Goal: Task Accomplishment & Management: Complete application form

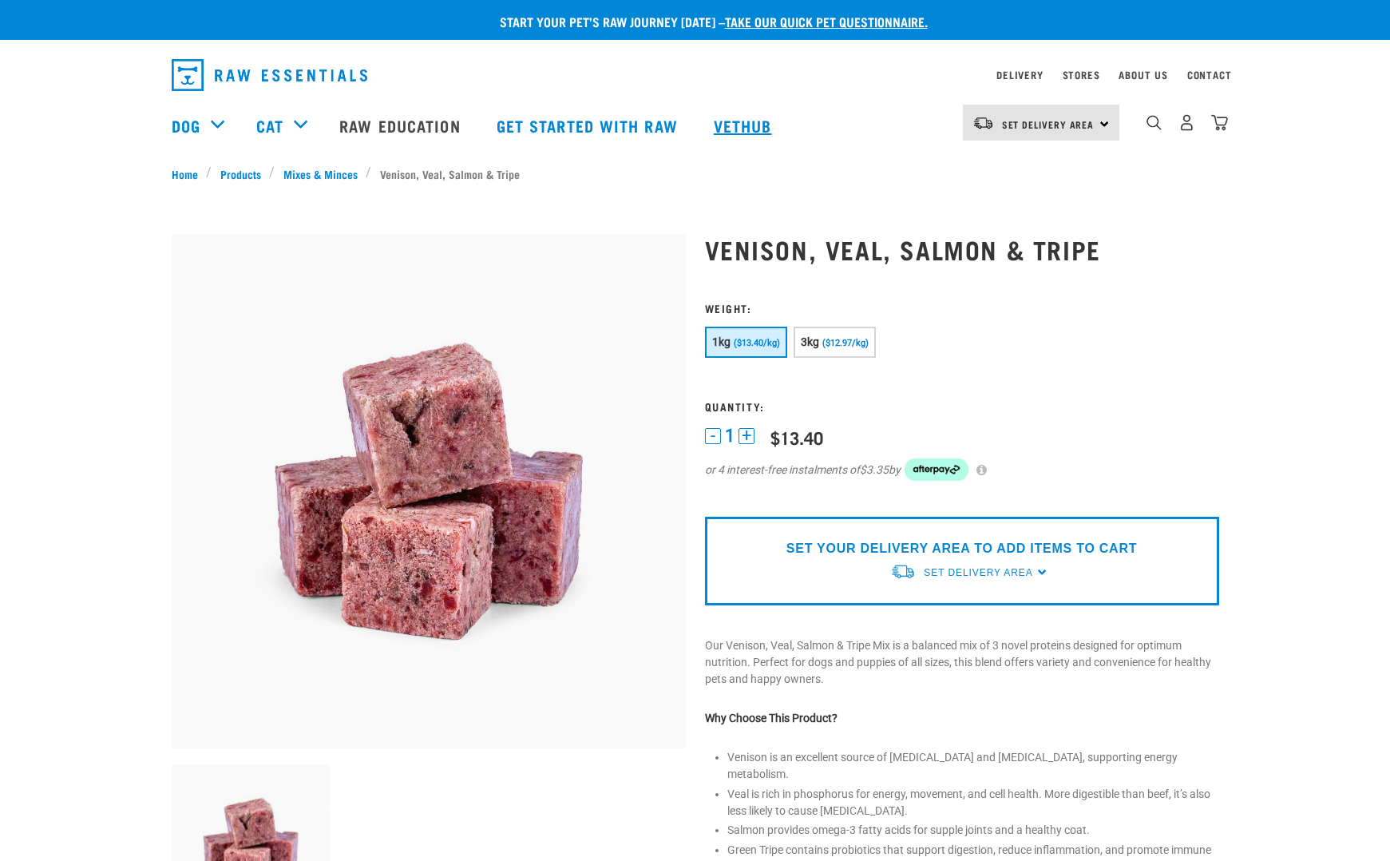
scroll to position [1, 0]
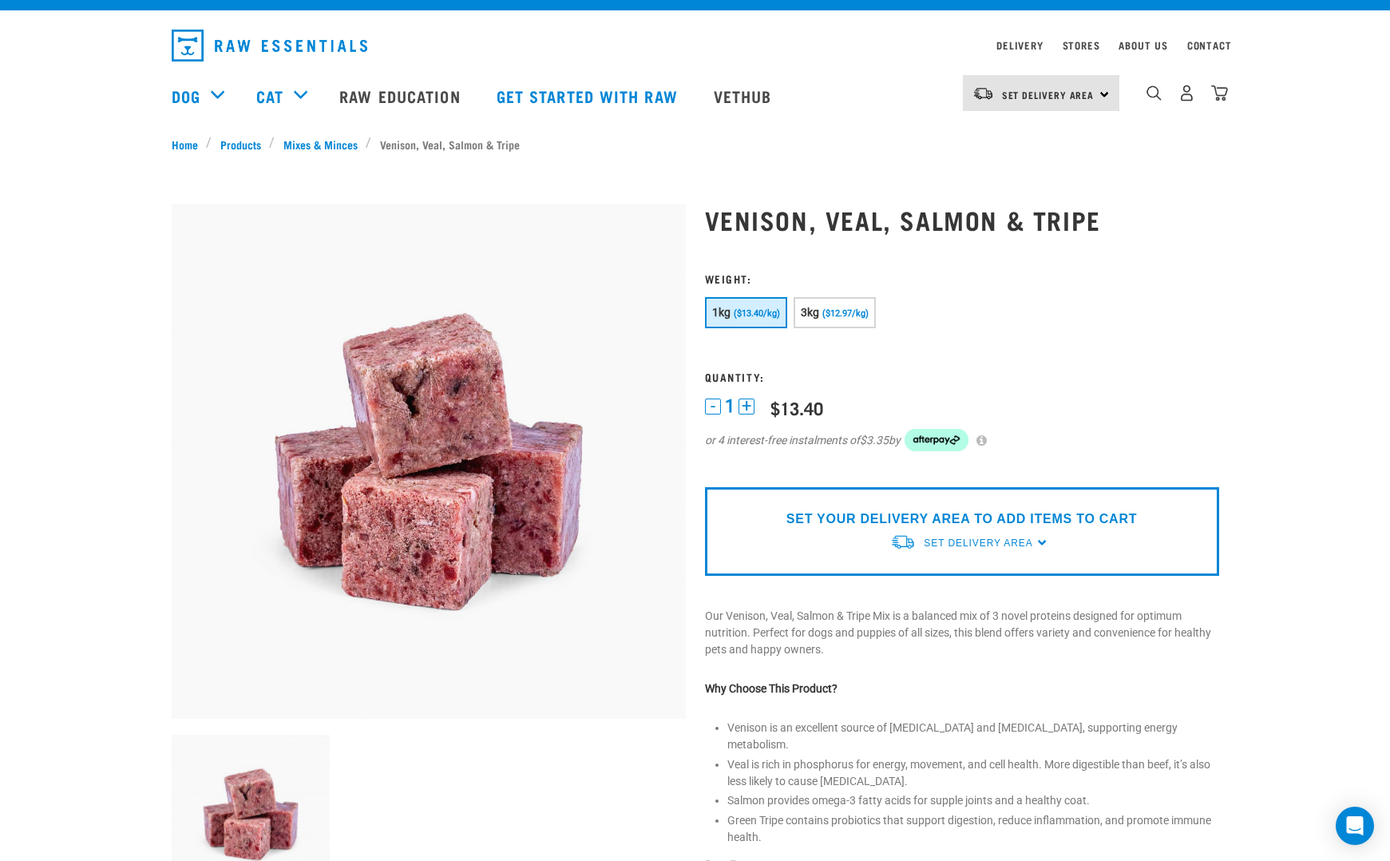
scroll to position [34, 0]
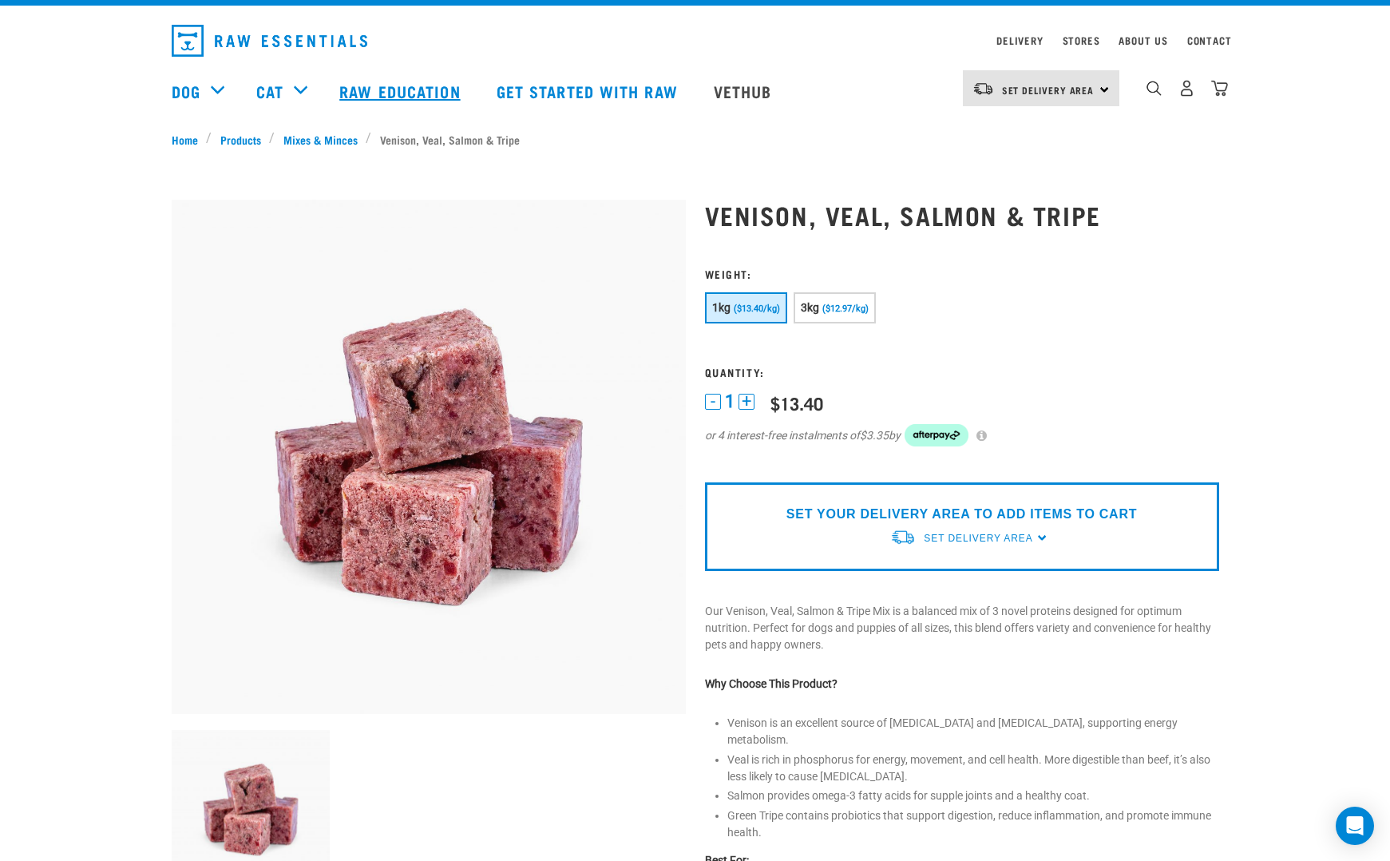
click at [456, 85] on link "Raw Education" at bounding box center [401, 91] width 157 height 64
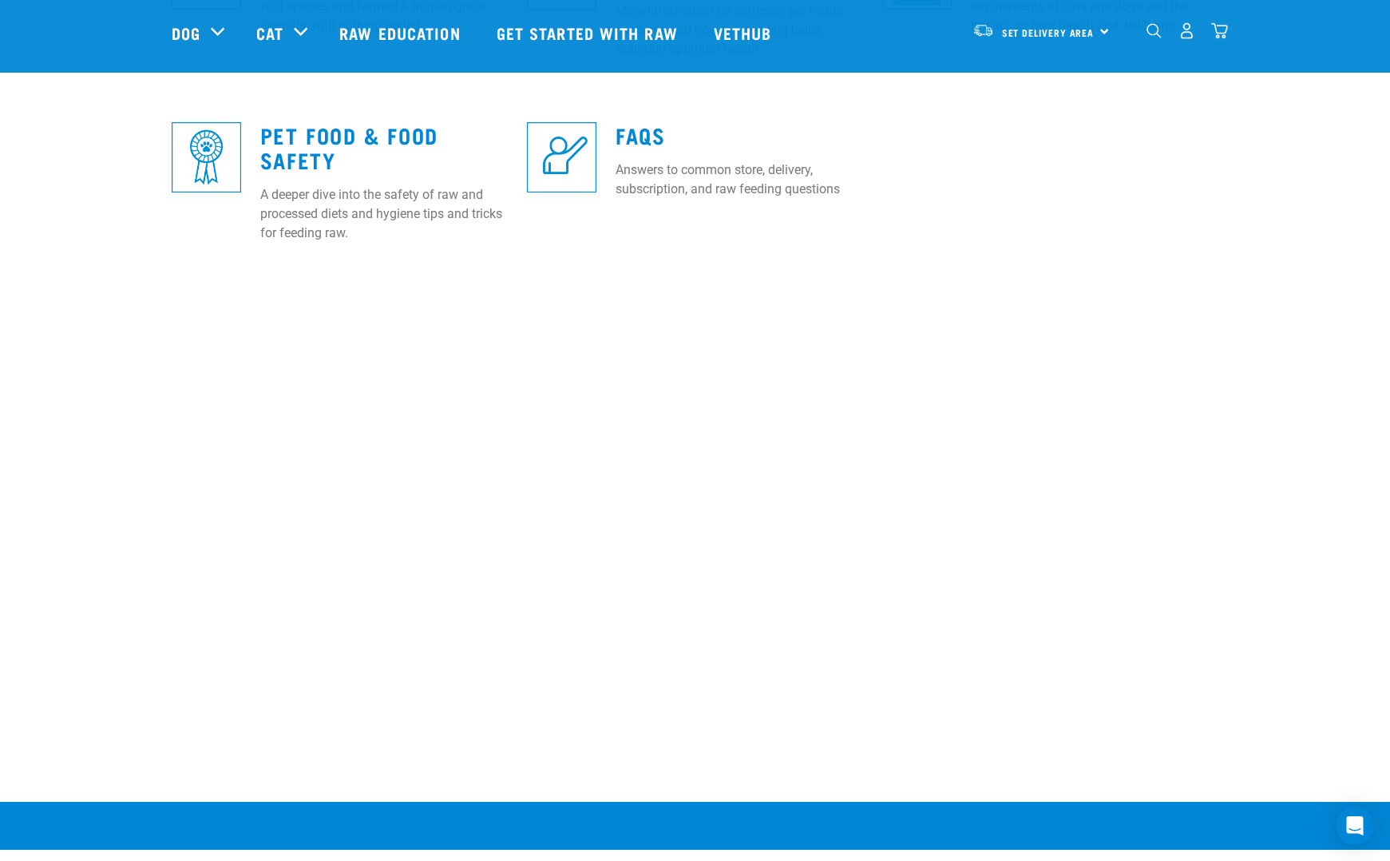
scroll to position [789, 0]
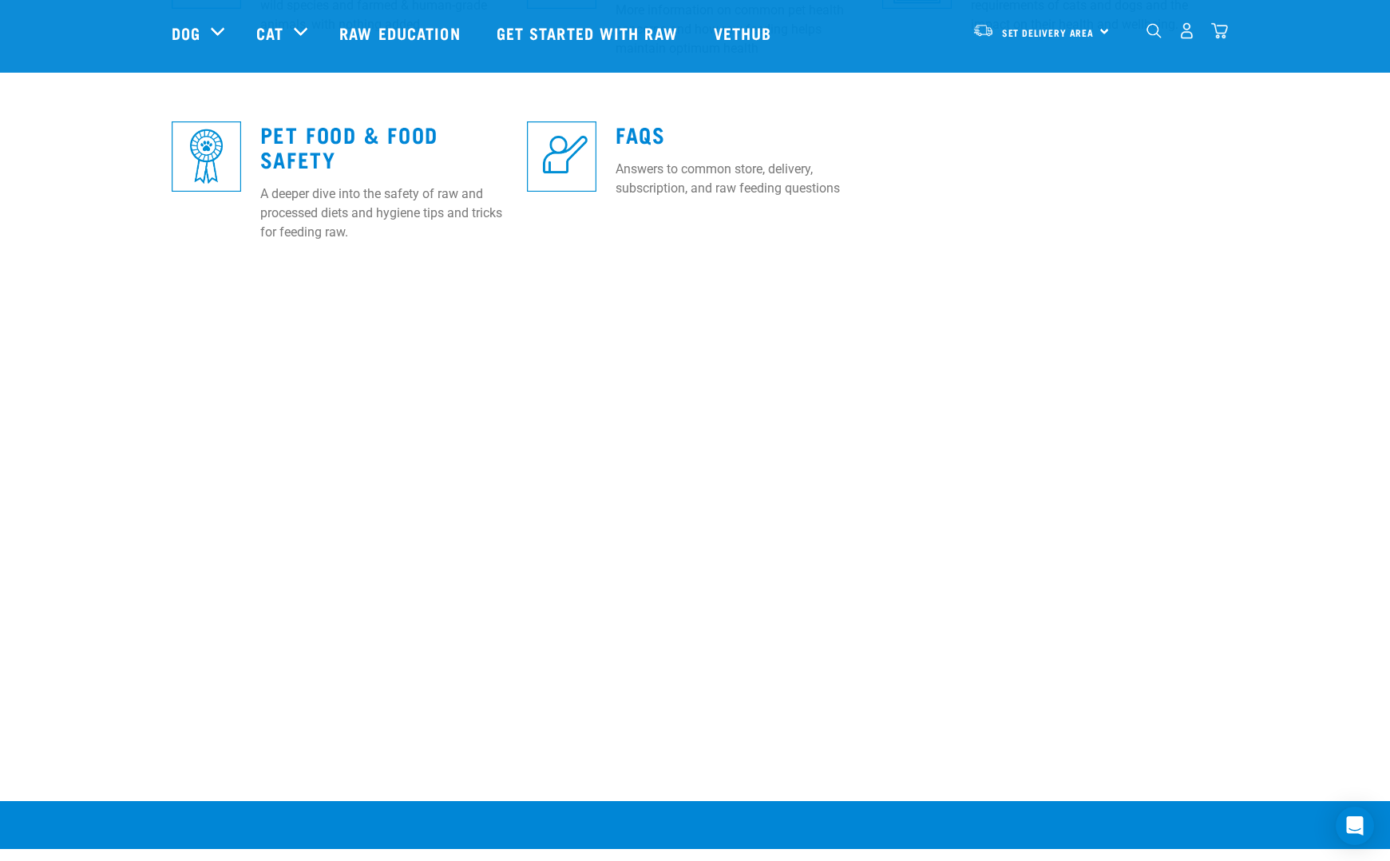
click at [565, 165] on img at bounding box center [561, 155] width 69 height 69
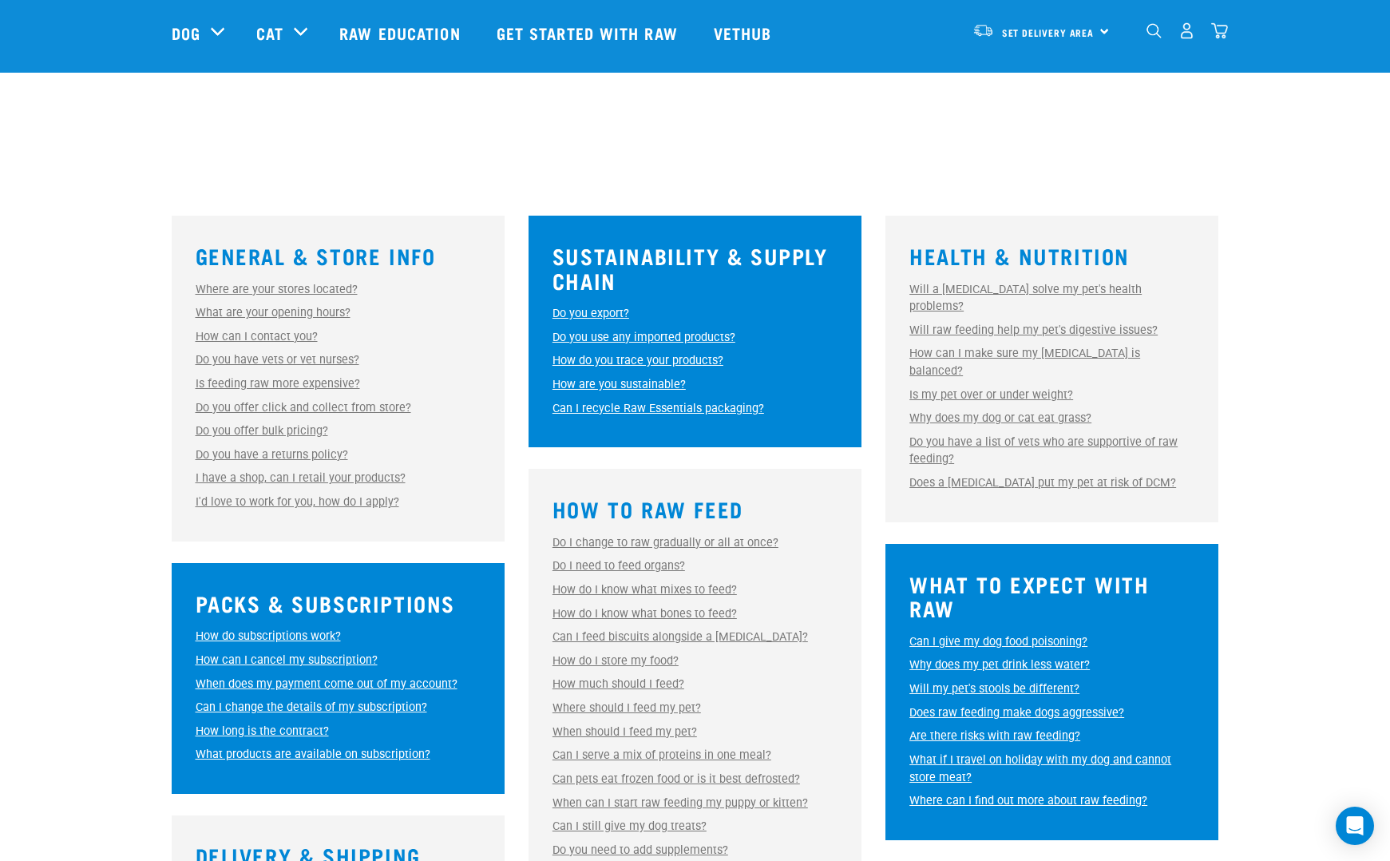
scroll to position [327, 0]
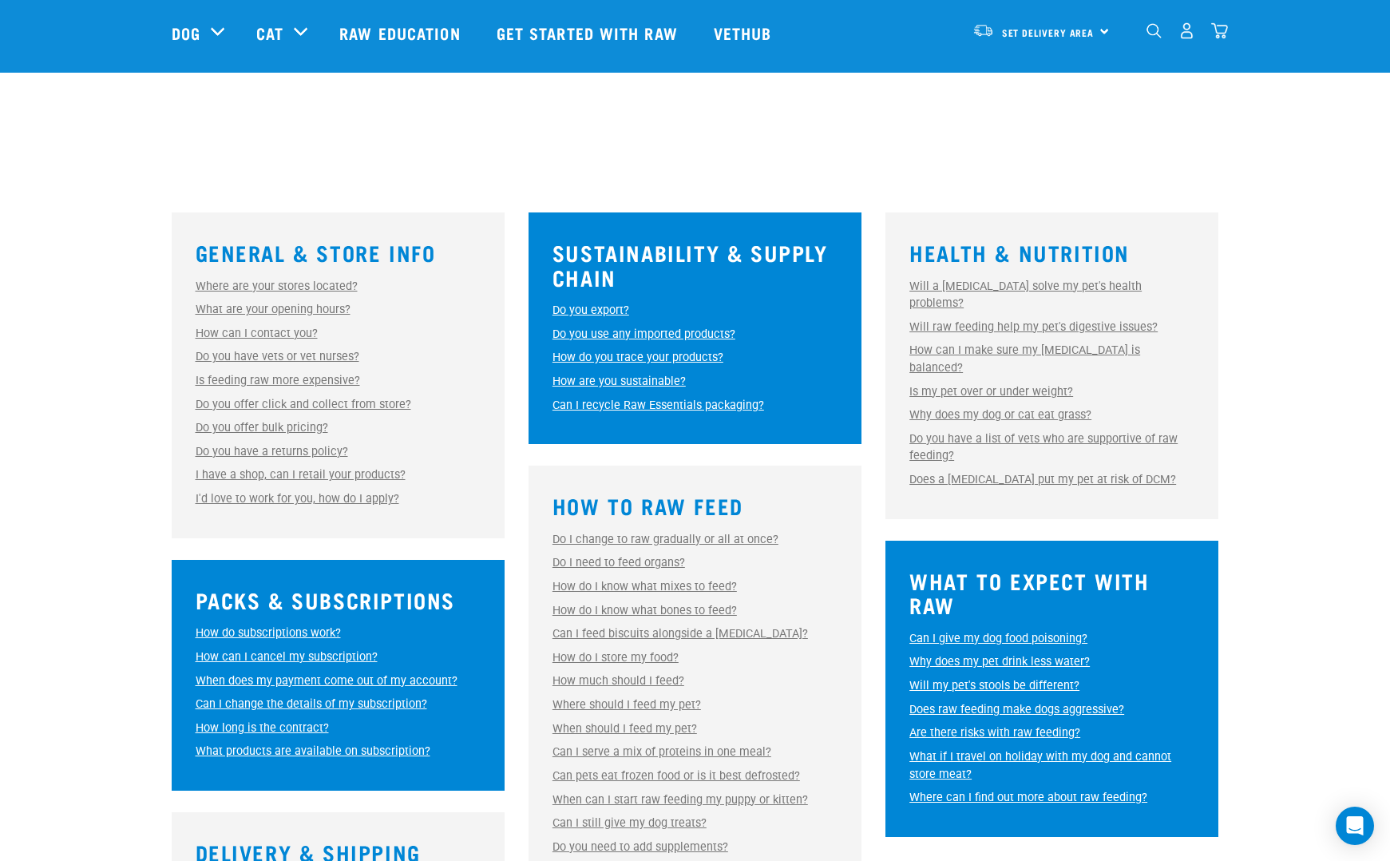
click at [707, 533] on link "Do I change to raw gradually or all at once?" at bounding box center [666, 540] width 226 height 14
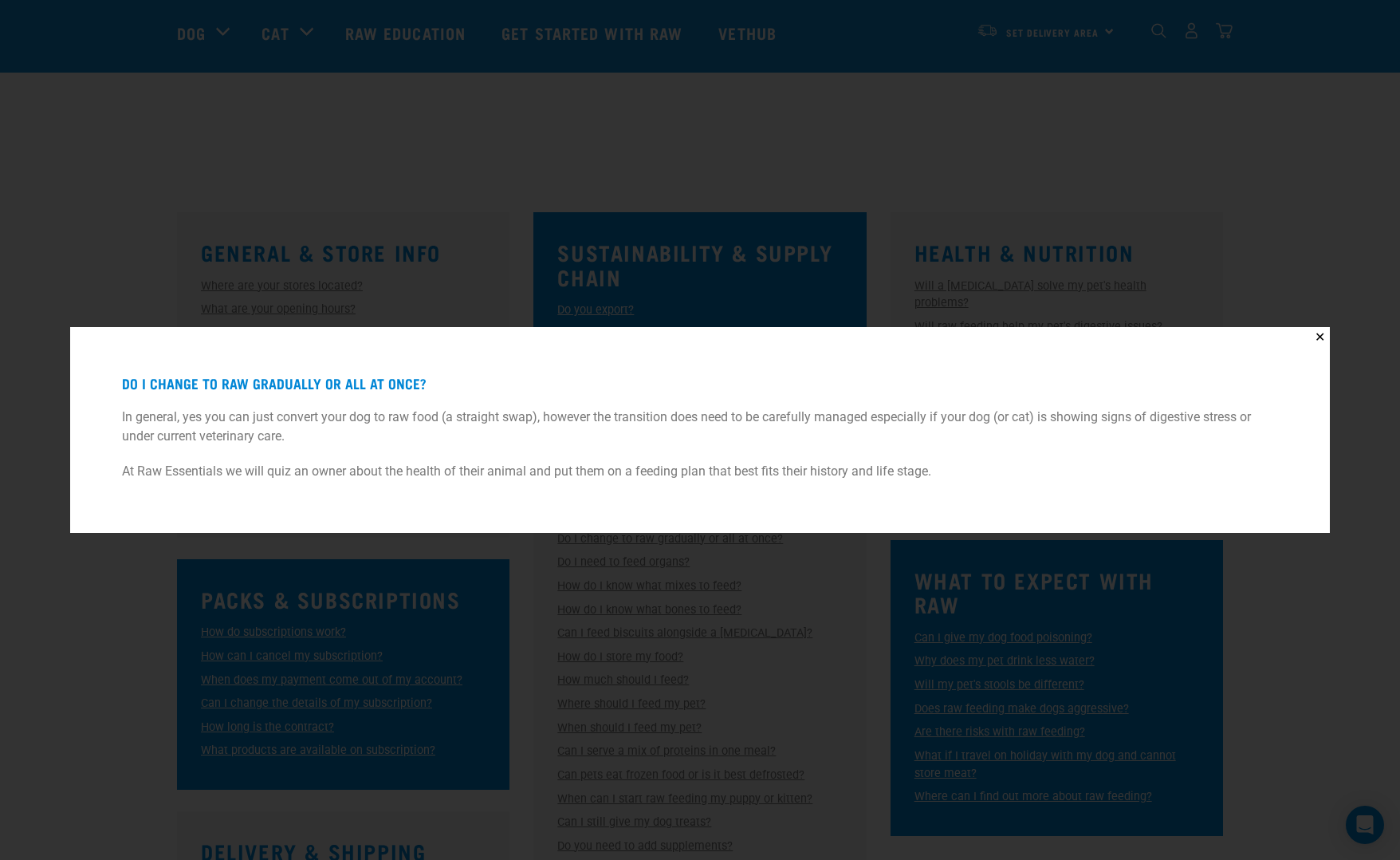
click at [1321, 335] on button "✕" at bounding box center [1320, 337] width 20 height 20
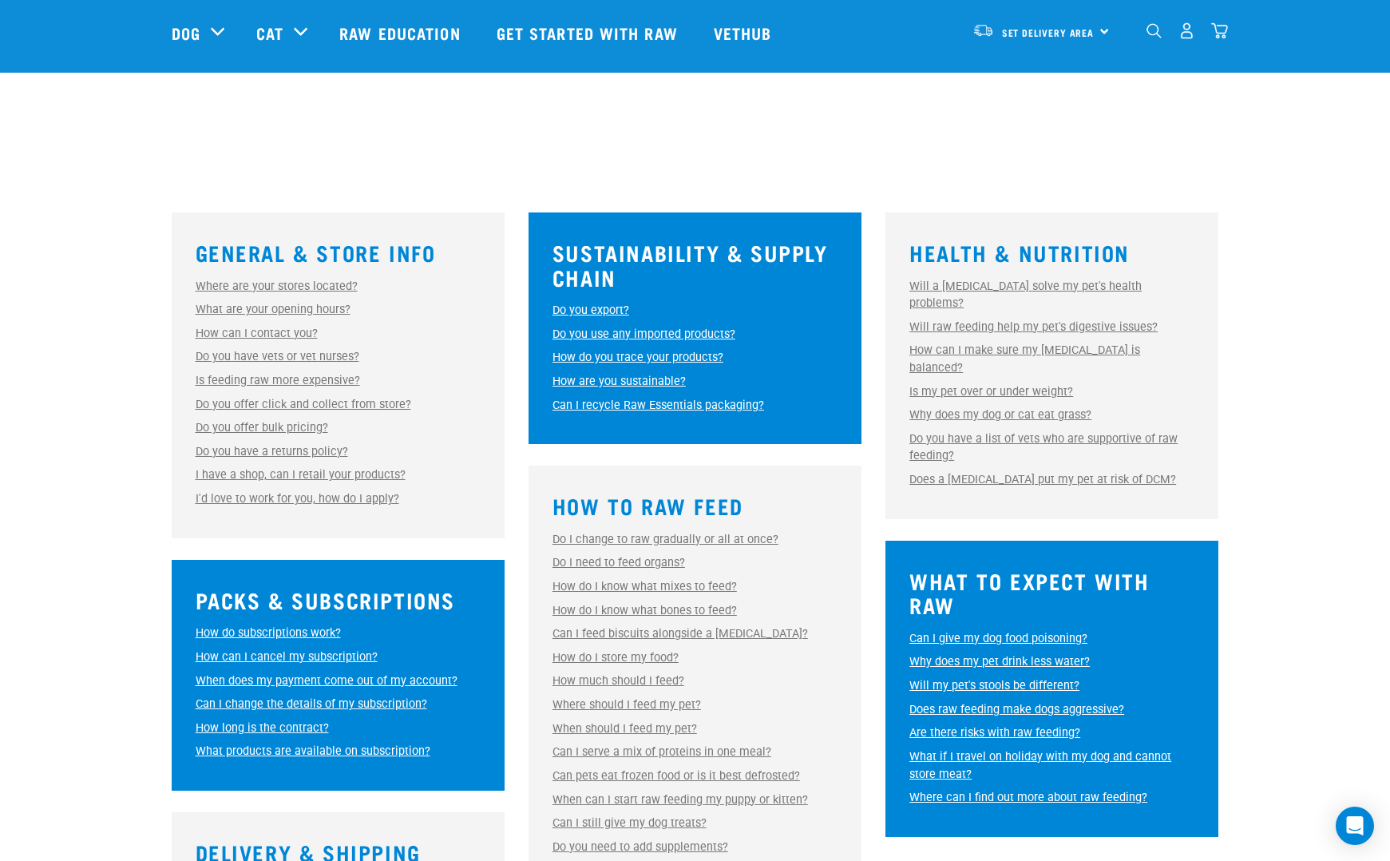
scroll to position [326, 0]
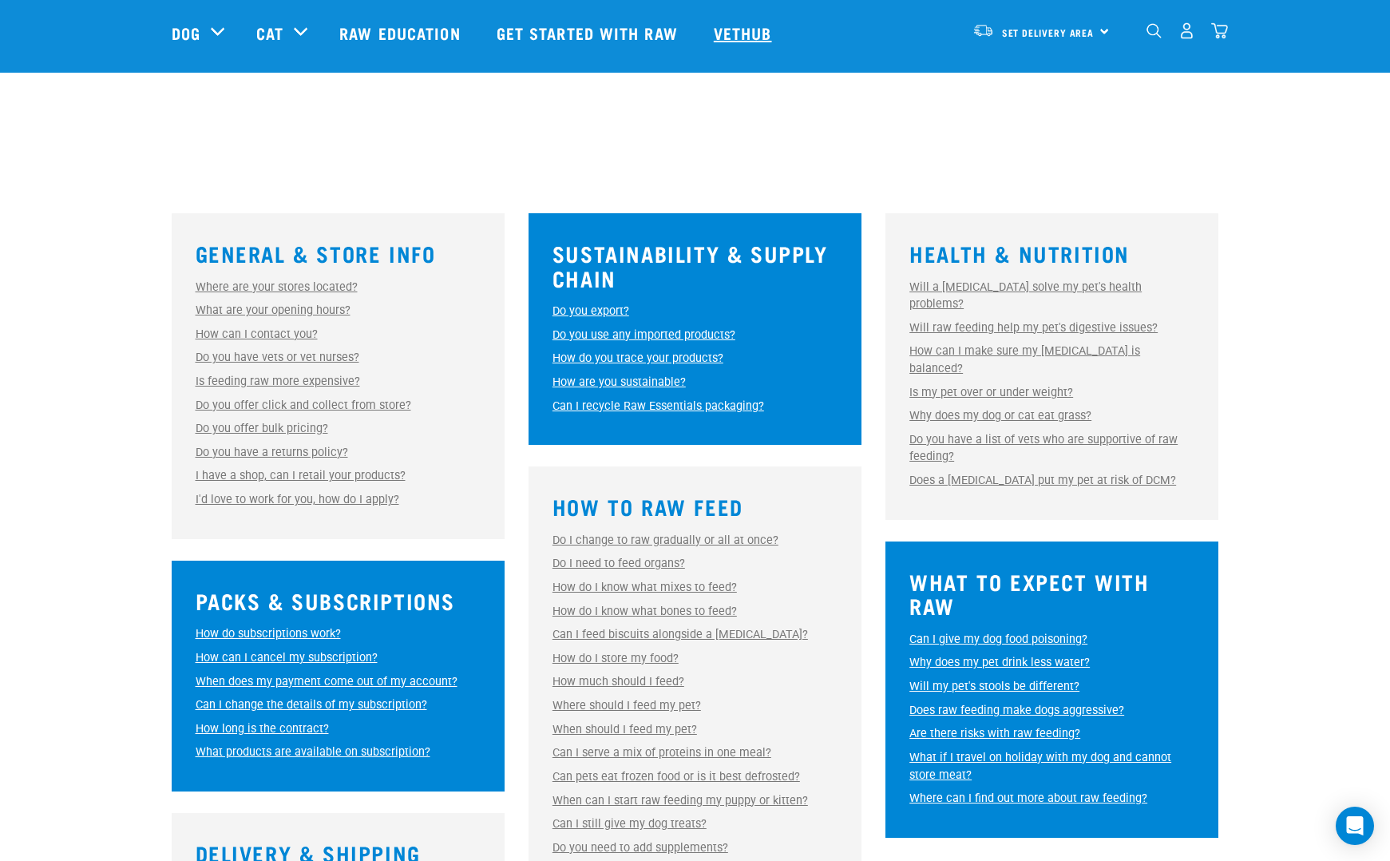
click at [779, 34] on link "Vethub" at bounding box center [745, 33] width 94 height 64
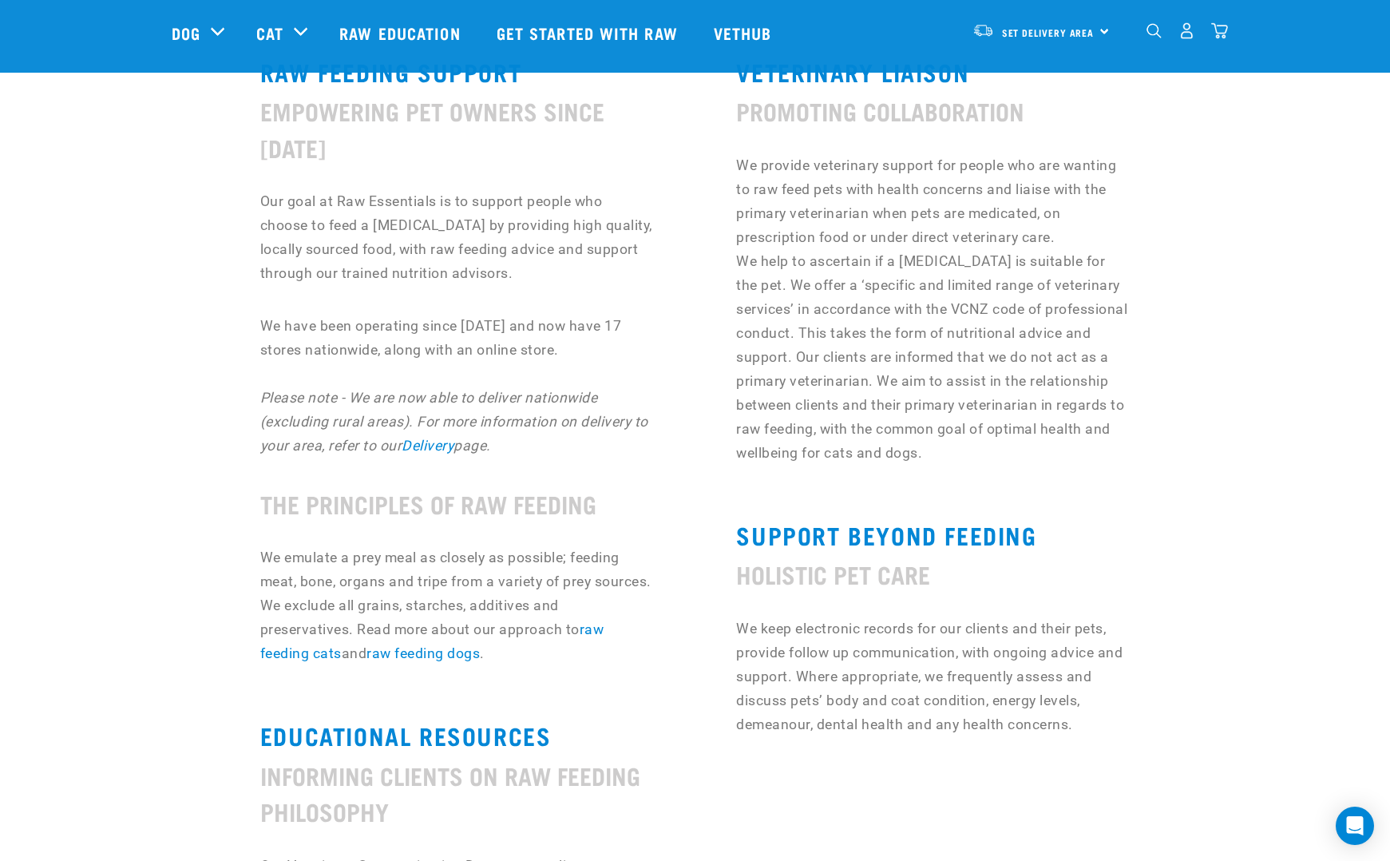
scroll to position [703, 0]
click at [640, 23] on link "Get started with Raw" at bounding box center [589, 33] width 217 height 64
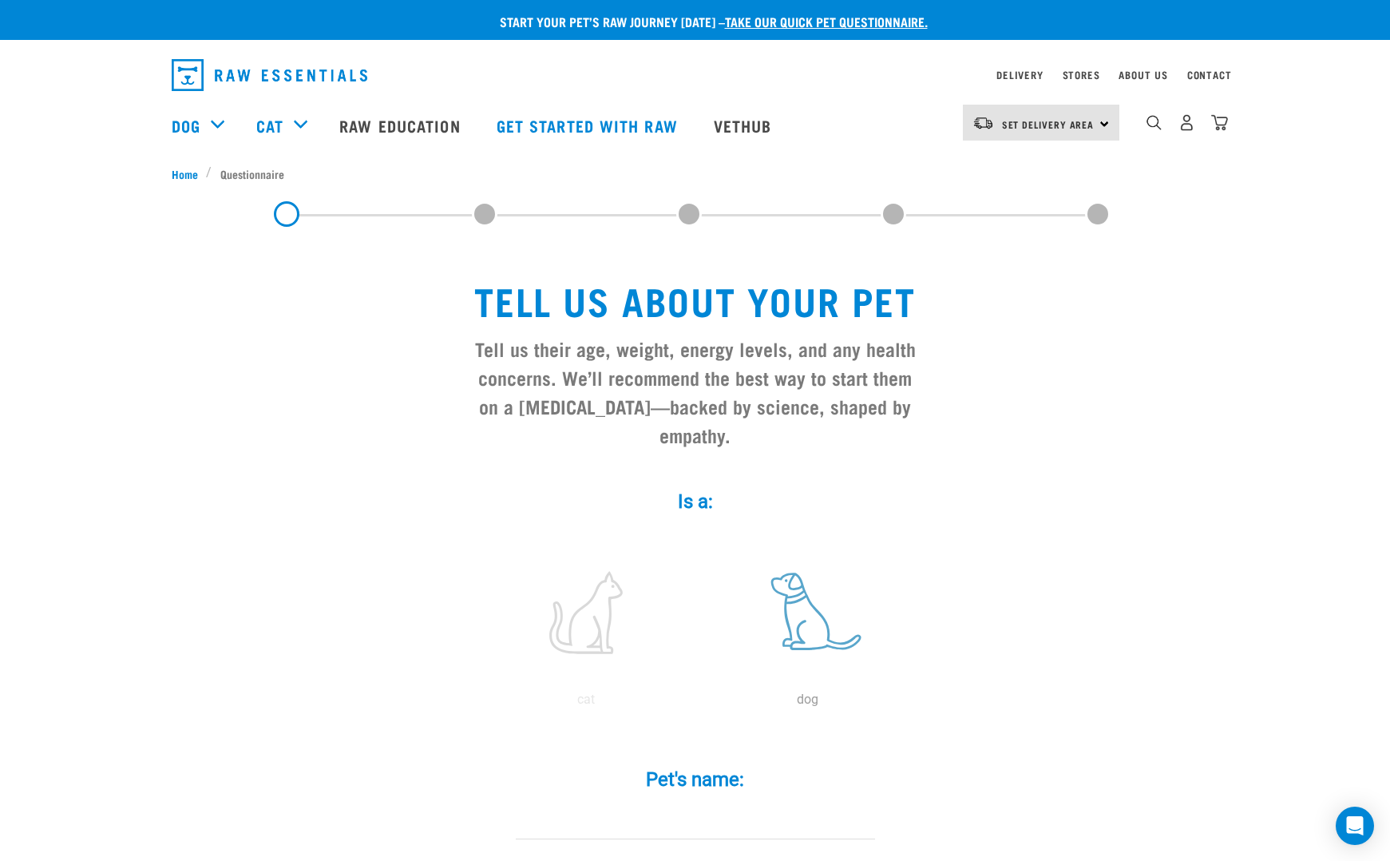
click at [811, 663] on label at bounding box center [808, 613] width 216 height 136
click at [697, 703] on input "radio" at bounding box center [697, 703] width 0 height 0
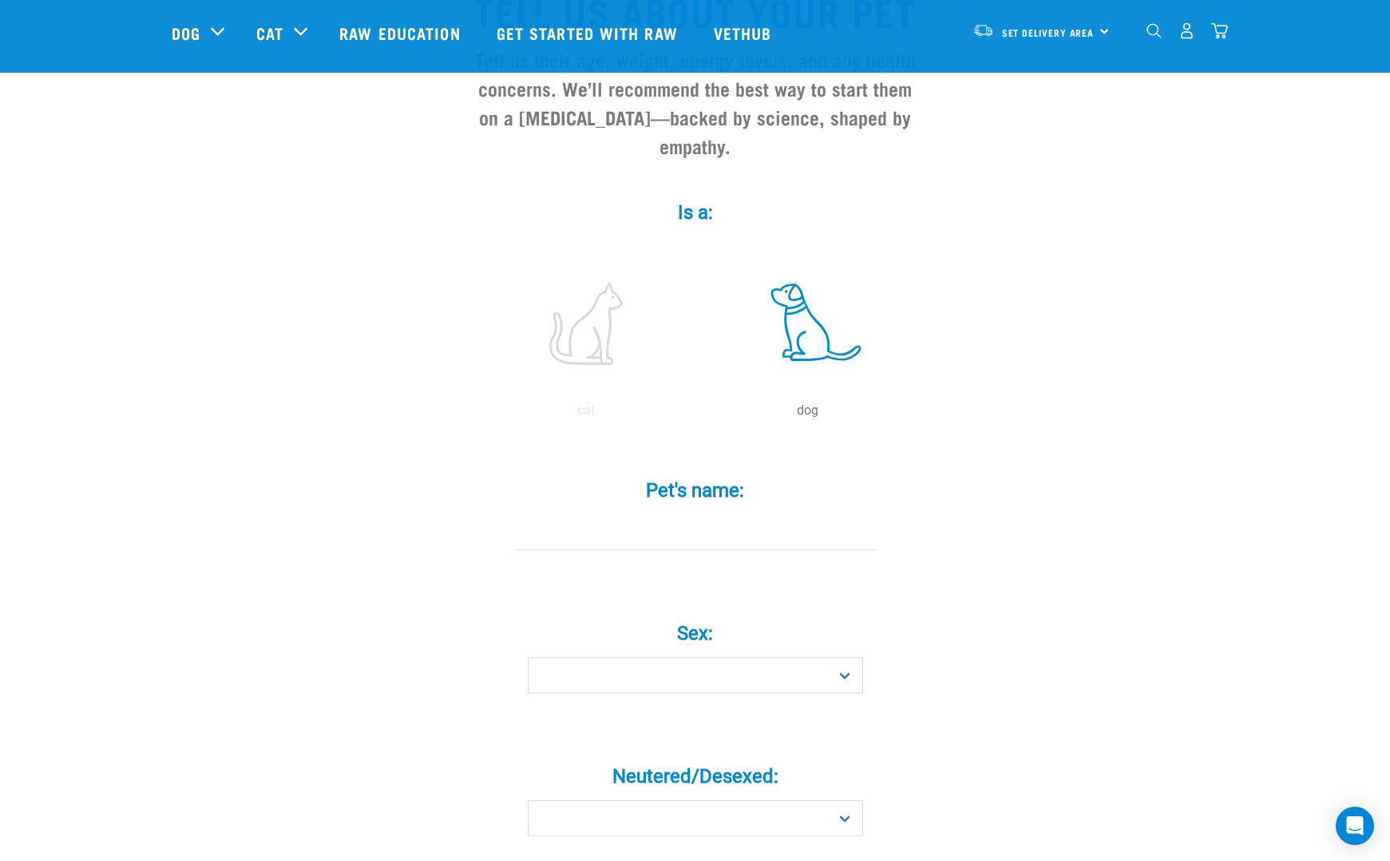
scroll to position [173, 0]
type input "Nanshe"
select select "girl"
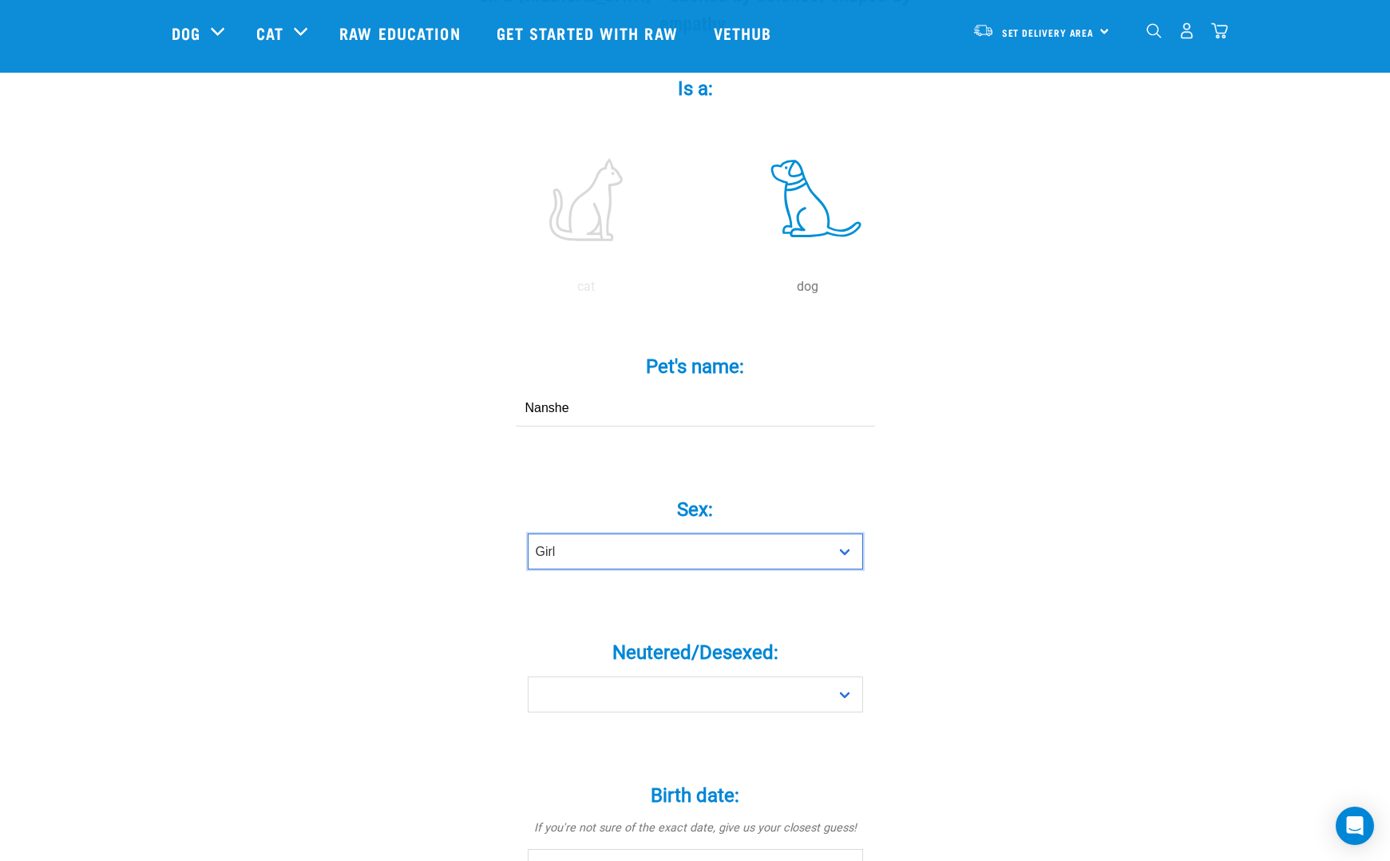
scroll to position [409, 0]
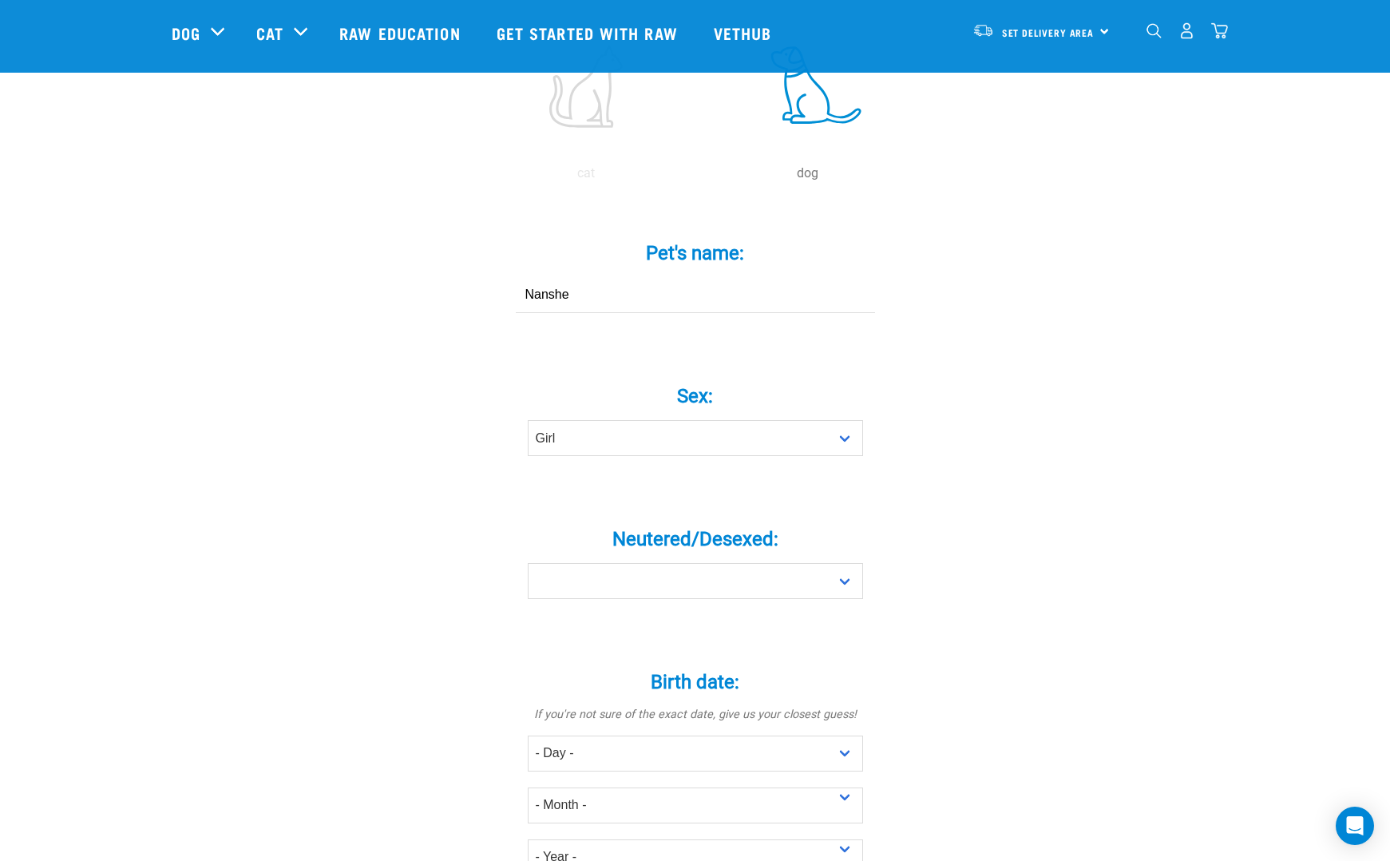
click at [923, 595] on div "Neutered/Desexed: * Yes No" at bounding box center [695, 551] width 479 height 93
select select "yes"
select select "8"
select select "August"
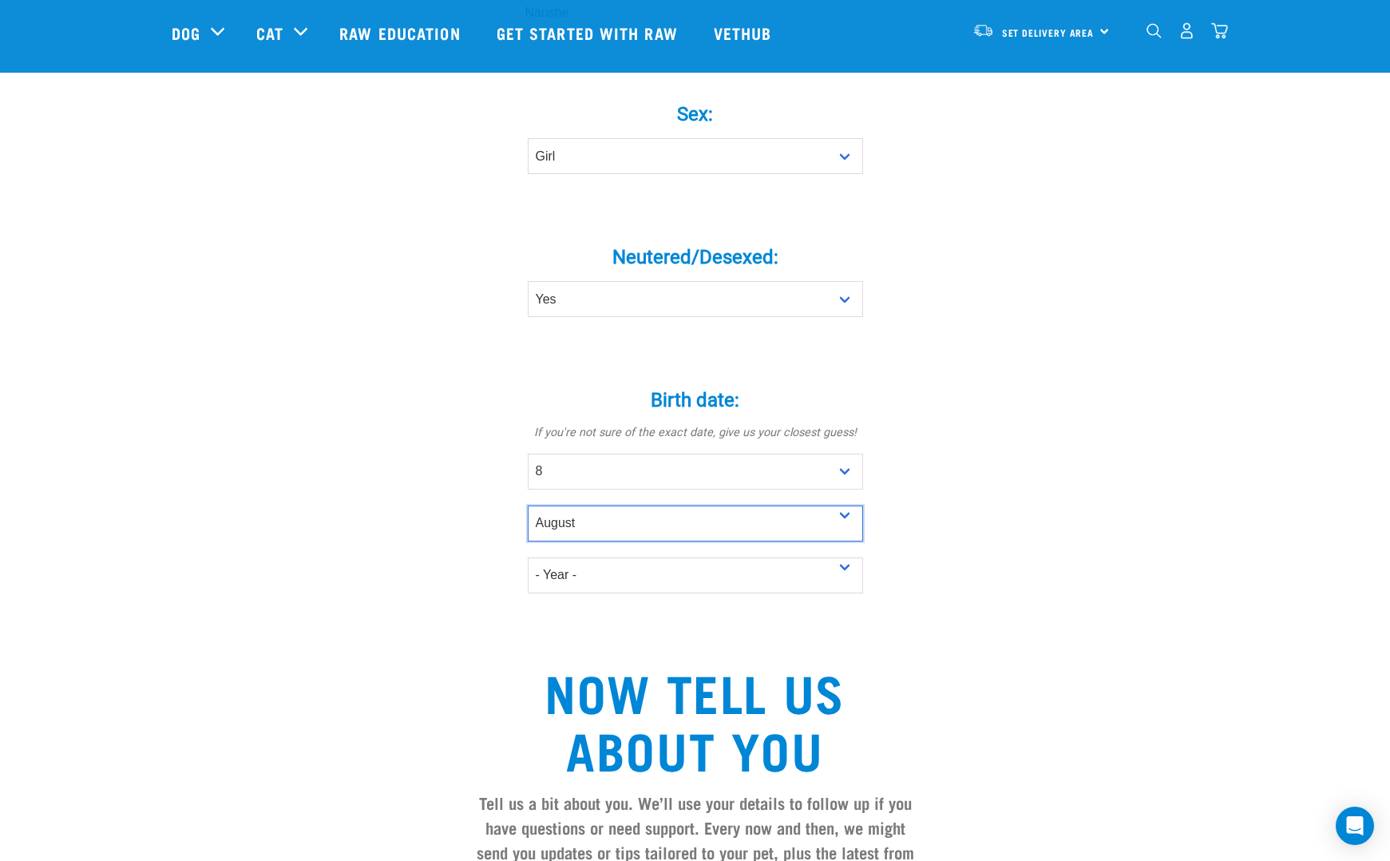
scroll to position [692, 0]
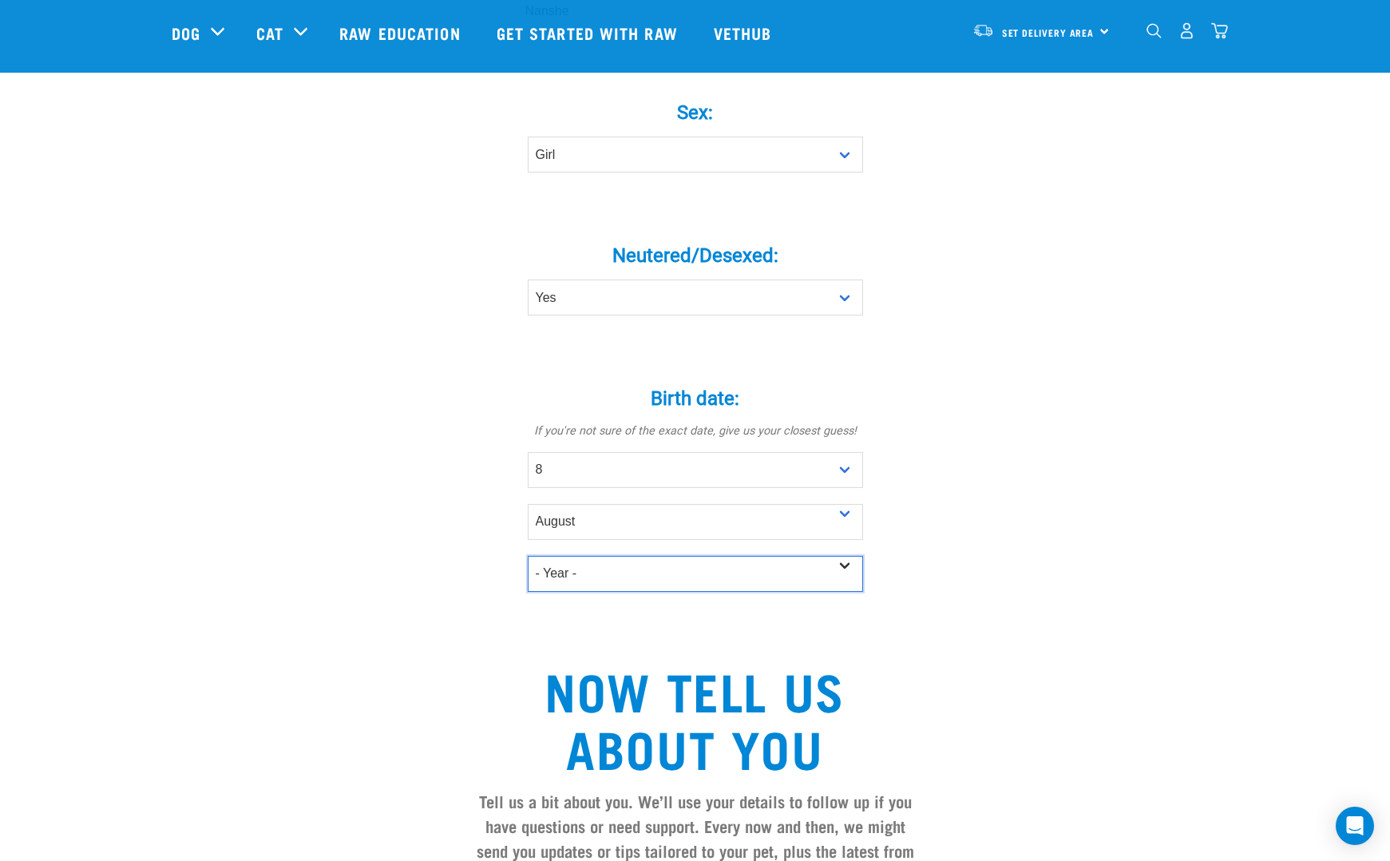
select select "2019"
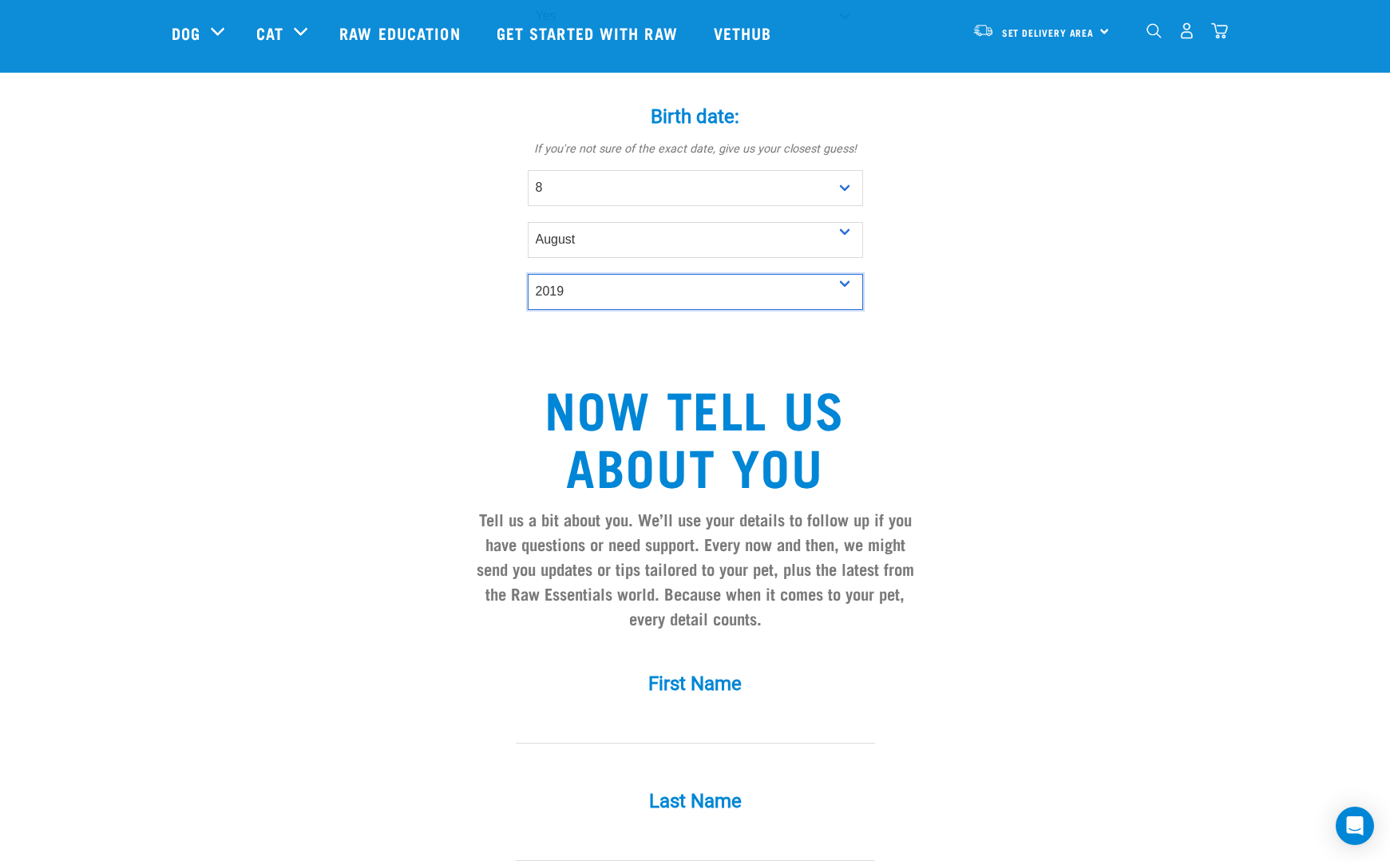
scroll to position [973, 0]
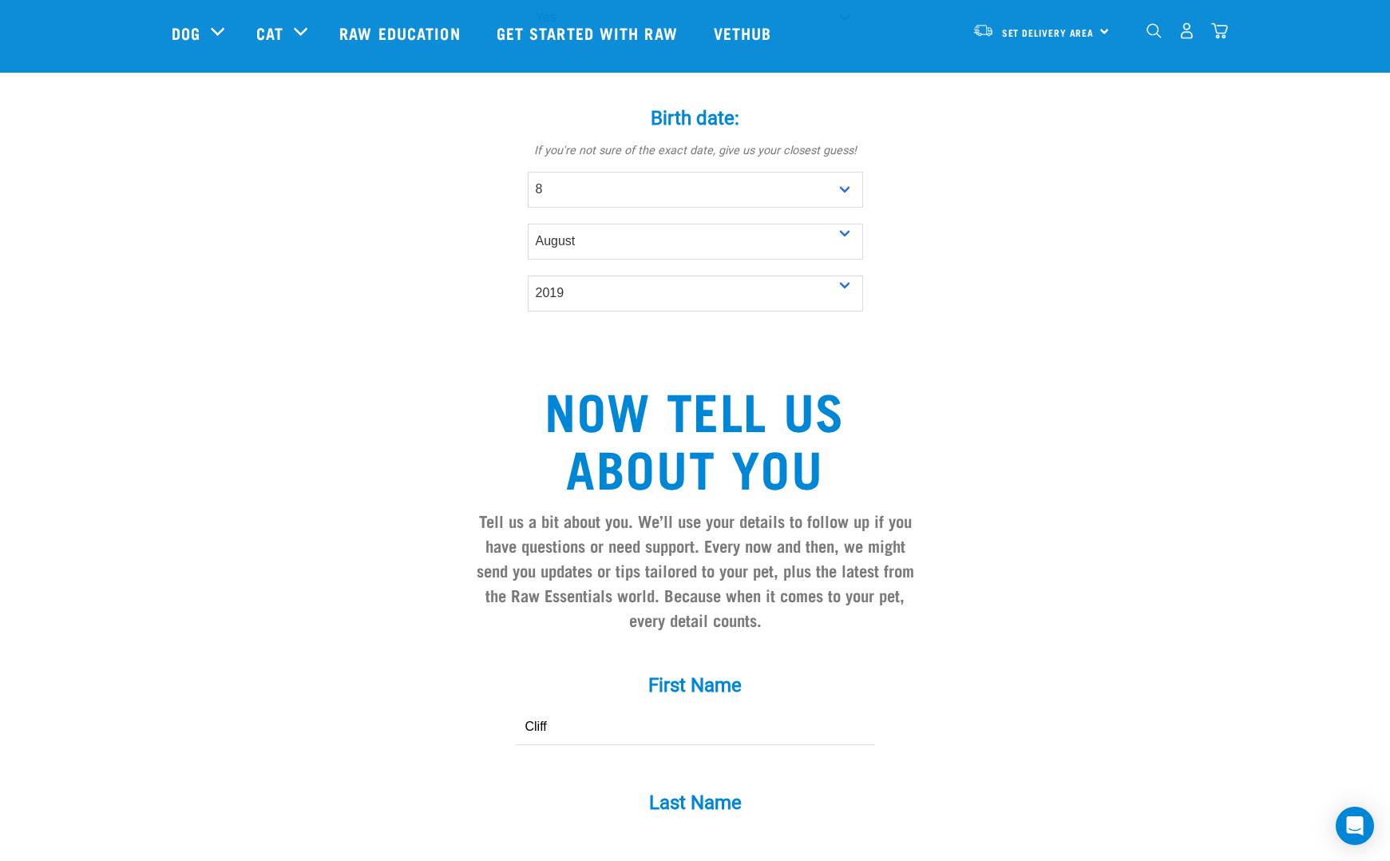
type input "Cliff"
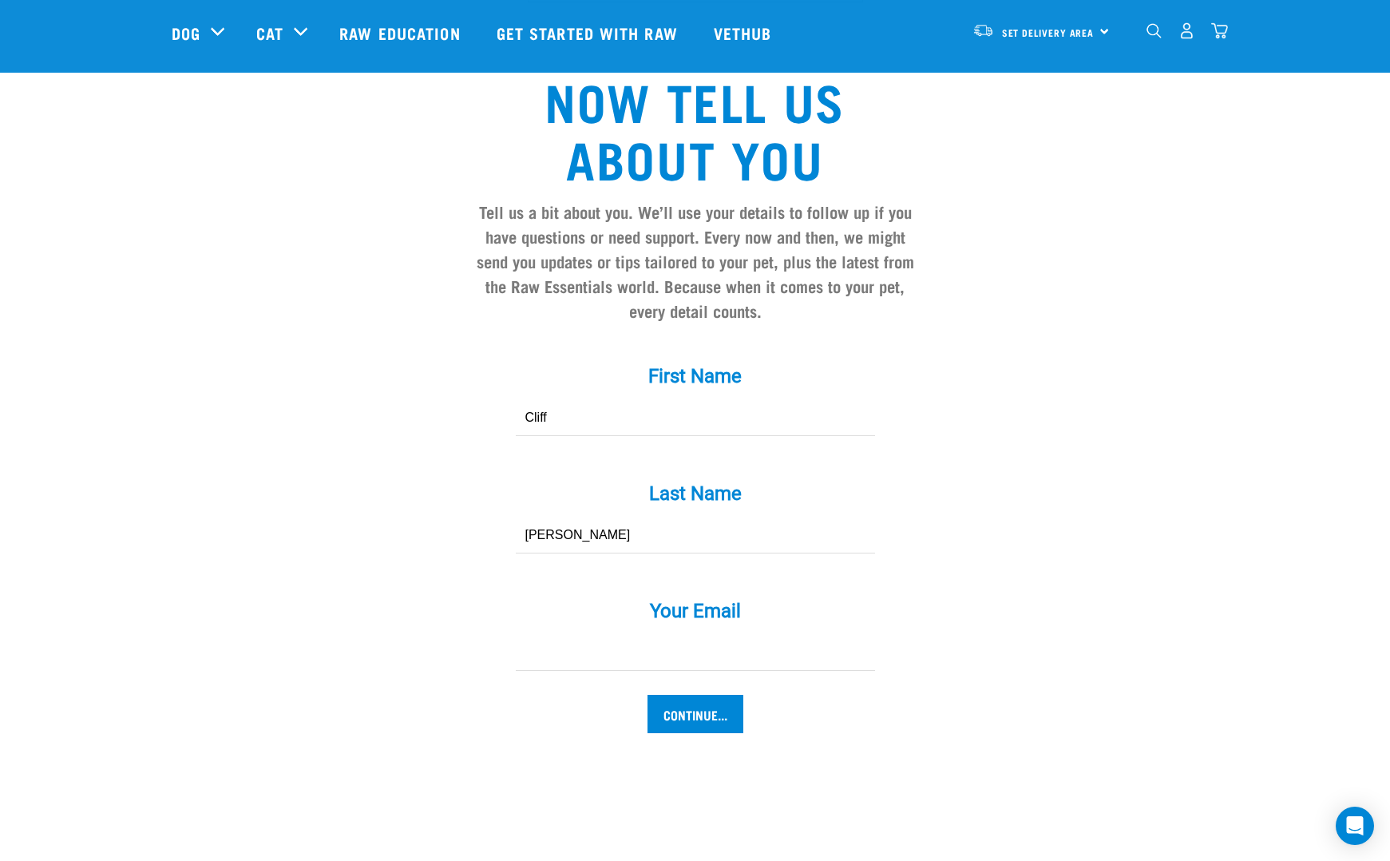
scroll to position [1376, 0]
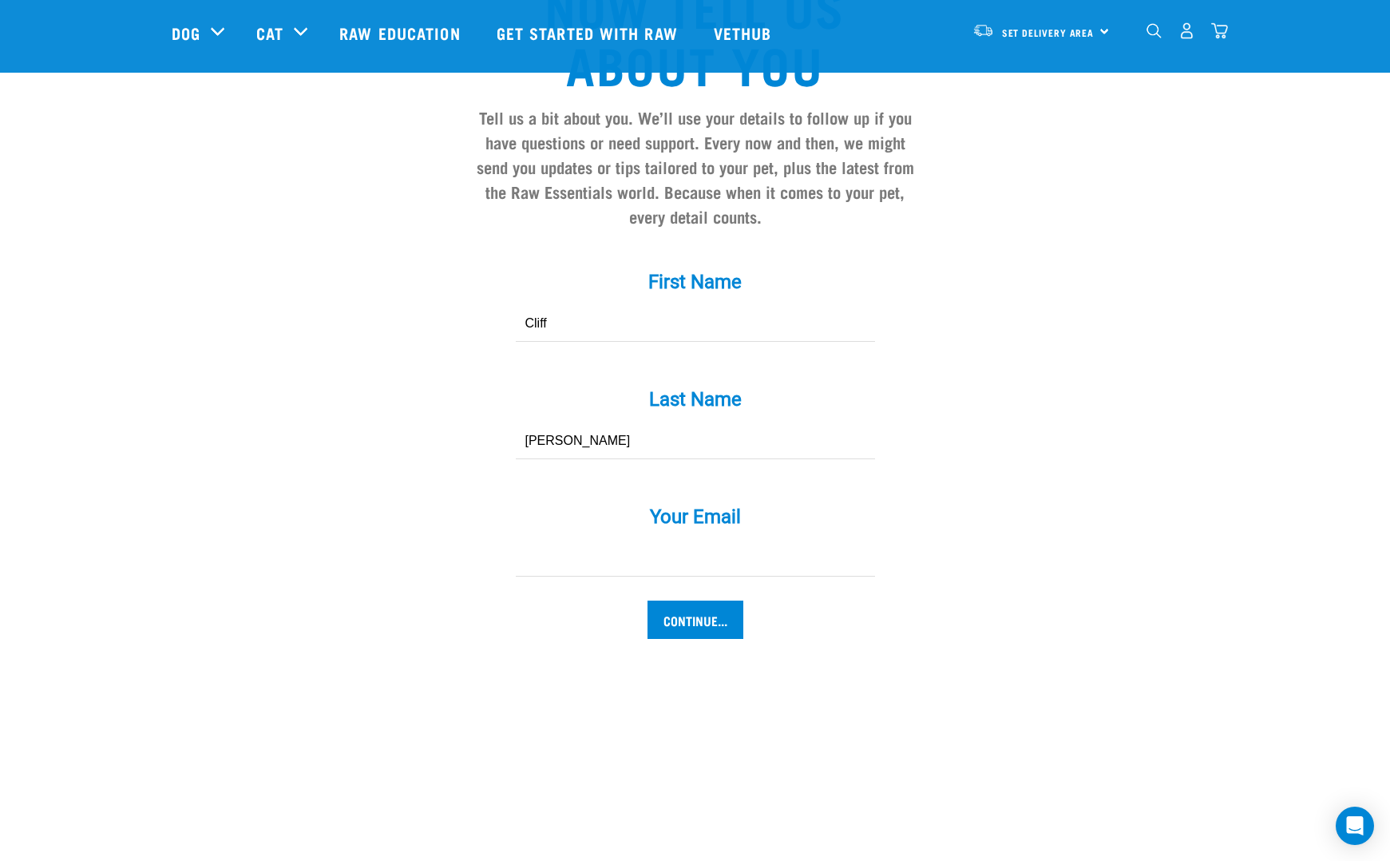
type input "Peters"
type input "cosrosemarinus@icloud"
type input "cosrosemarinus@icloud.com"
click at [705, 632] on input "Continue..." at bounding box center [696, 619] width 96 height 38
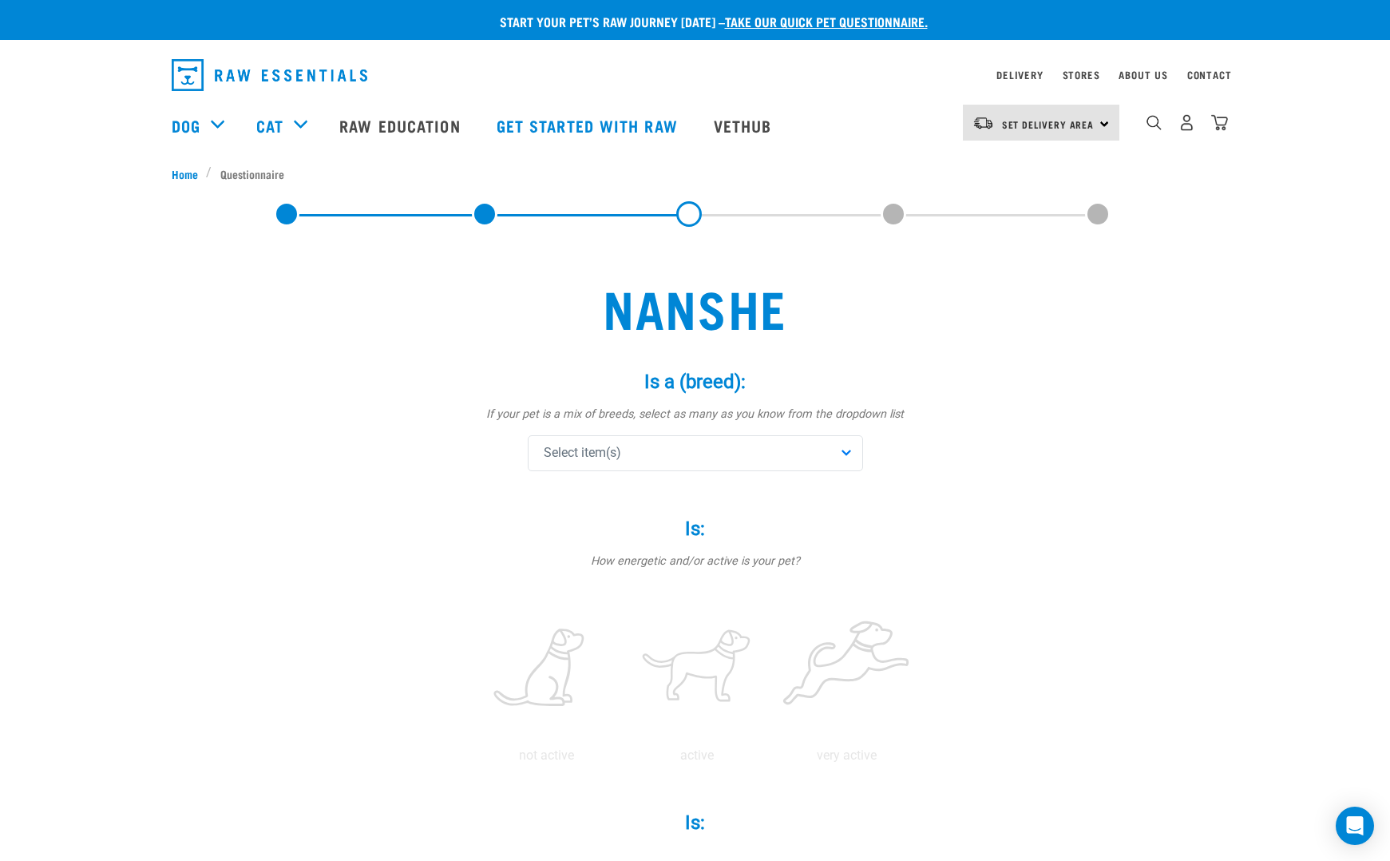
click at [773, 448] on div "Select item(s)" at bounding box center [695, 453] width 335 height 36
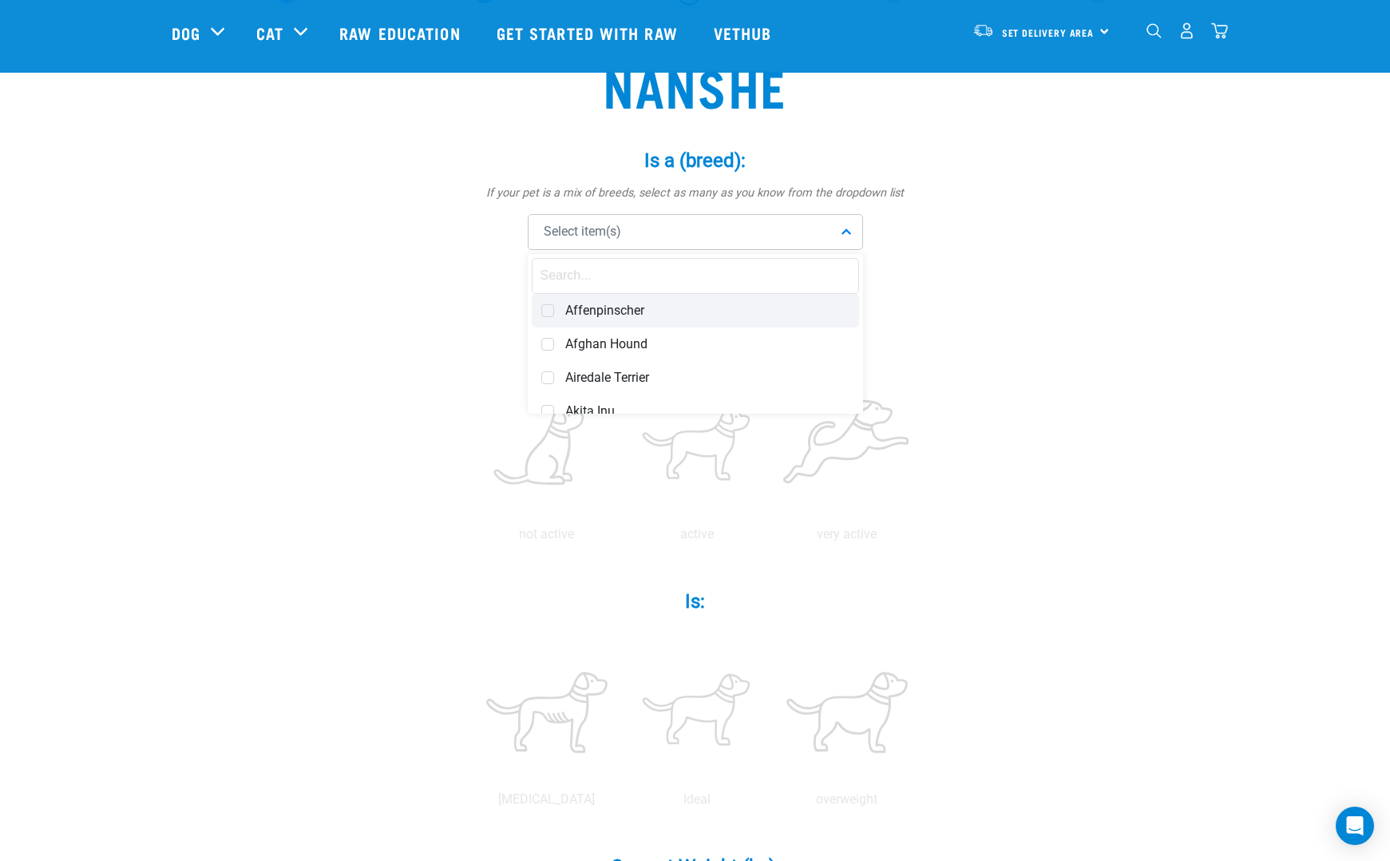
scroll to position [100, 0]
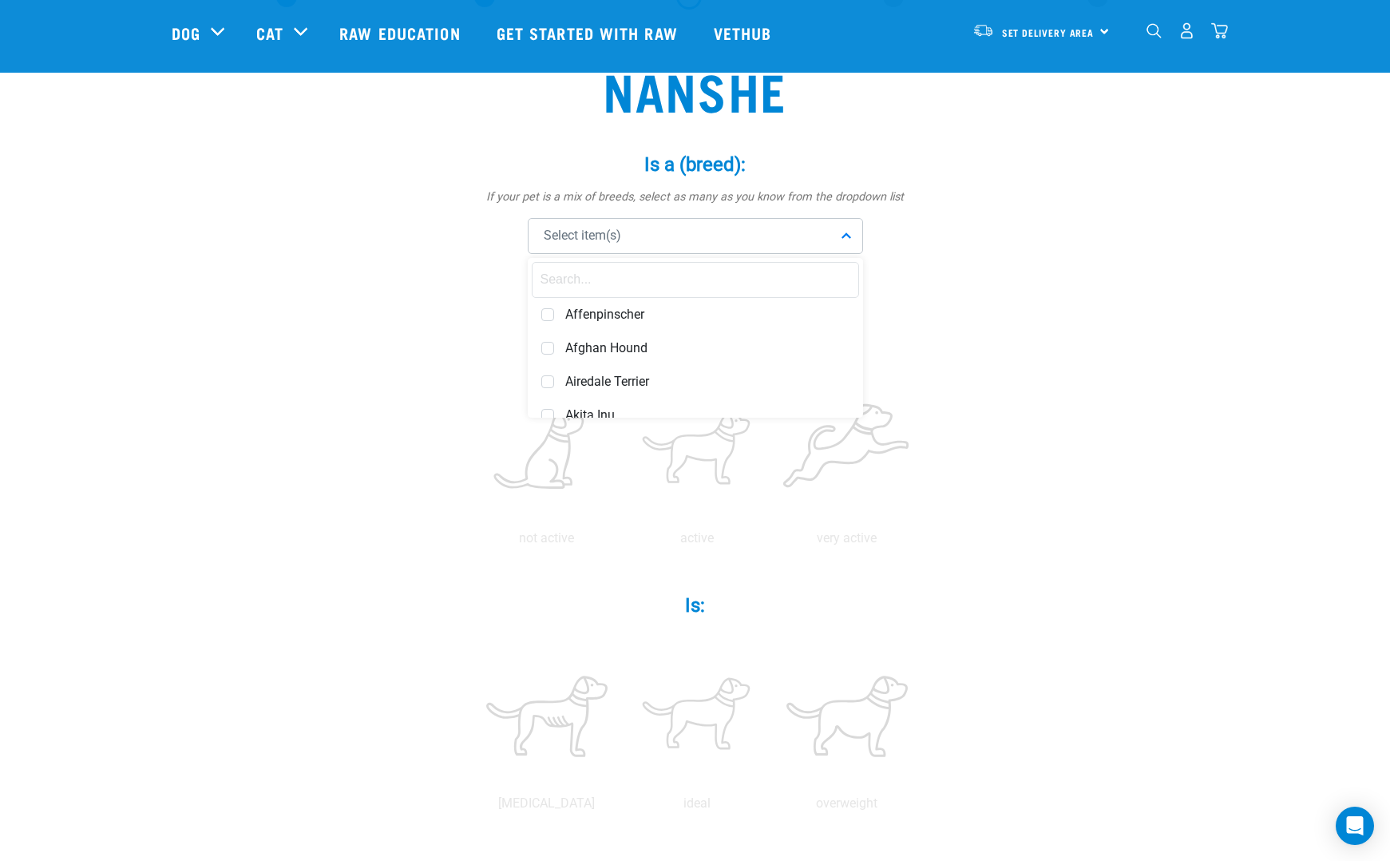
click at [676, 284] on input "text" at bounding box center [695, 280] width 327 height 36
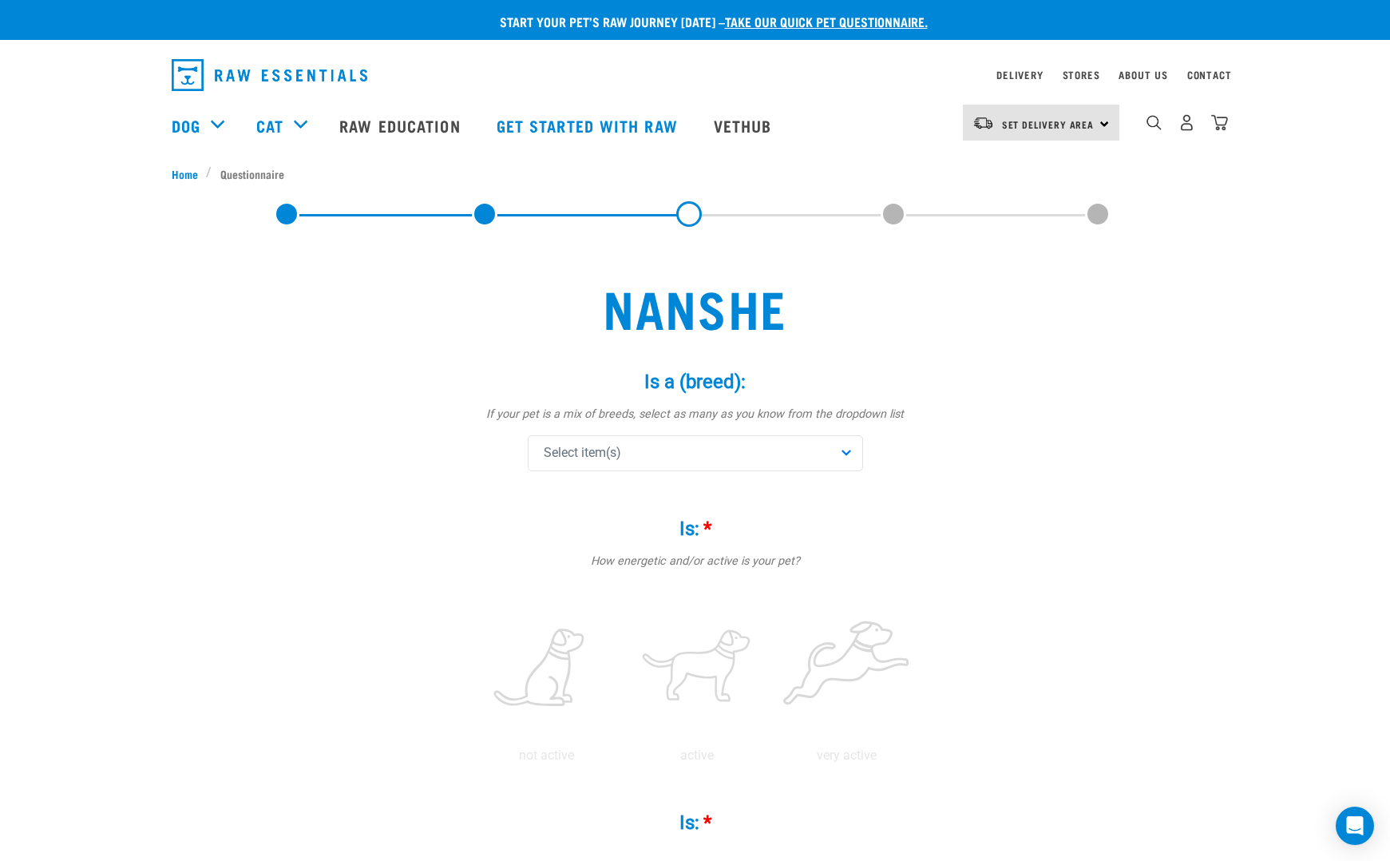
scroll to position [0, 0]
click at [768, 462] on div "Select item(s)" at bounding box center [695, 453] width 335 height 36
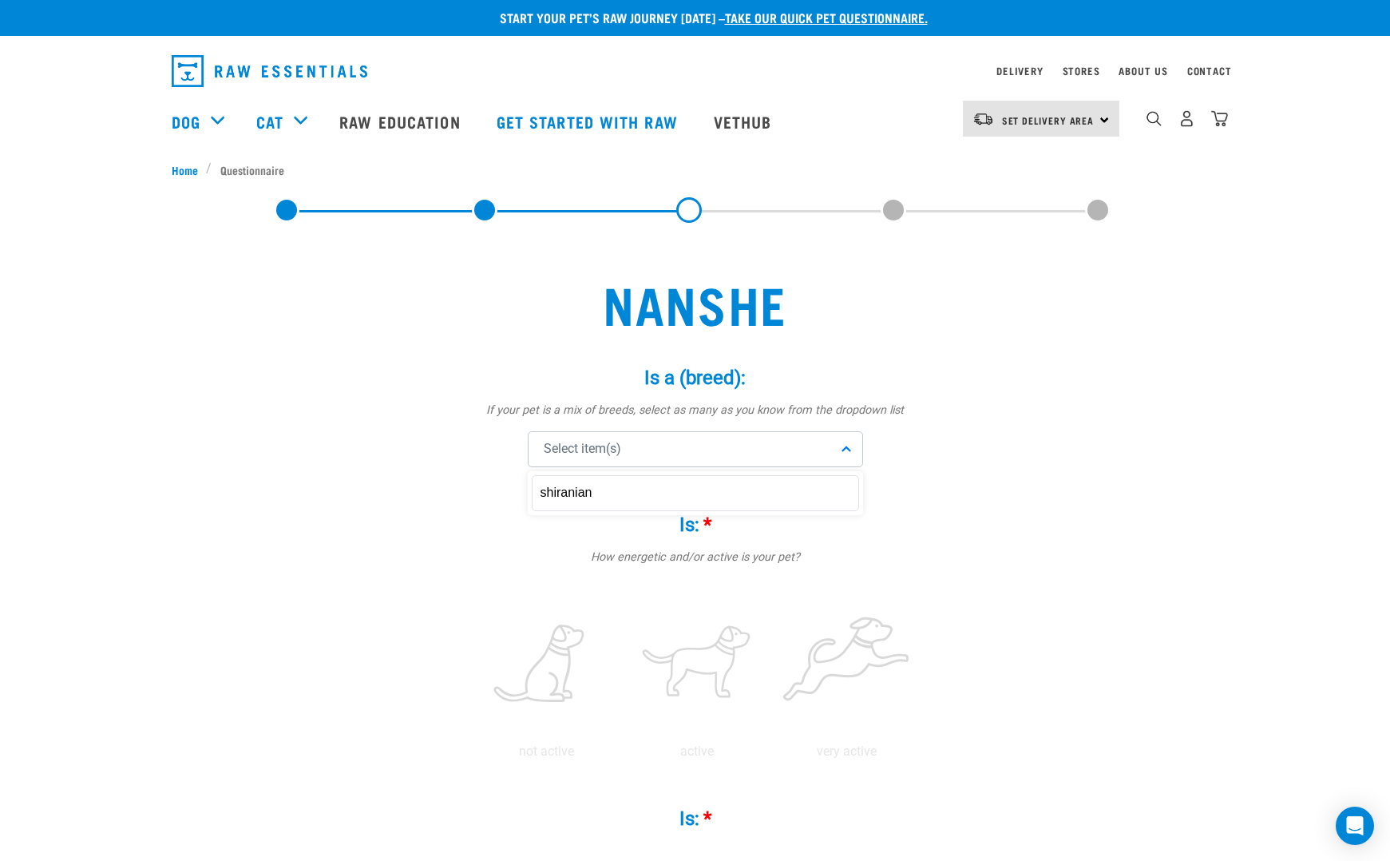
drag, startPoint x: 622, startPoint y: 496, endPoint x: 485, endPoint y: 481, distance: 138.2
click at [485, 481] on div "Is a (breed): * If your pet is a mix of breeds, select as many as you know from…" at bounding box center [695, 417] width 479 height 147
click at [824, 442] on div "Select item(s)" at bounding box center [695, 449] width 335 height 36
drag, startPoint x: 608, startPoint y: 493, endPoint x: 522, endPoint y: 485, distance: 85.8
click at [522, 485] on div "Is a (breed): * If your pet is a mix of breeds, select as many as you know from…" at bounding box center [695, 417] width 479 height 147
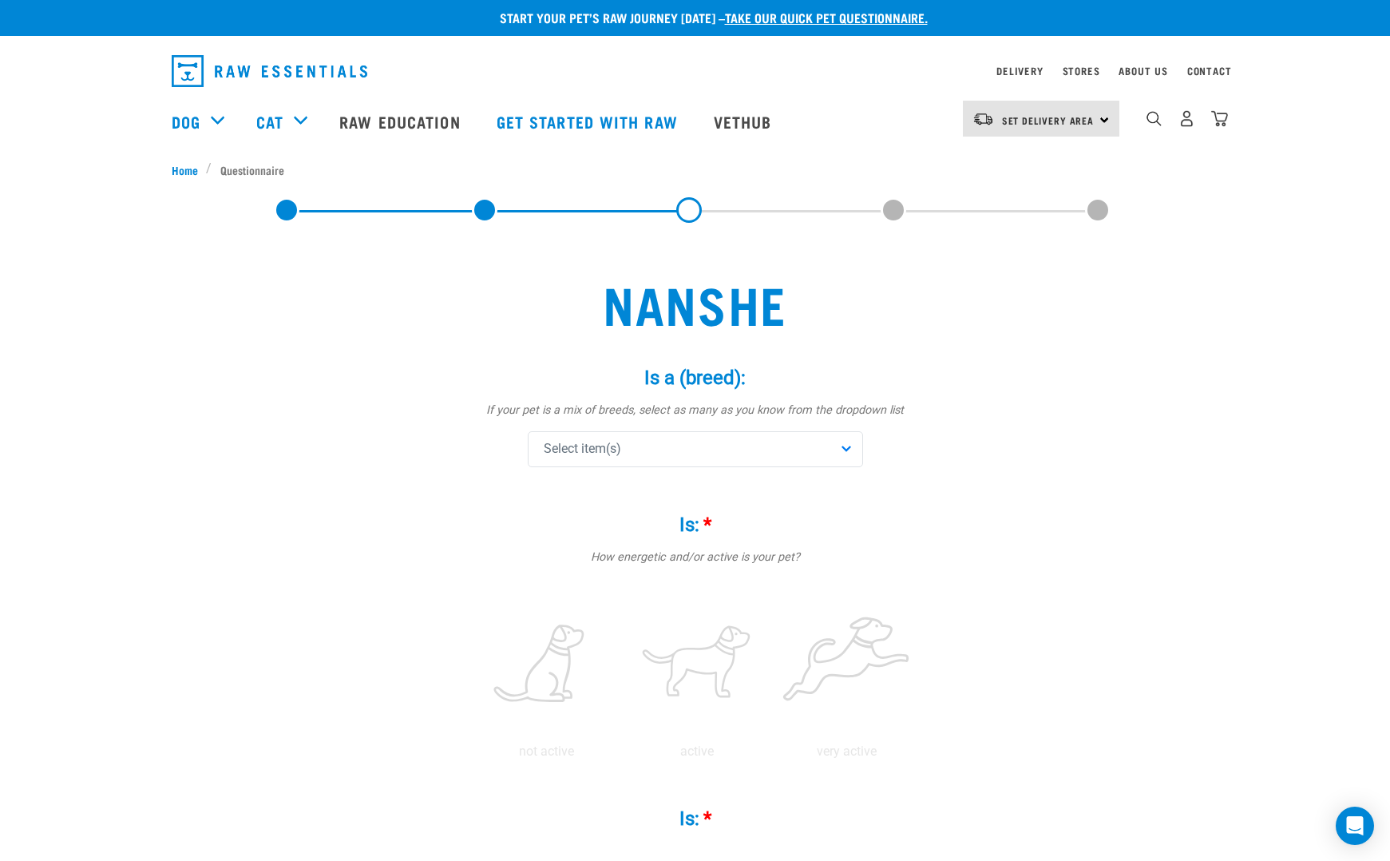
click at [779, 442] on div "Select item(s)" at bounding box center [695, 449] width 335 height 36
click at [846, 446] on div "Select item(s)" at bounding box center [695, 449] width 335 height 36
click at [848, 446] on div "Select item(s)" at bounding box center [695, 449] width 335 height 36
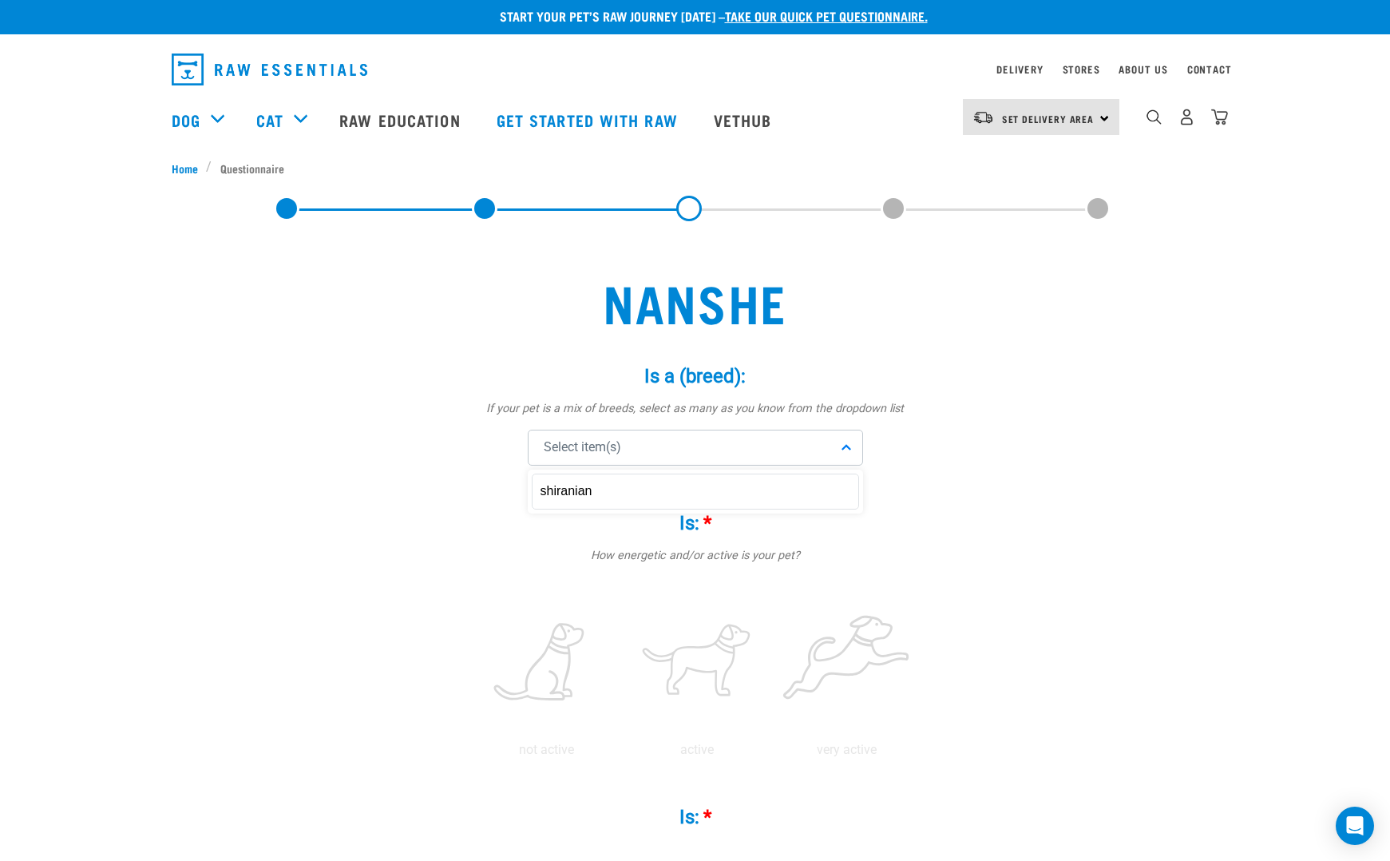
click at [677, 436] on div "Select item(s)" at bounding box center [695, 448] width 335 height 36
click at [652, 439] on div "Select item(s)" at bounding box center [695, 448] width 335 height 36
click at [625, 493] on input "shiranian" at bounding box center [695, 492] width 327 height 36
click at [589, 492] on input "Shih Tau Pomeran" at bounding box center [695, 492] width 327 height 36
drag, startPoint x: 589, startPoint y: 492, endPoint x: 579, endPoint y: 490, distance: 10.5
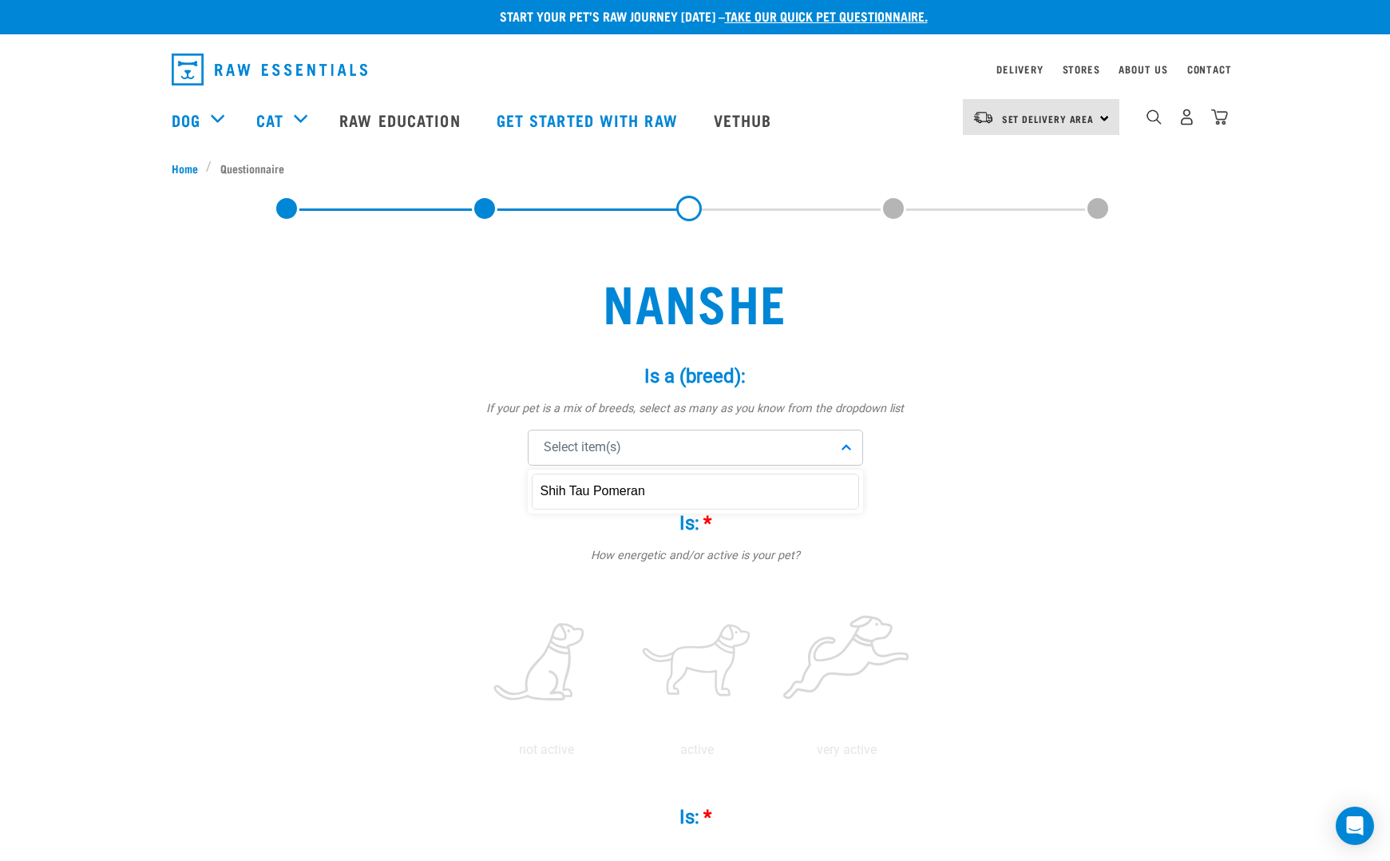
click at [581, 489] on input "Shih Tau Pomeran" at bounding box center [695, 492] width 327 height 36
click at [658, 489] on input "Shih Tzu Pomeran" at bounding box center [695, 492] width 327 height 36
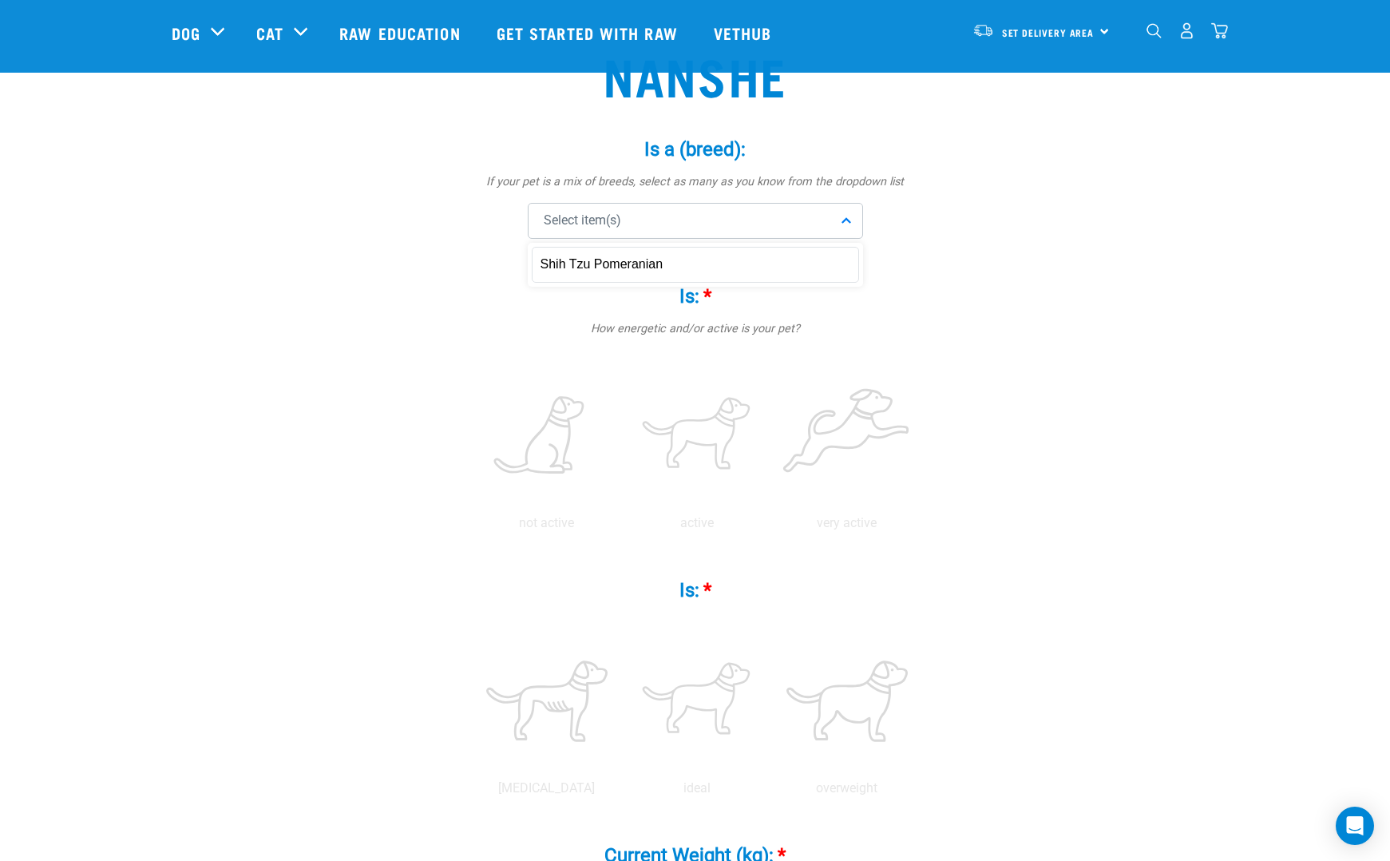
scroll to position [116, 0]
type input "Shih Tzu Pomeranian"
click at [703, 426] on label at bounding box center [697, 435] width 144 height 136
click at [622, 526] on input "radio" at bounding box center [622, 526] width 0 height 0
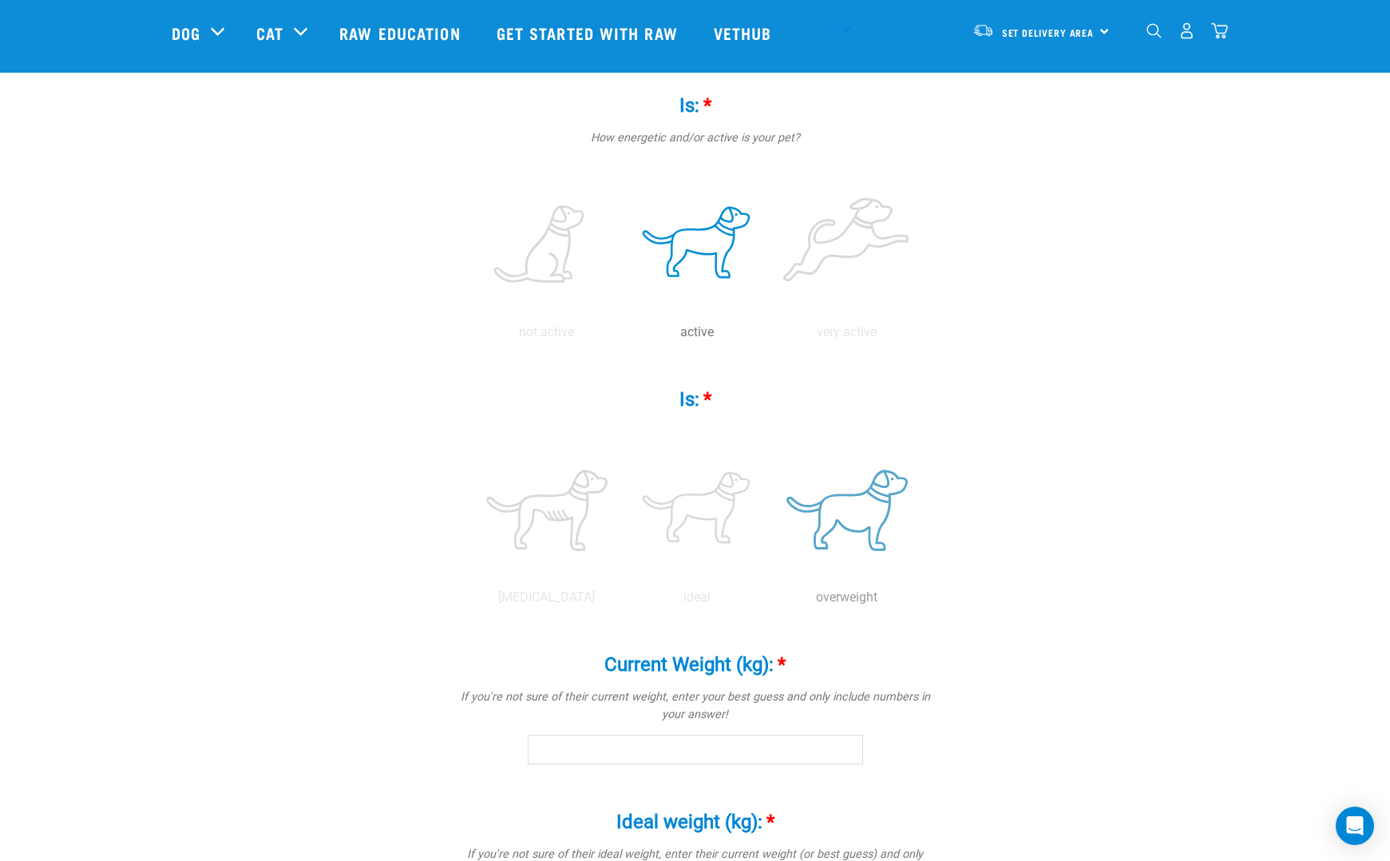
scroll to position [304, 0]
click at [866, 517] on label at bounding box center [847, 512] width 144 height 136
click at [772, 603] on input "radio" at bounding box center [772, 603] width 0 height 0
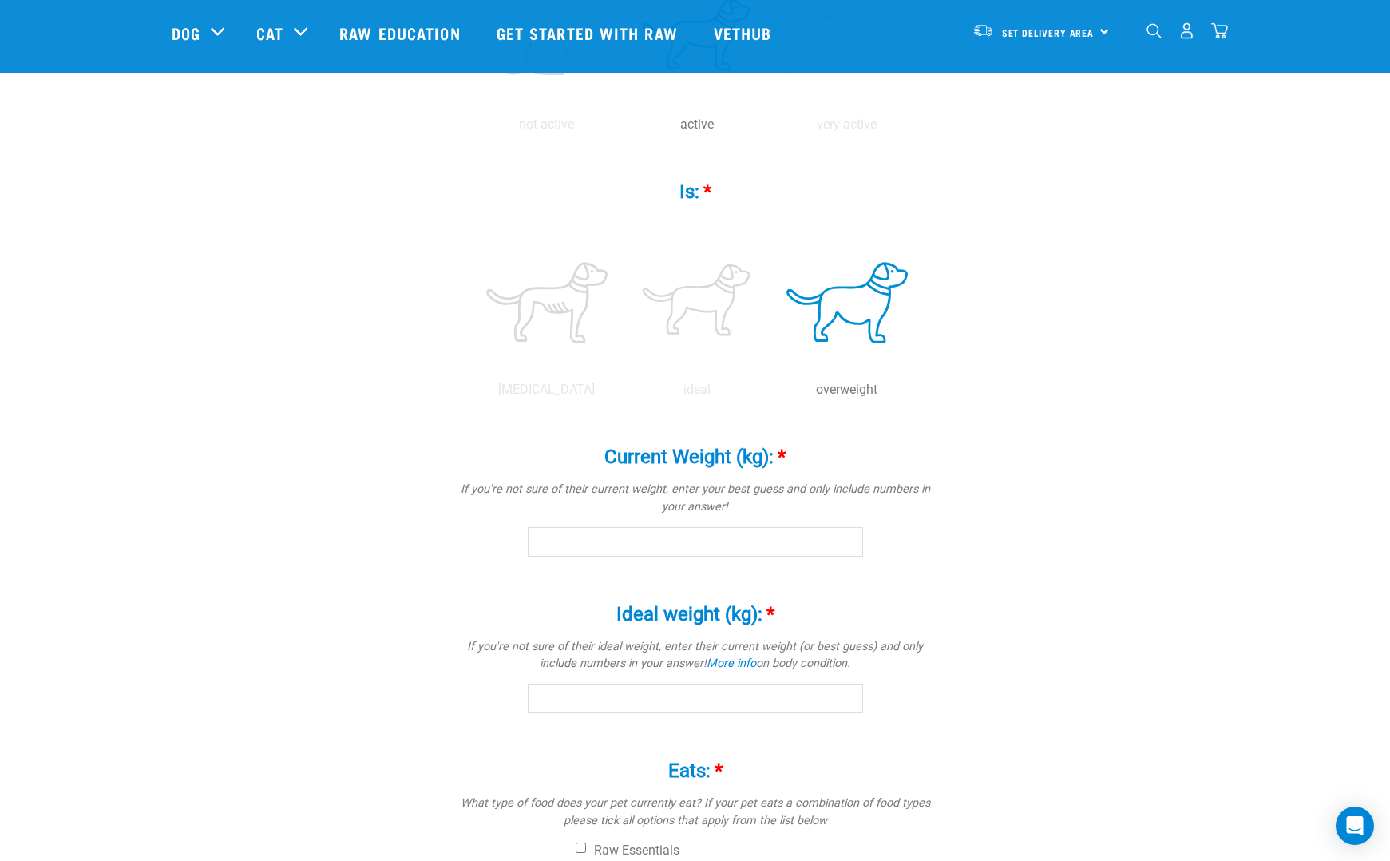
scroll to position [517, 0]
click at [656, 535] on input "Current Weight (kg): *" at bounding box center [695, 537] width 335 height 29
click at [845, 540] on input "9.5" at bounding box center [695, 540] width 335 height 29
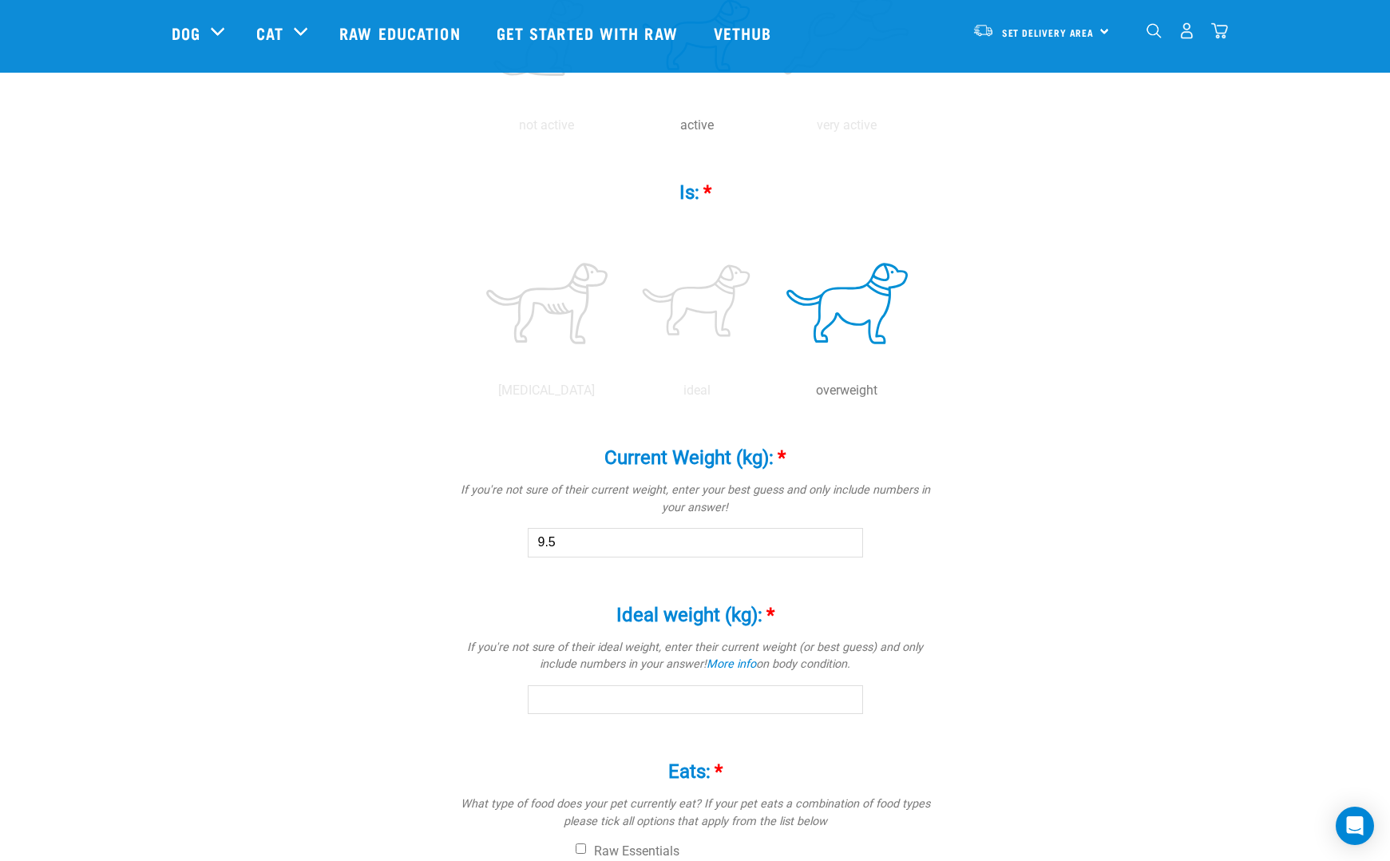
click at [627, 697] on input "Ideal weight (kg): *" at bounding box center [695, 699] width 335 height 29
click at [564, 548] on input "9.5" at bounding box center [695, 542] width 335 height 29
type input "9.6"
click at [612, 697] on input "Ideal weight (kg): *" at bounding box center [695, 699] width 335 height 29
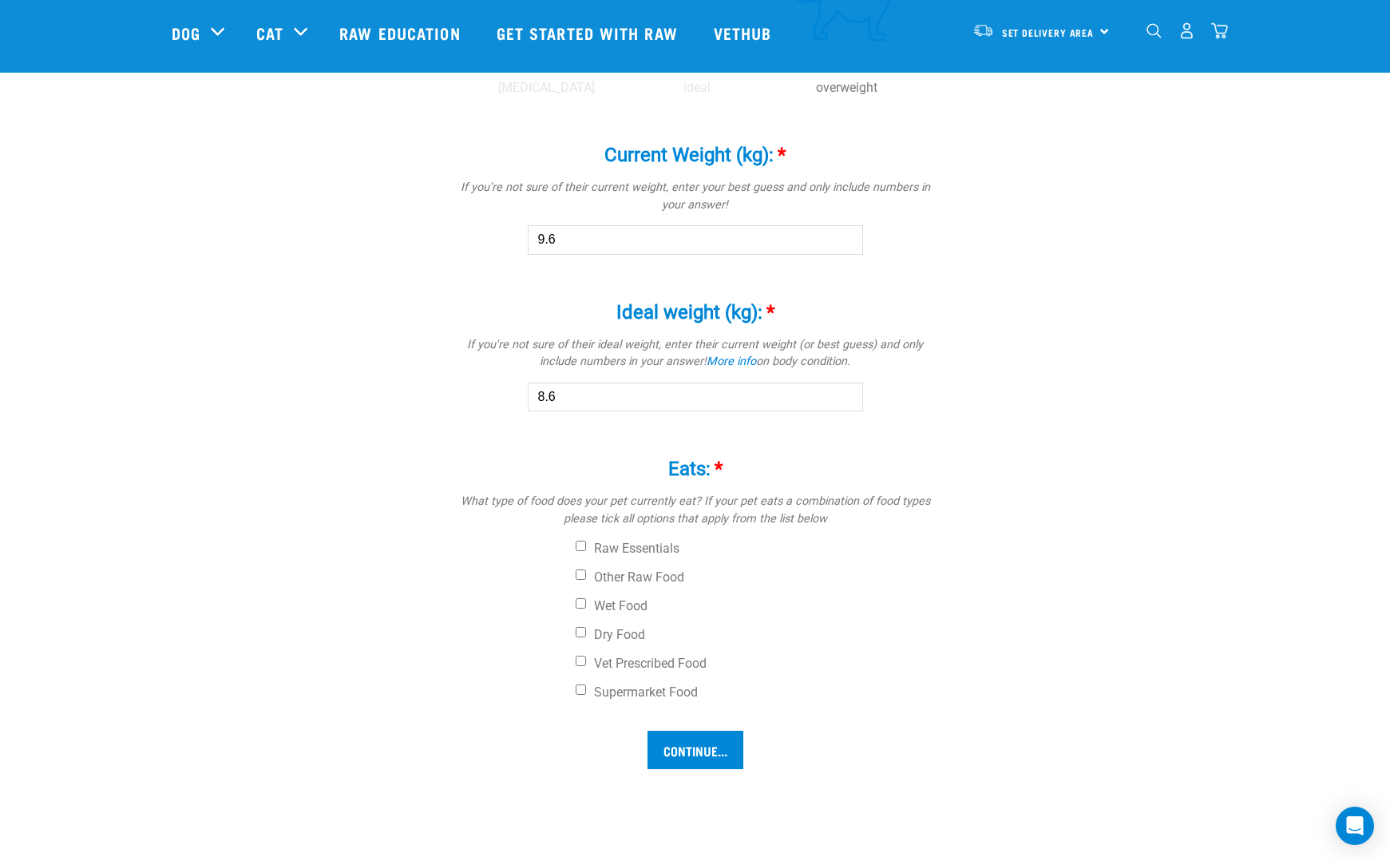
scroll to position [817, 0]
type input "8.6"
click at [577, 599] on input "Wet Food" at bounding box center [581, 601] width 10 height 10
checkbox input "true"
click at [581, 685] on input "Supermarket Food" at bounding box center [581, 688] width 10 height 10
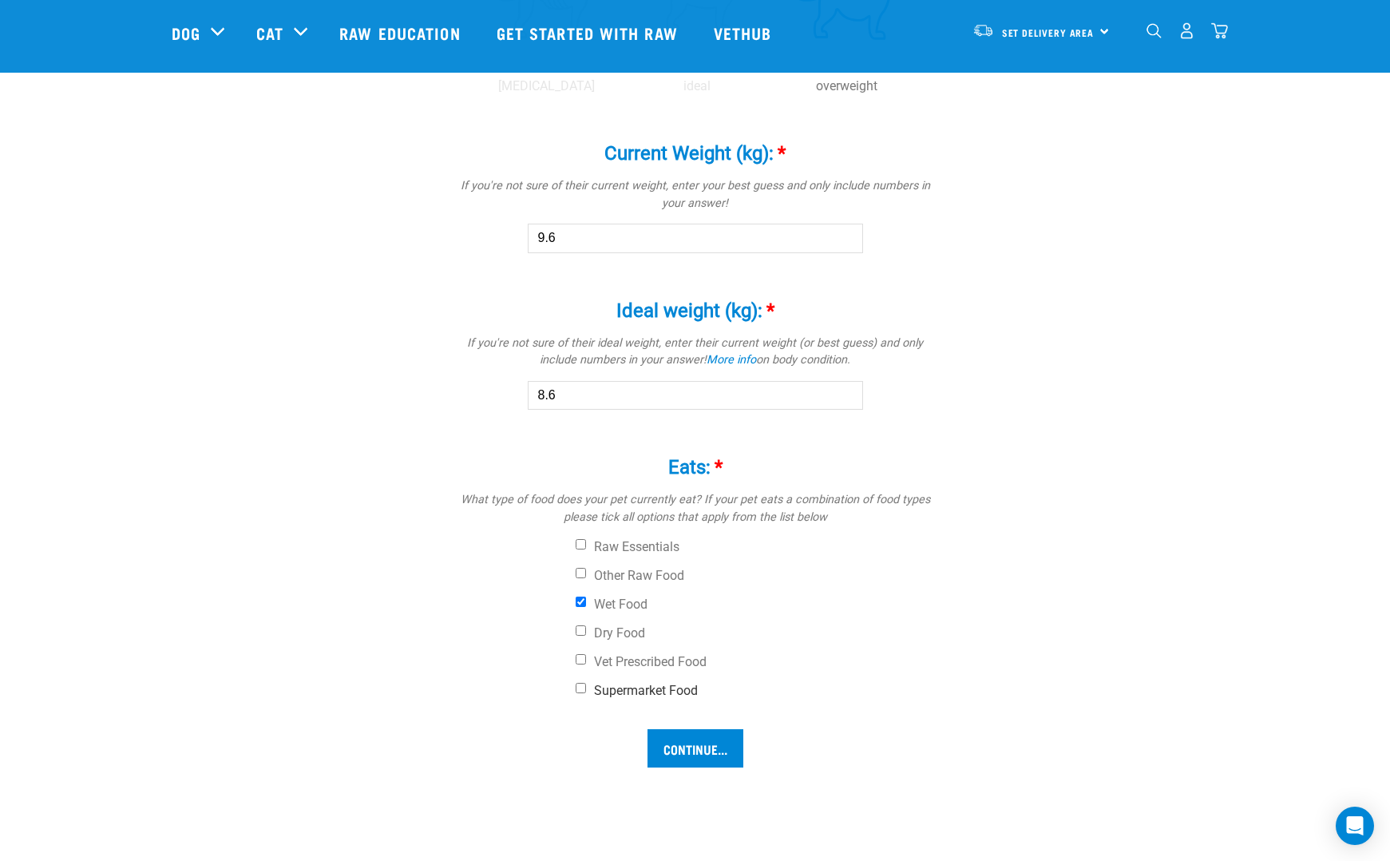
checkbox input "true"
click at [579, 628] on input "Dry Food" at bounding box center [581, 630] width 10 height 10
checkbox input "true"
click at [701, 739] on input "Continue..." at bounding box center [696, 748] width 96 height 38
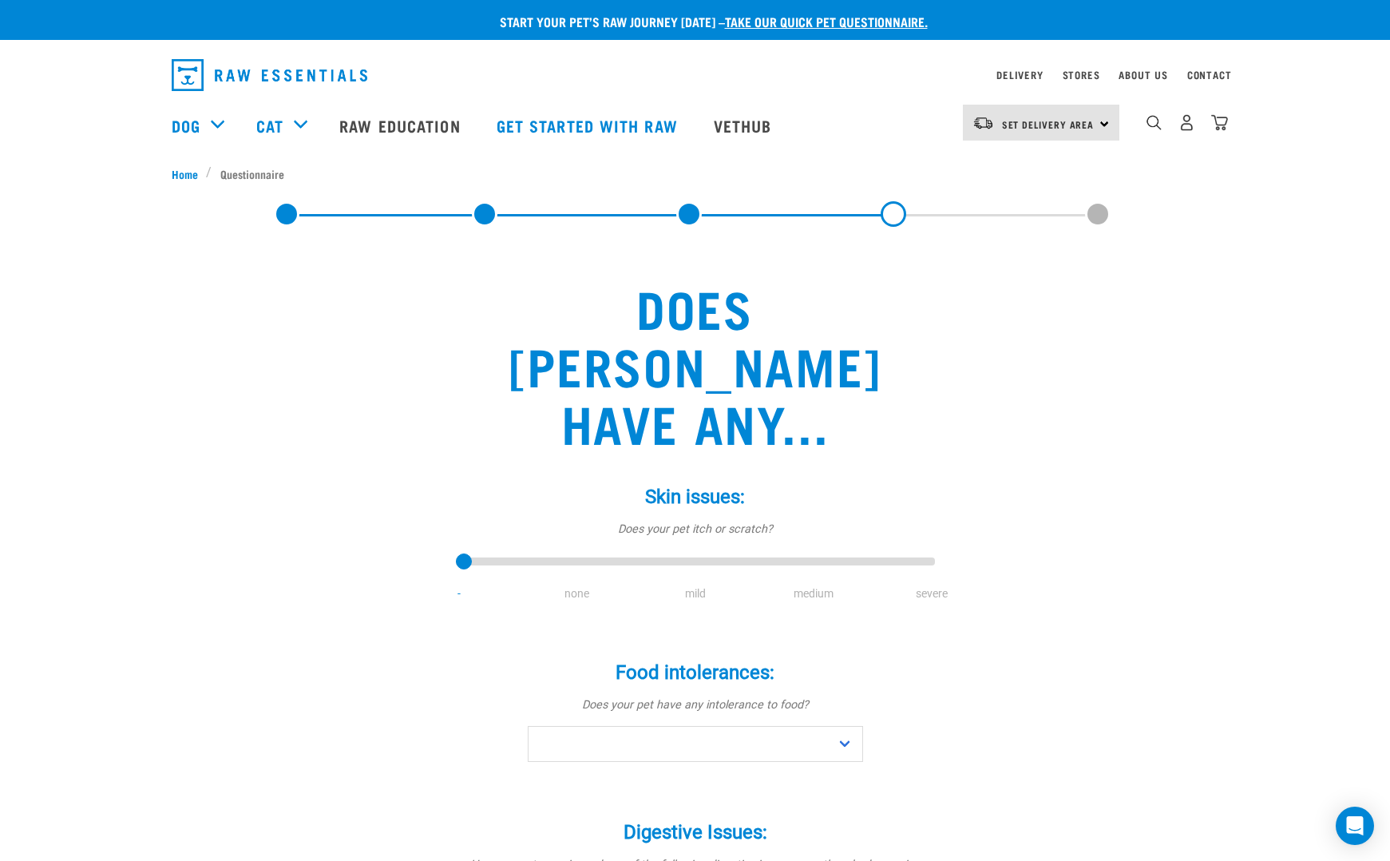
click at [801, 585] on li "medium" at bounding box center [814, 593] width 118 height 17
type input "3"
click at [806, 551] on input "range" at bounding box center [695, 562] width 479 height 22
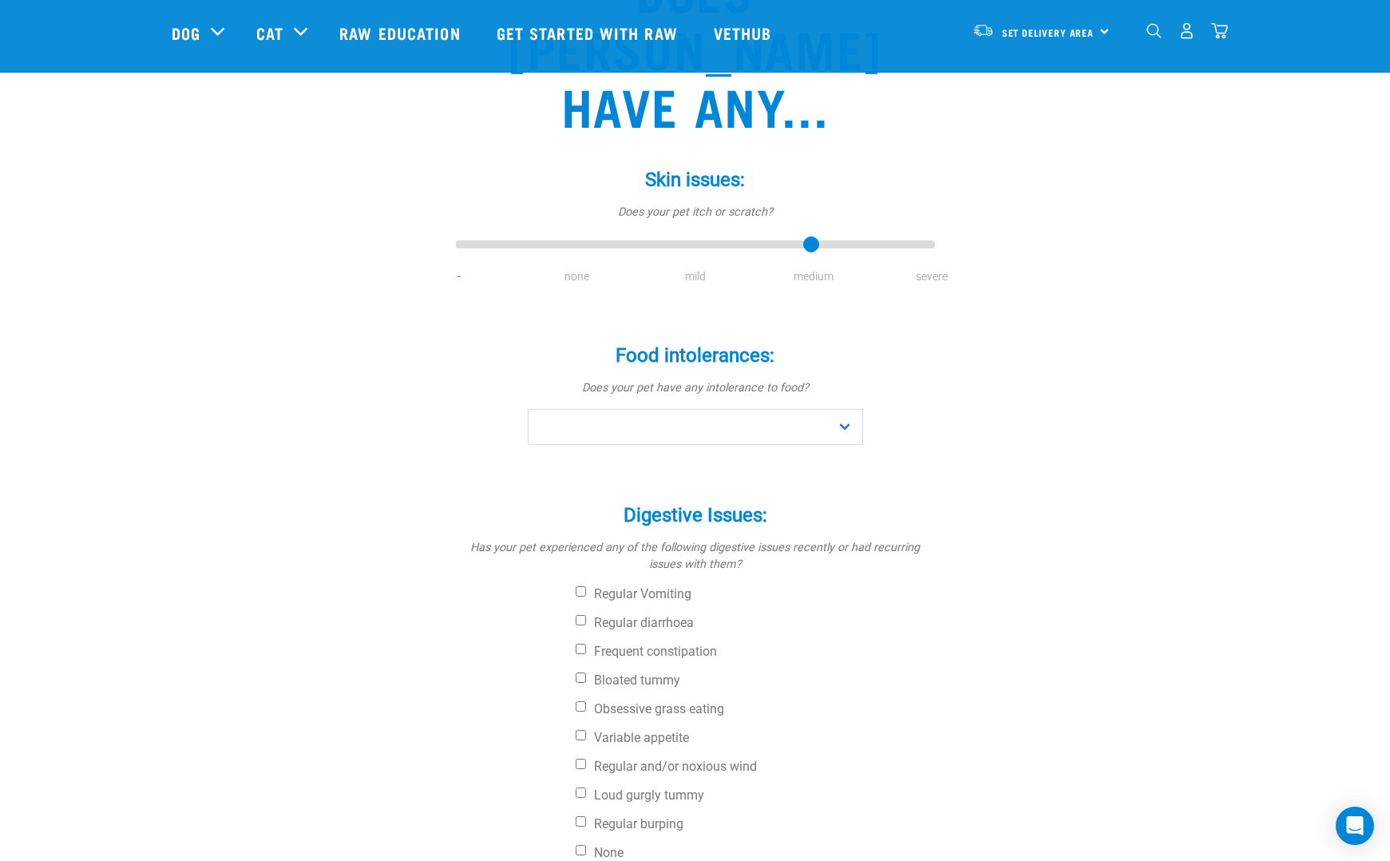
scroll to position [202, 0]
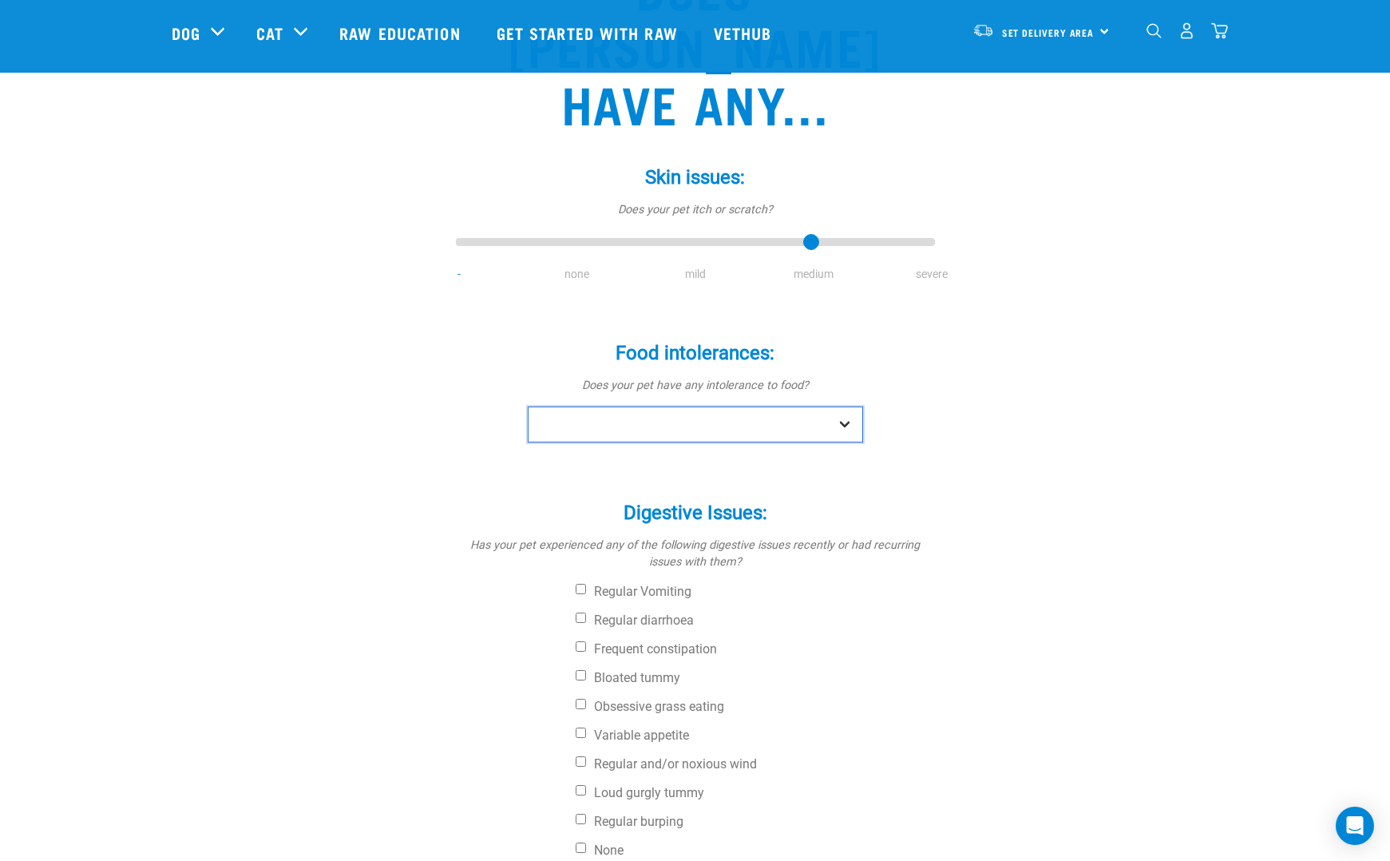
select select "no"
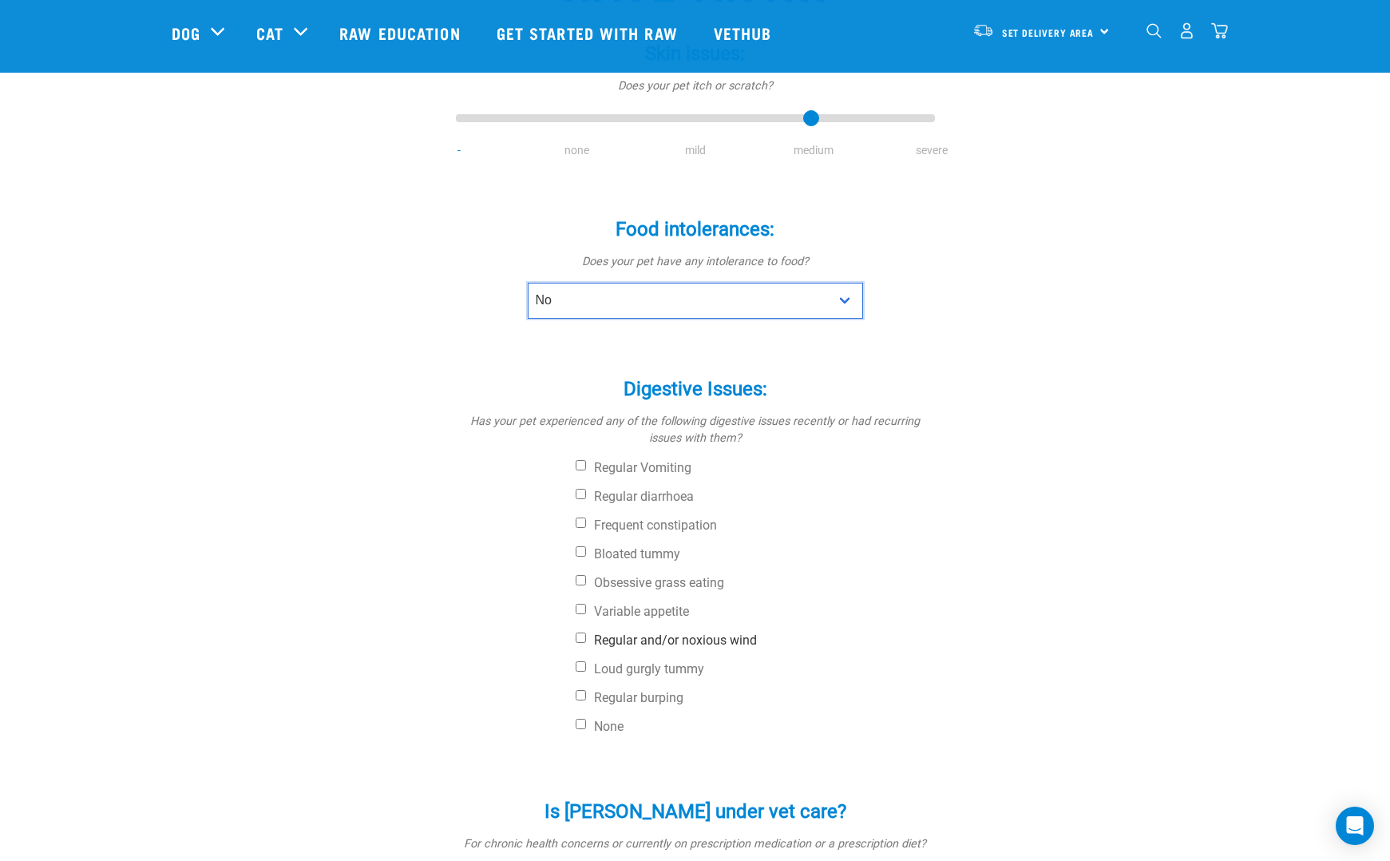
scroll to position [329, 0]
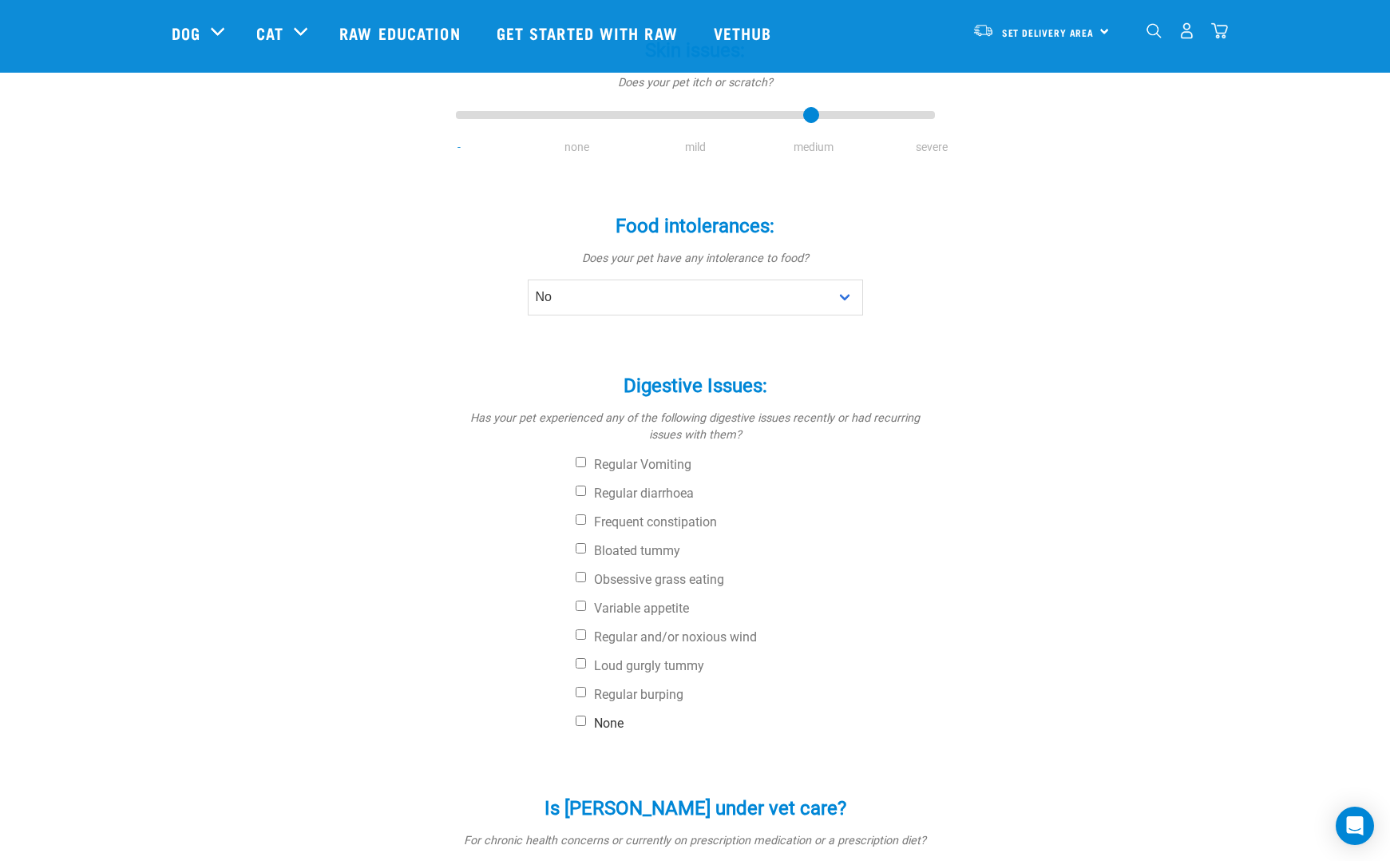
click at [576, 715] on input "None" at bounding box center [581, 720] width 10 height 10
checkbox input "true"
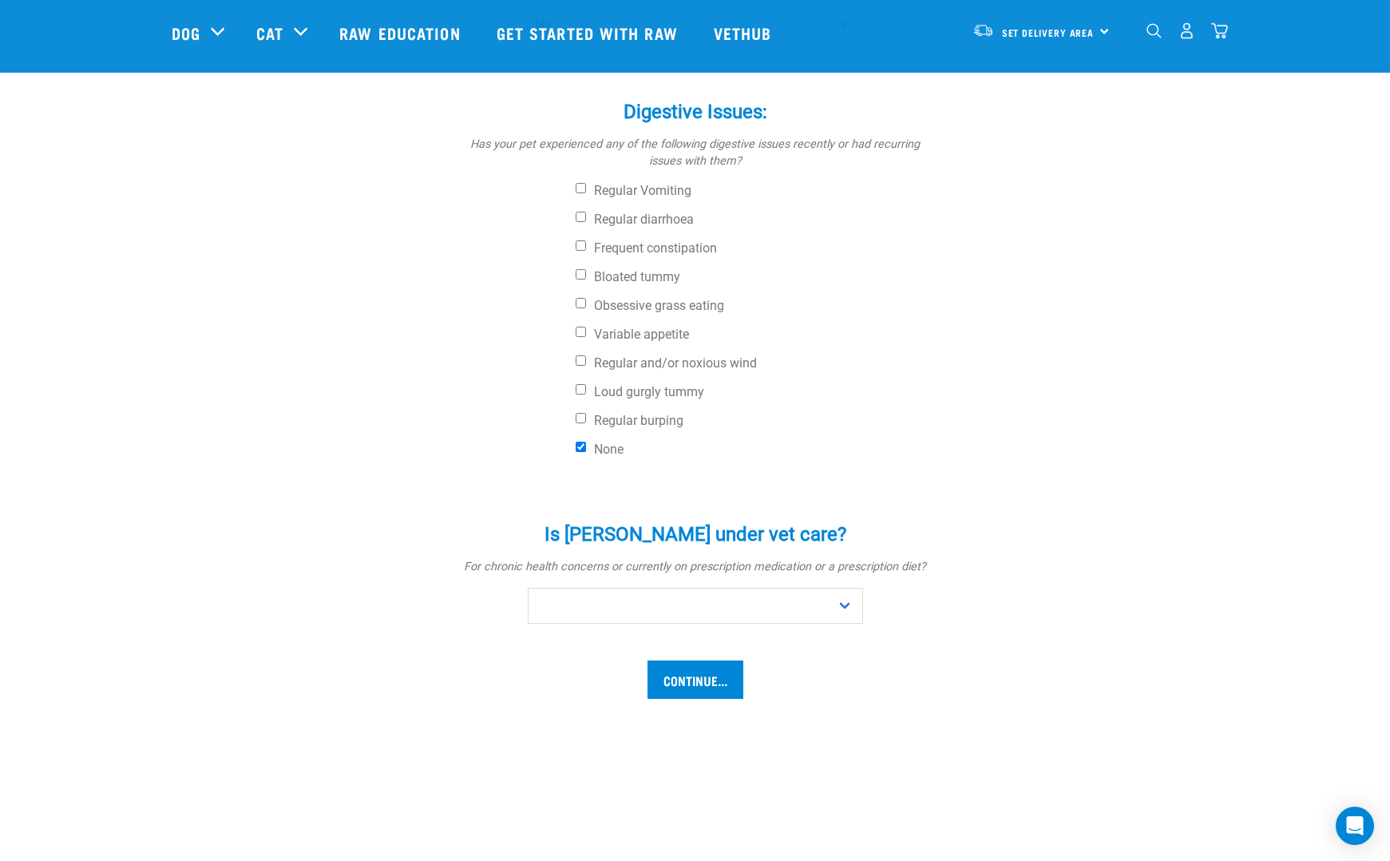
scroll to position [604, 0]
select select "no"
click at [702, 660] on input "Continue..." at bounding box center [696, 679] width 96 height 38
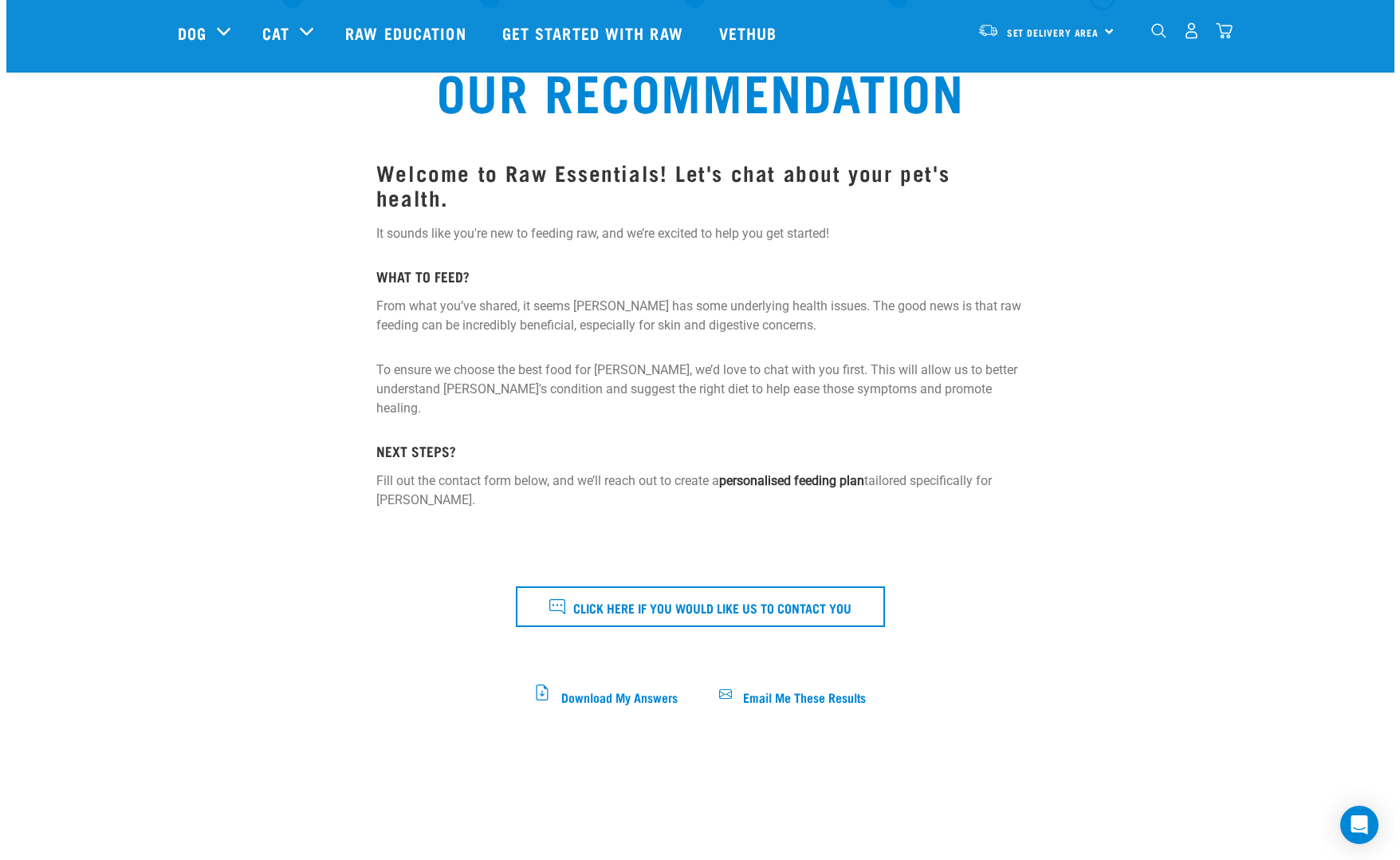
scroll to position [101, 0]
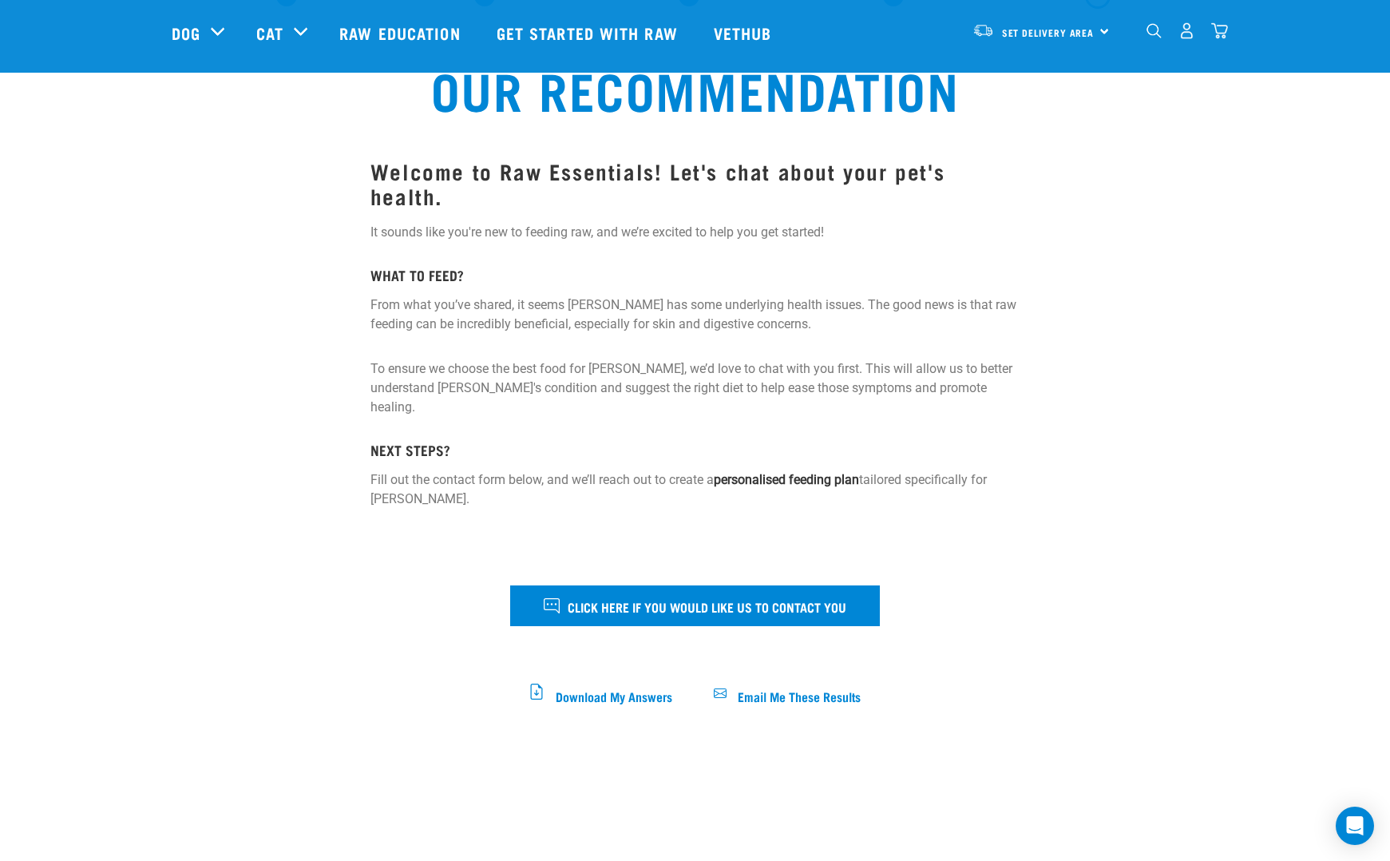
click at [688, 596] on span "Click here if you would like us to contact you" at bounding box center [707, 606] width 279 height 21
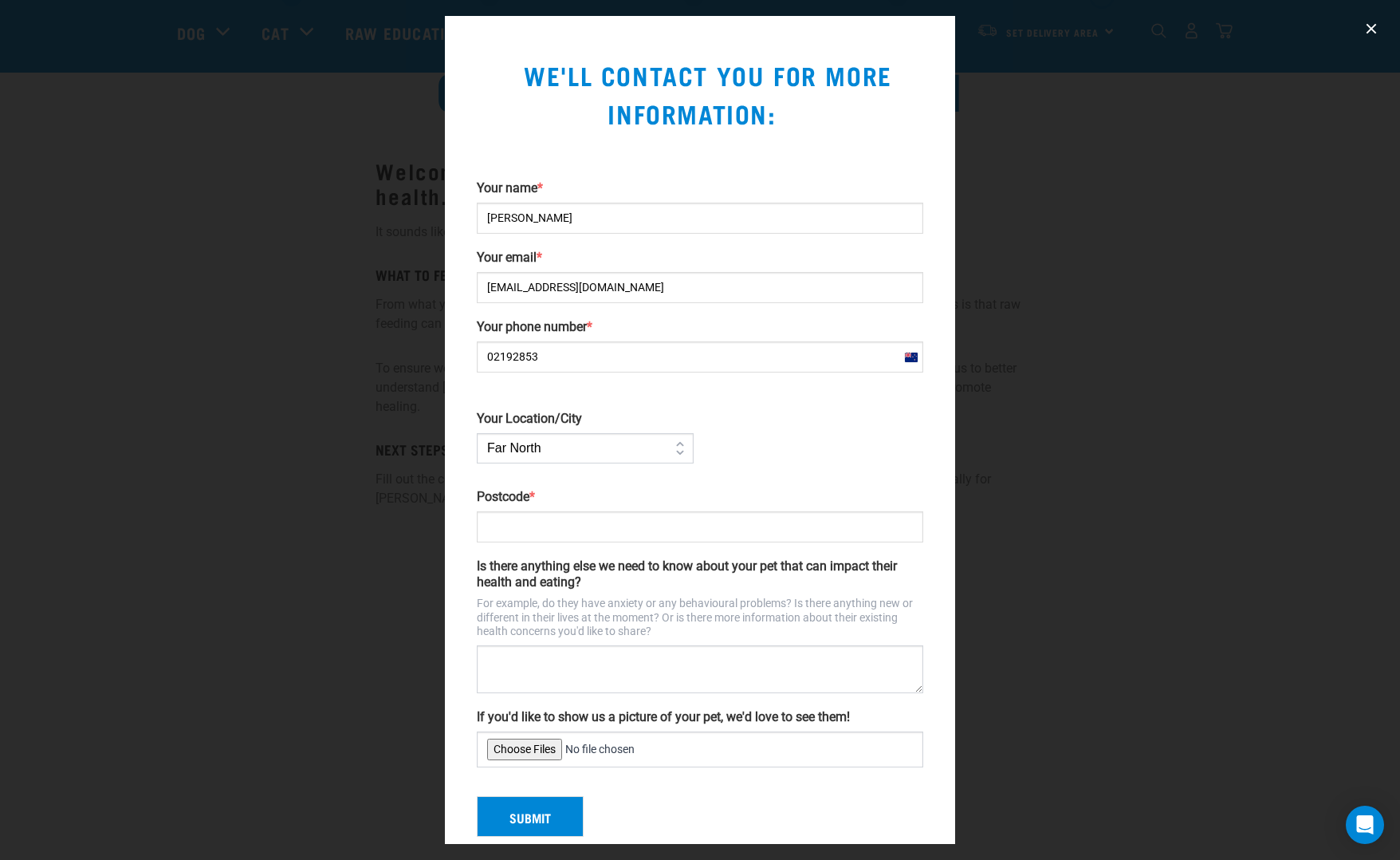
type input "021928538"
select select "Auckland"
click at [564, 521] on input "Postcode *" at bounding box center [700, 526] width 446 height 31
type input "1052"
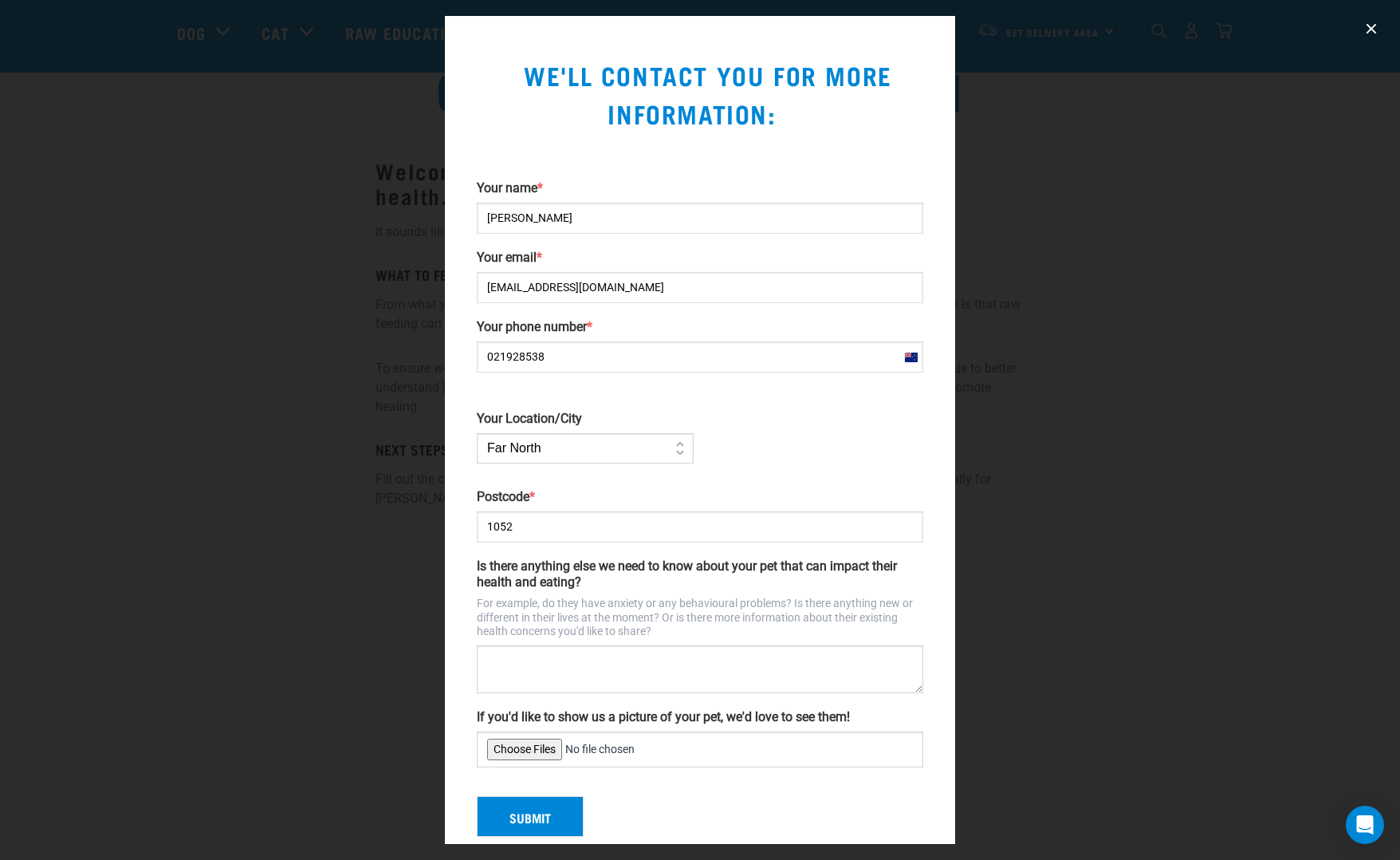
scroll to position [23, 0]
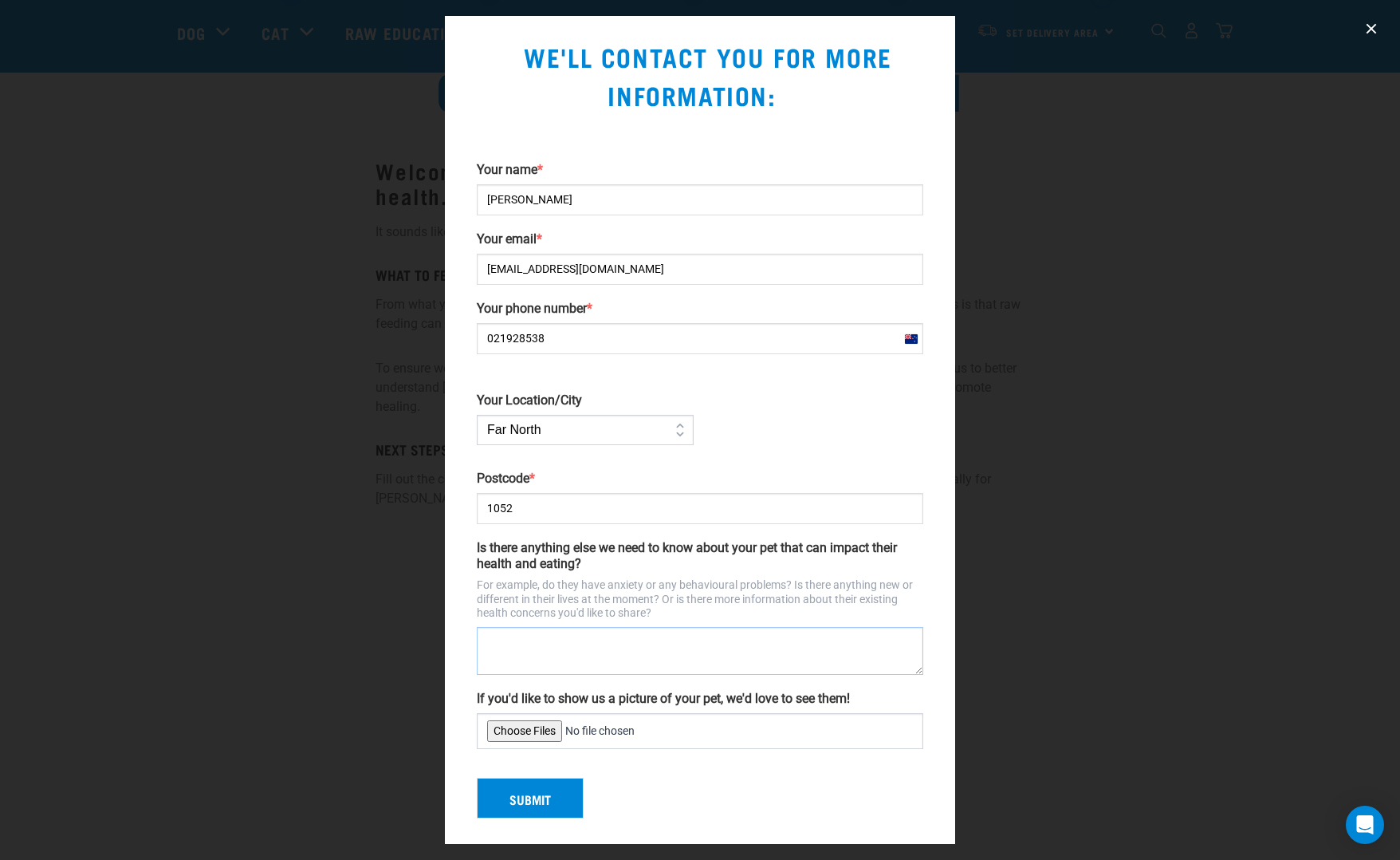
click at [571, 662] on textarea "Is there anything else we need to know about your pet that can impact their hea…" at bounding box center [700, 651] width 446 height 48
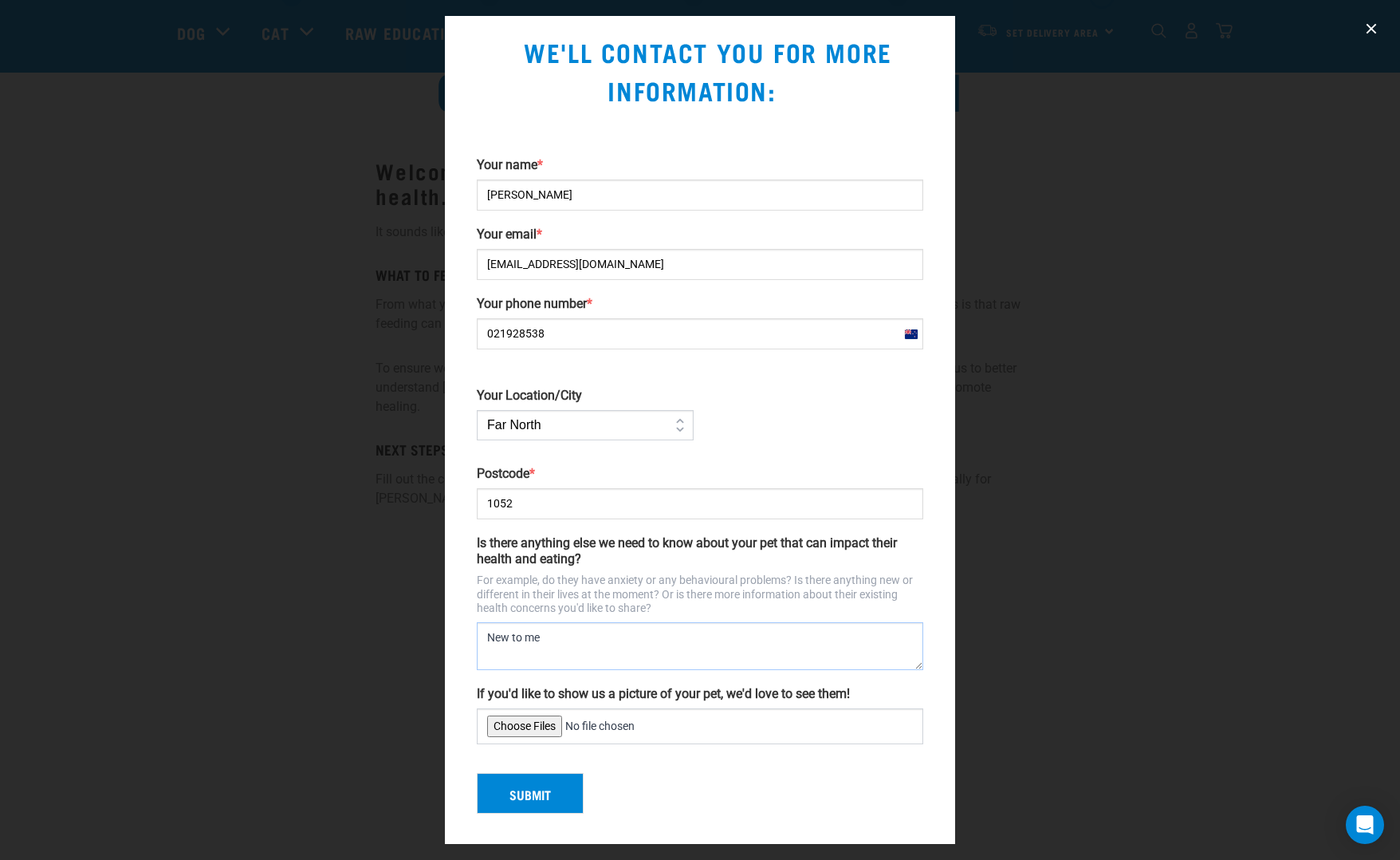
type textarea "New to me"
click at [529, 721] on input "If you'd like to show us a picture of your pet, we'd love to see them!" at bounding box center [700, 726] width 446 height 36
click at [512, 721] on input "If you'd like to show us a picture of your pet, we'd love to see them!" at bounding box center [700, 726] width 446 height 36
type input "C:\fakepath\IMG_5518.jpeg"
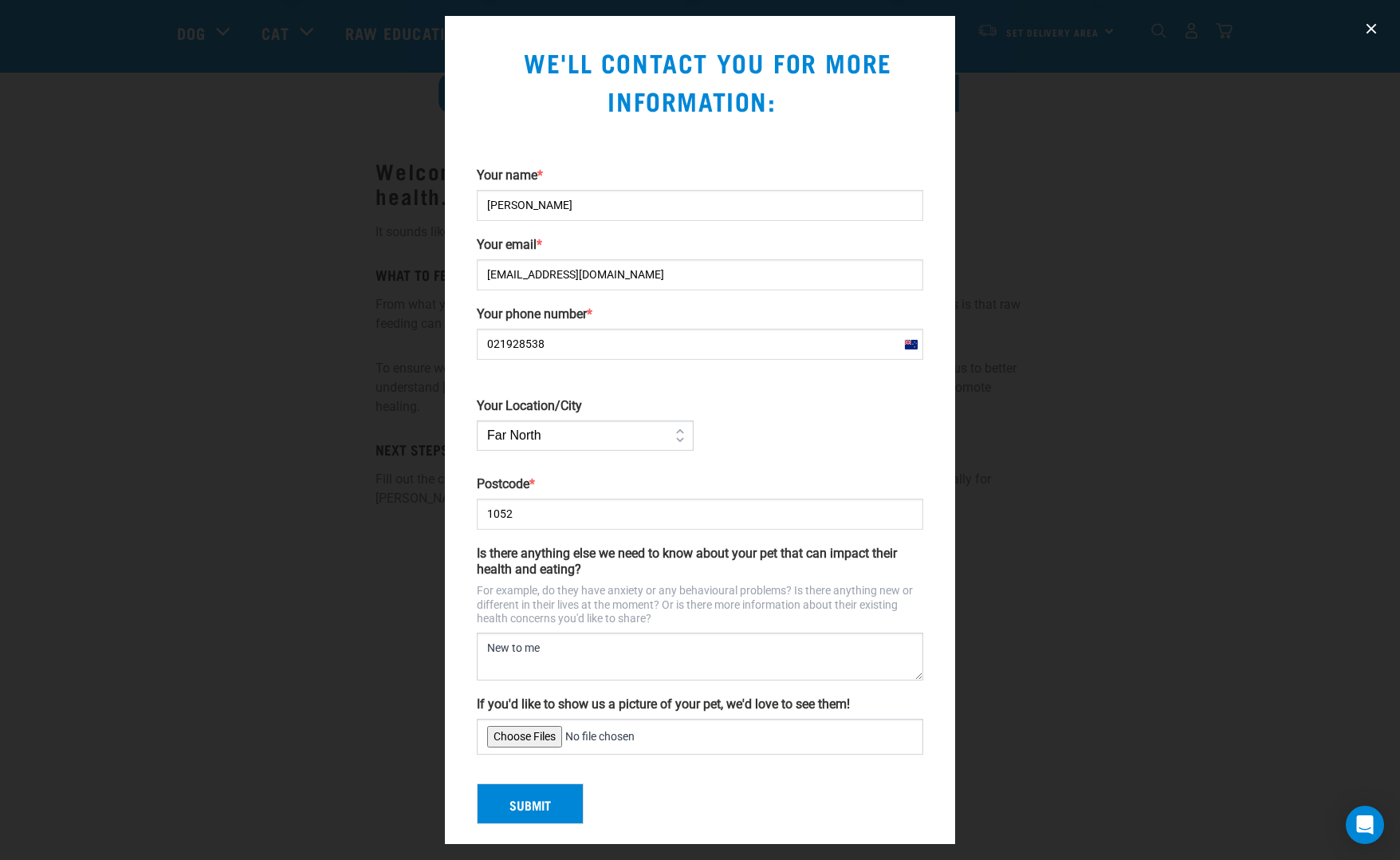
scroll to position [10, 0]
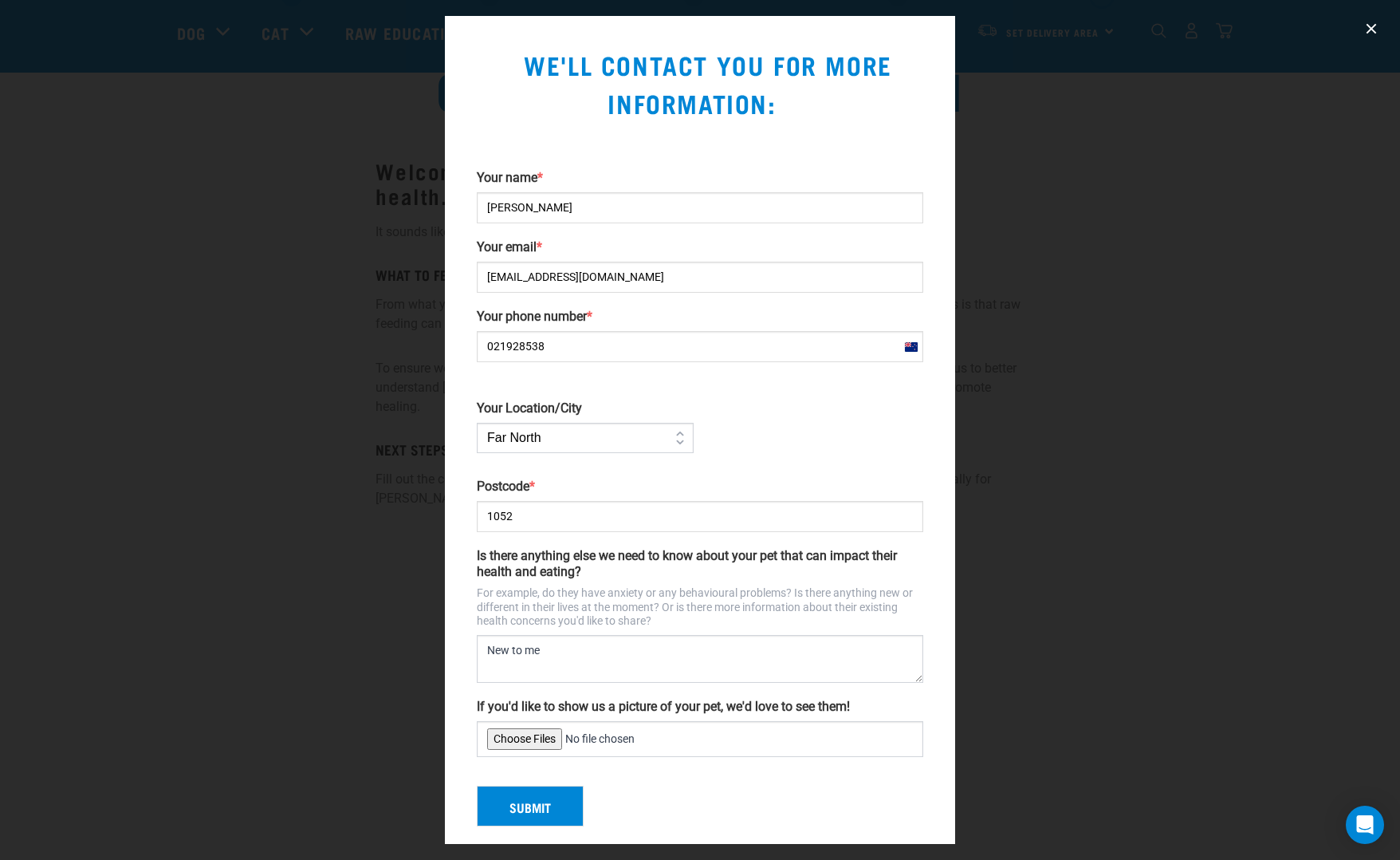
click at [563, 794] on button "Submit" at bounding box center [530, 807] width 107 height 42
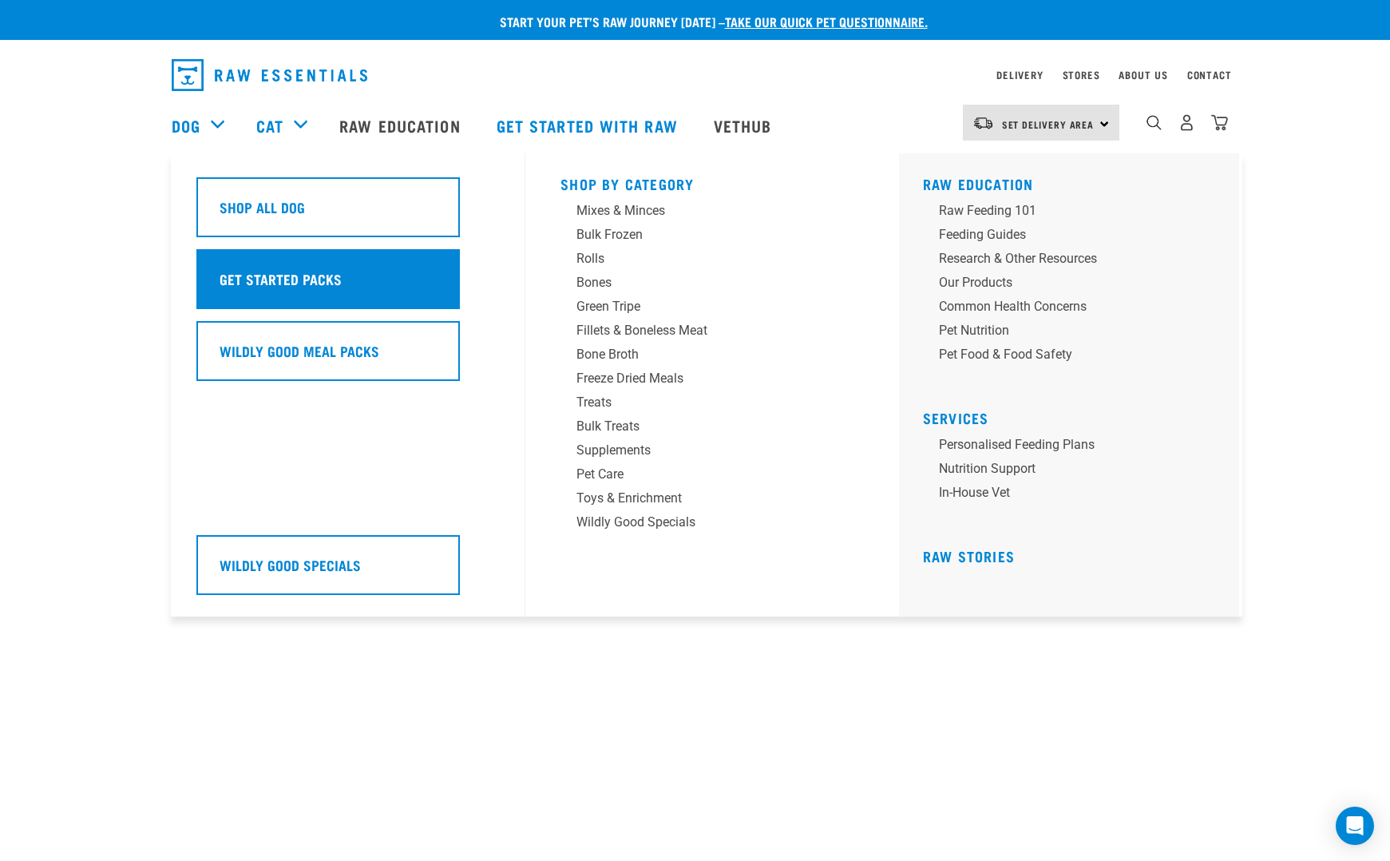
click at [228, 268] on h5 "Get Started Packs" at bounding box center [281, 278] width 122 height 21
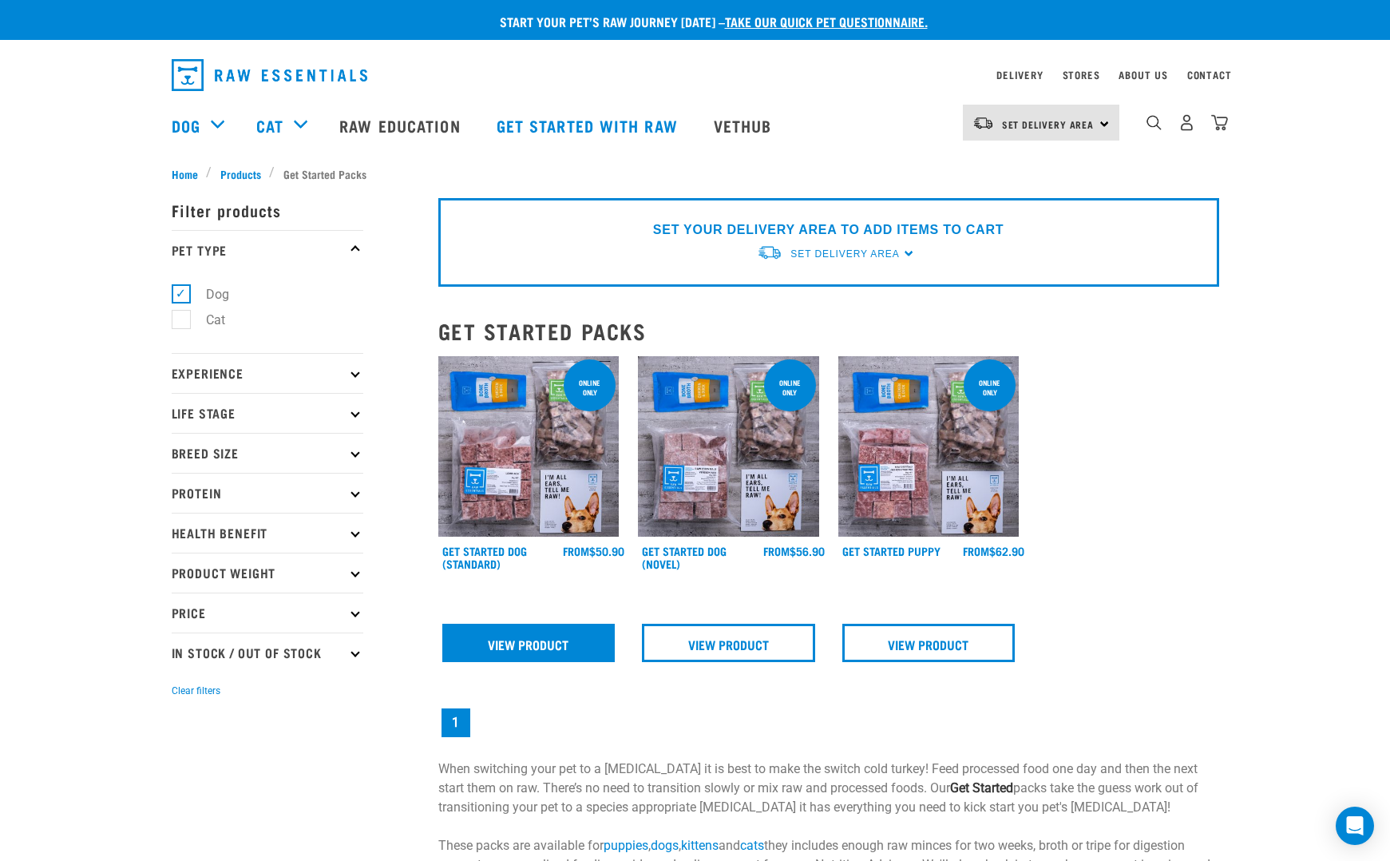
scroll to position [1, 2]
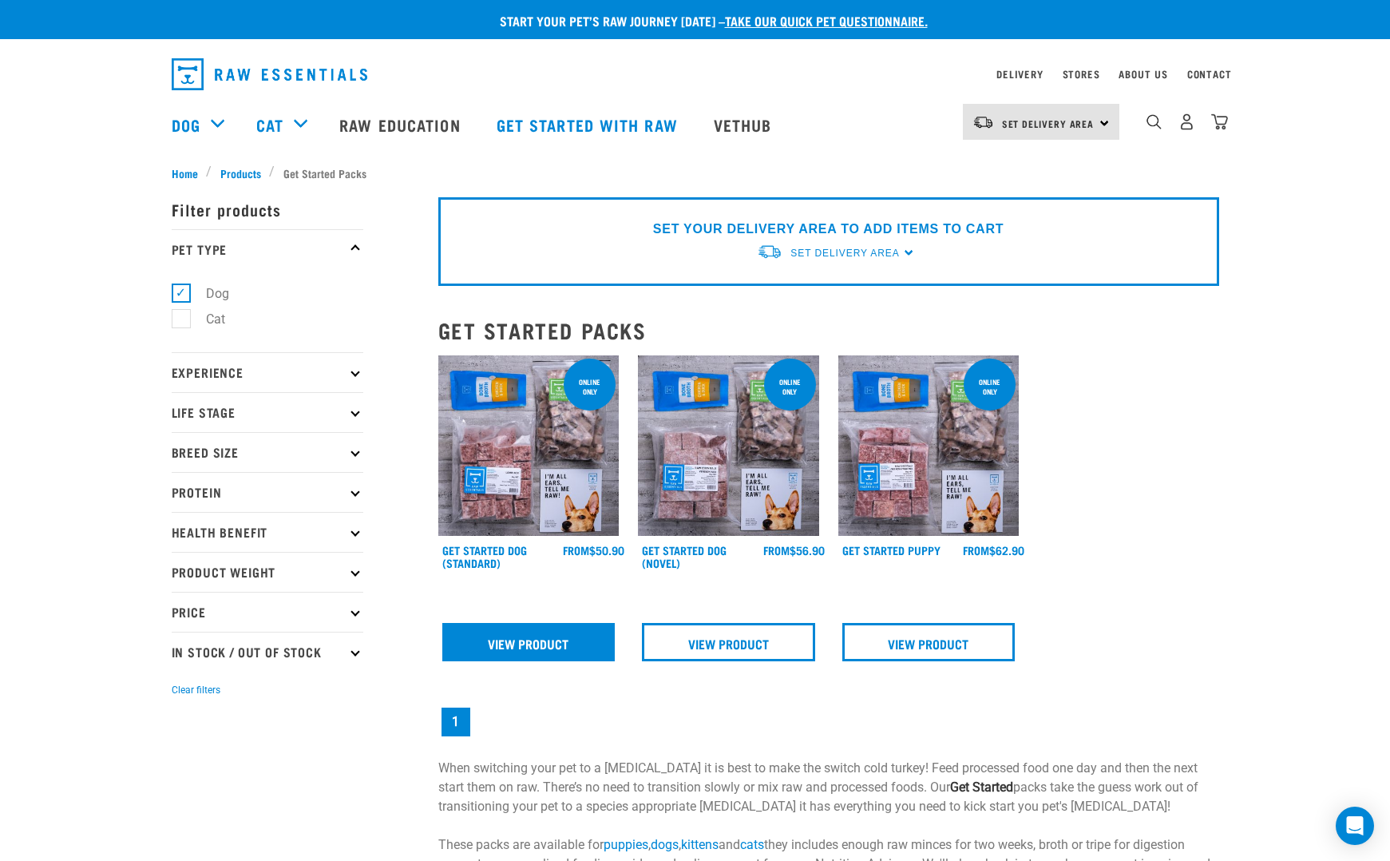
click at [515, 624] on link "View Product" at bounding box center [528, 642] width 173 height 38
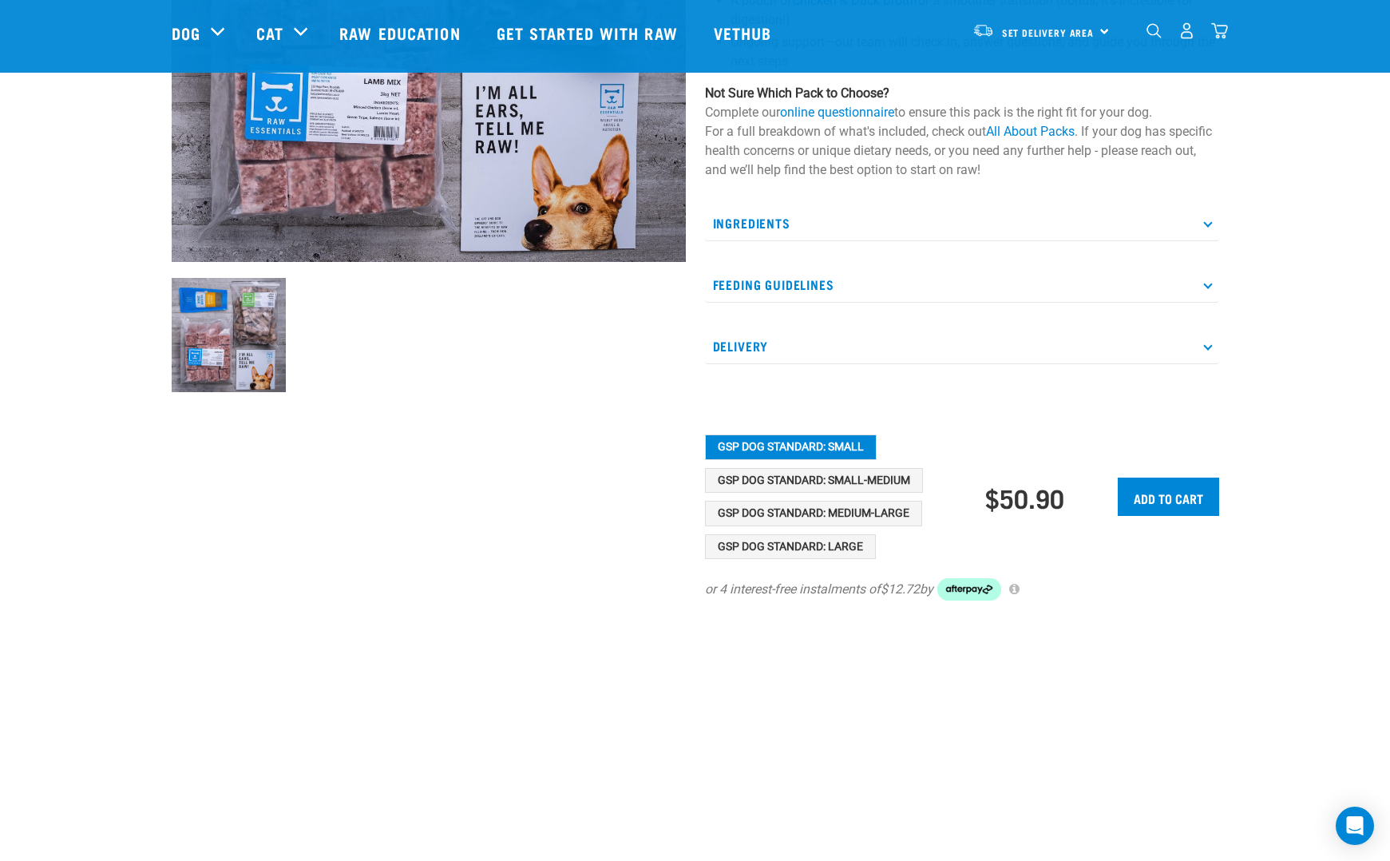
scroll to position [375, 0]
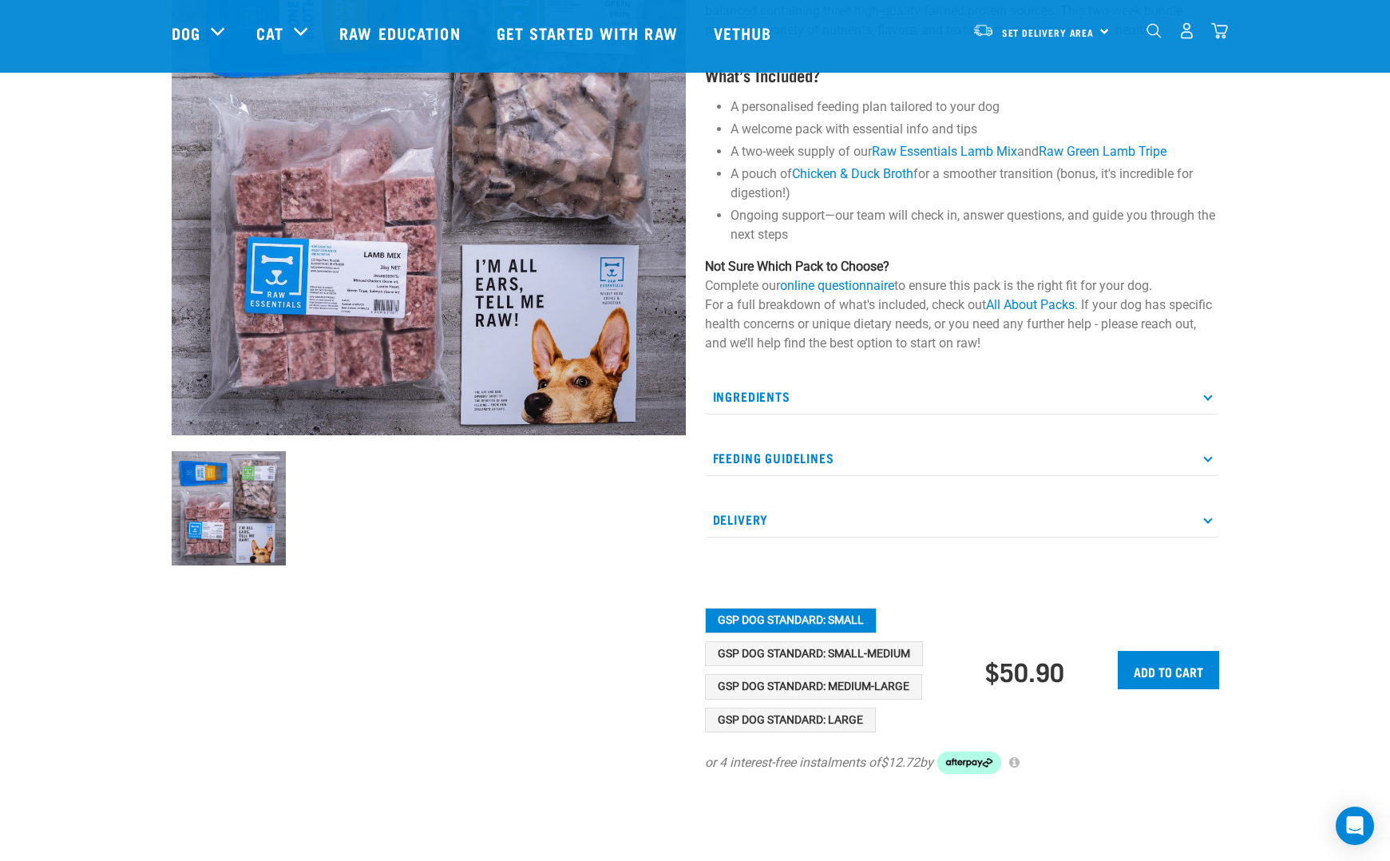
click at [811, 448] on p "Feeding Guidelines" at bounding box center [962, 458] width 514 height 36
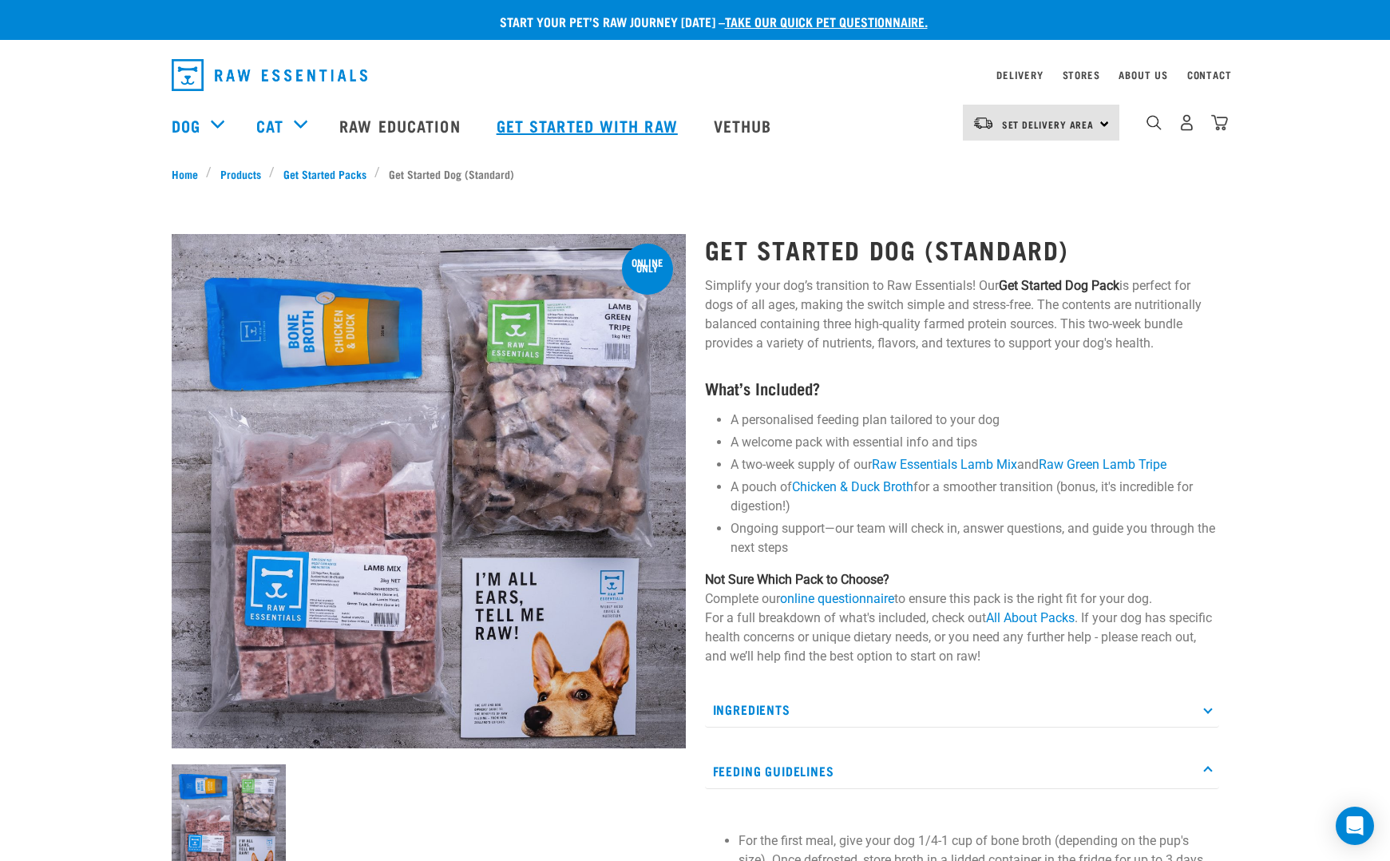
scroll to position [0, 0]
click at [781, 708] on p "Ingredients" at bounding box center [962, 710] width 514 height 36
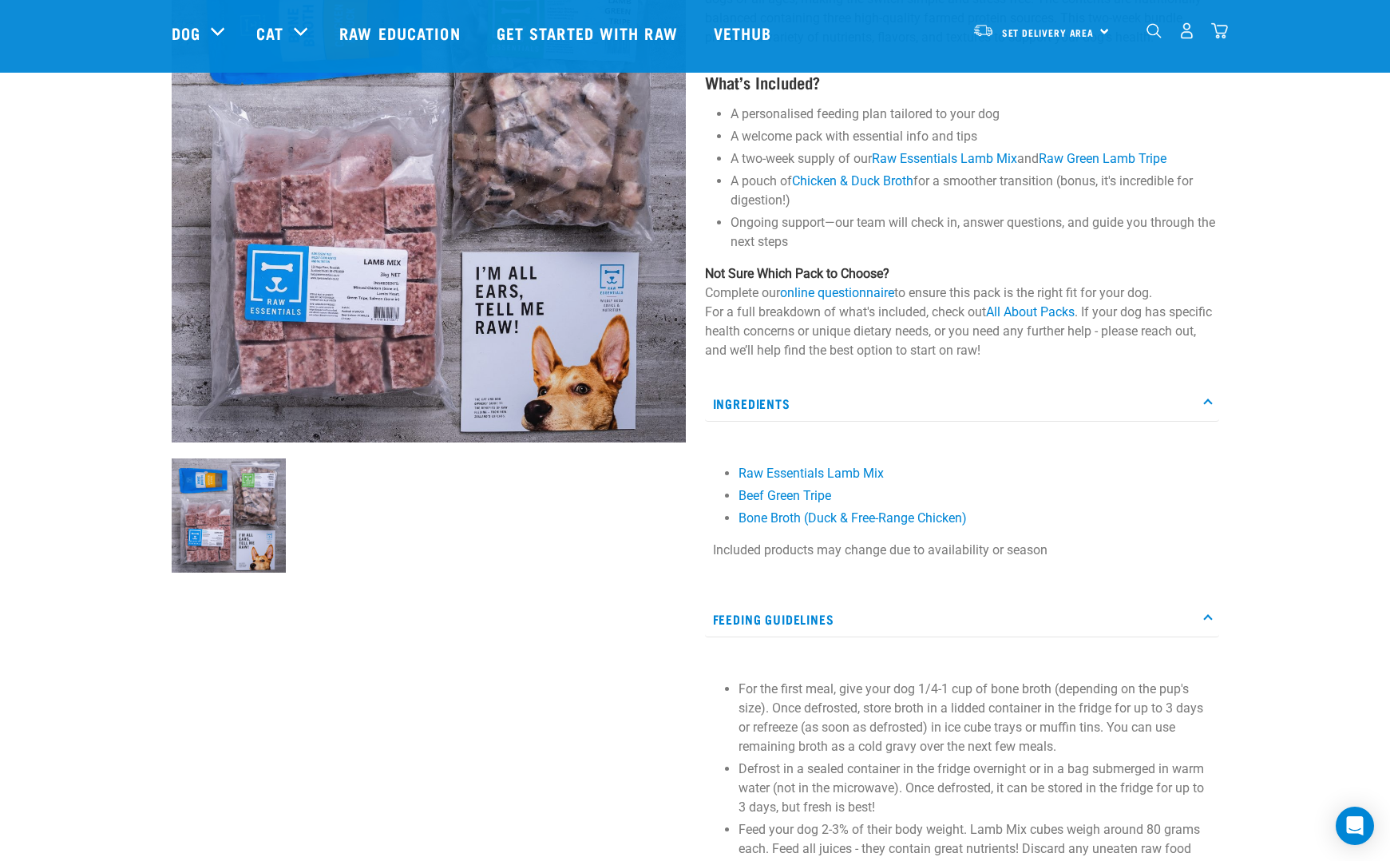
scroll to position [190, 0]
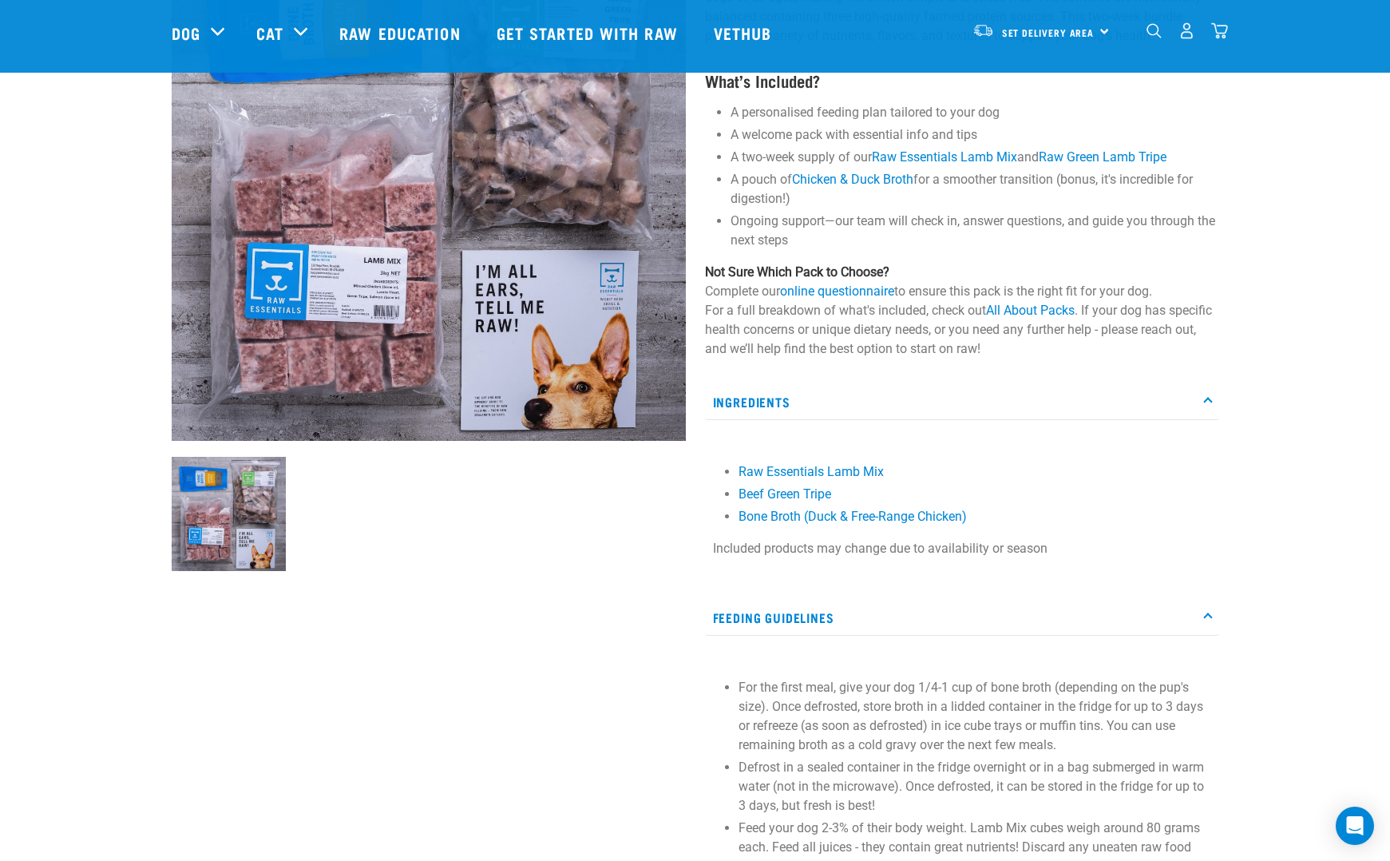
click at [768, 400] on p "Ingredients" at bounding box center [962, 402] width 514 height 36
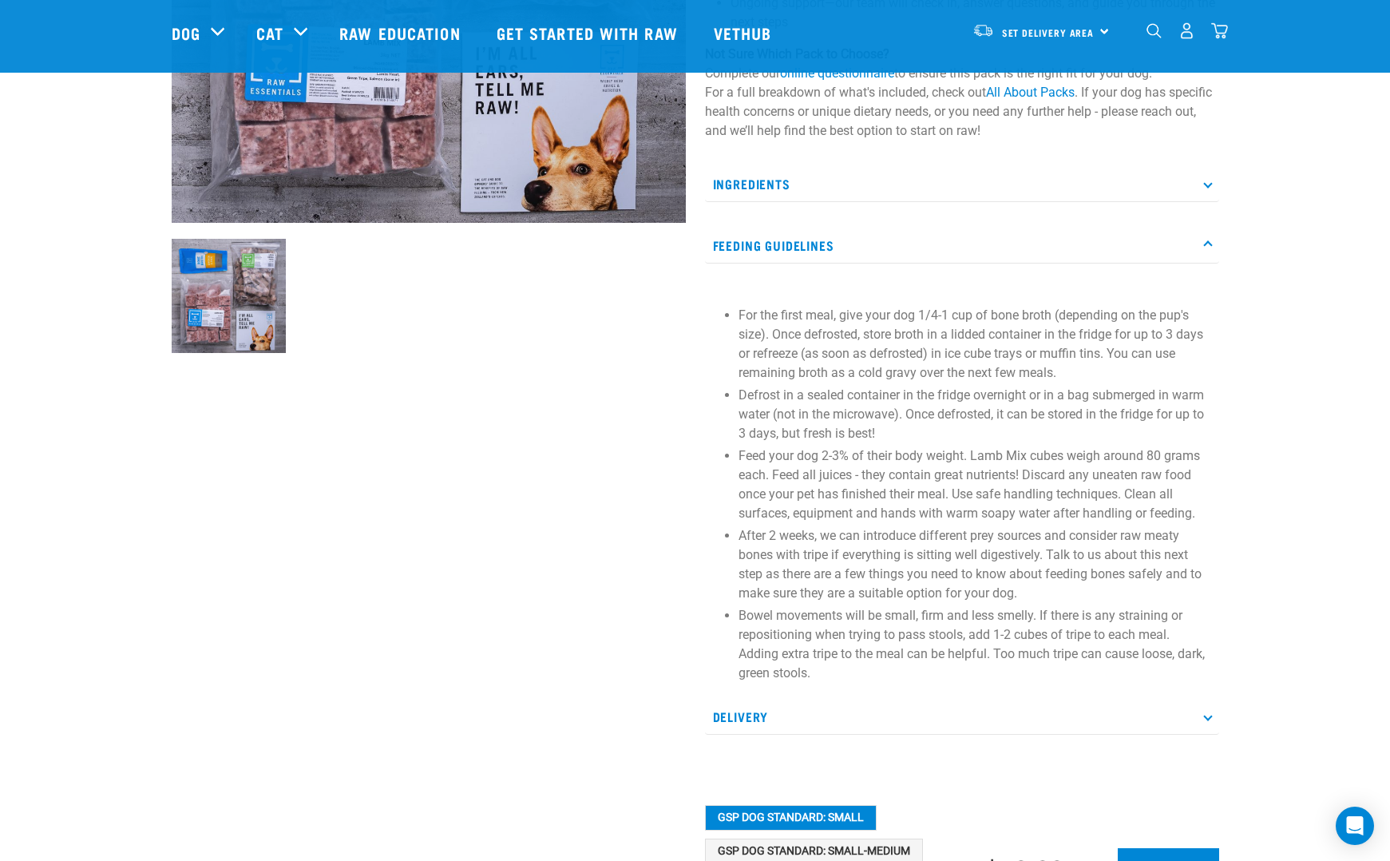
scroll to position [407, 0]
click at [772, 186] on p "Ingredients" at bounding box center [962, 185] width 514 height 36
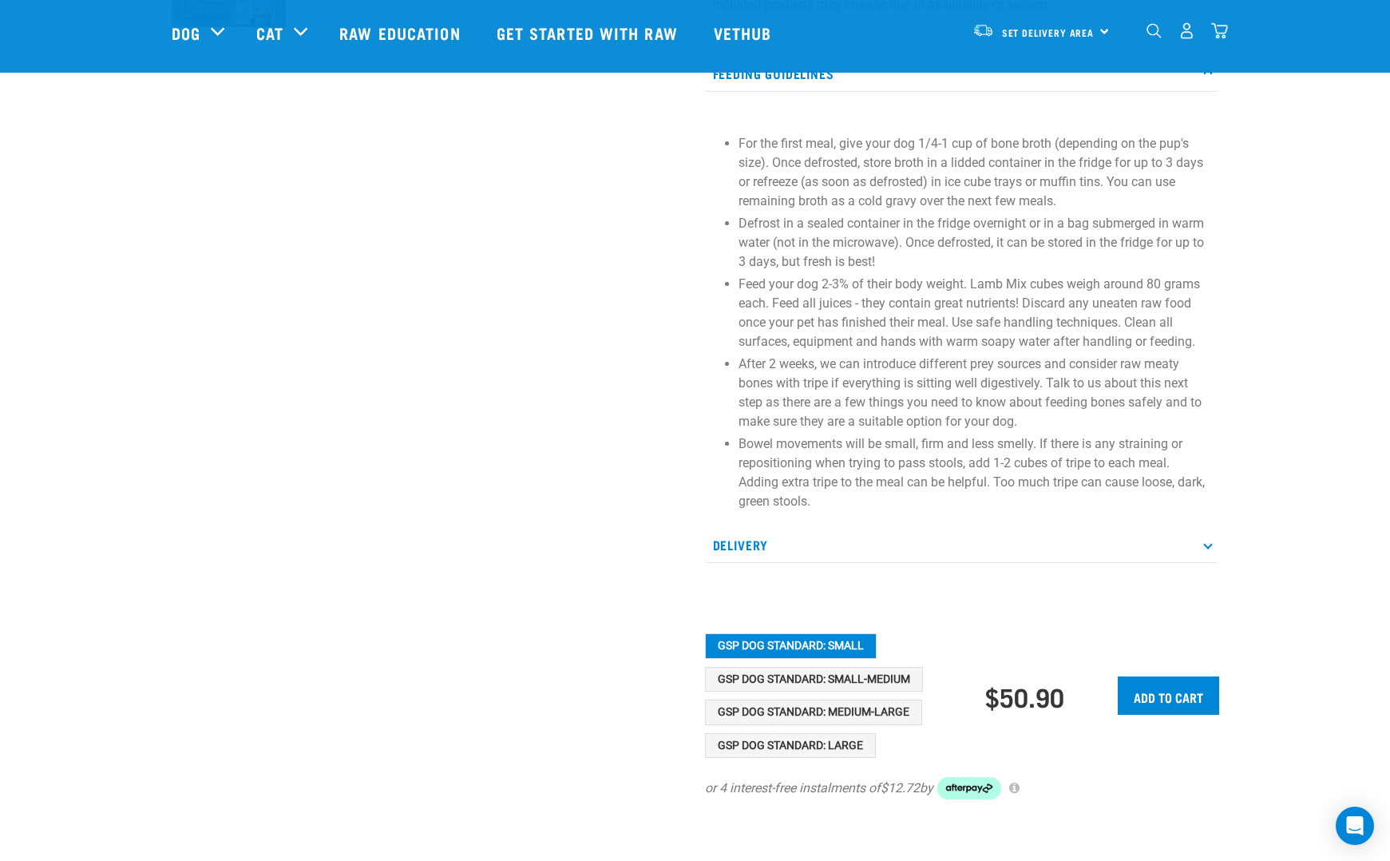
scroll to position [733, 0]
click at [834, 678] on button "GSP Dog Standard: Small-Medium" at bounding box center [814, 681] width 218 height 26
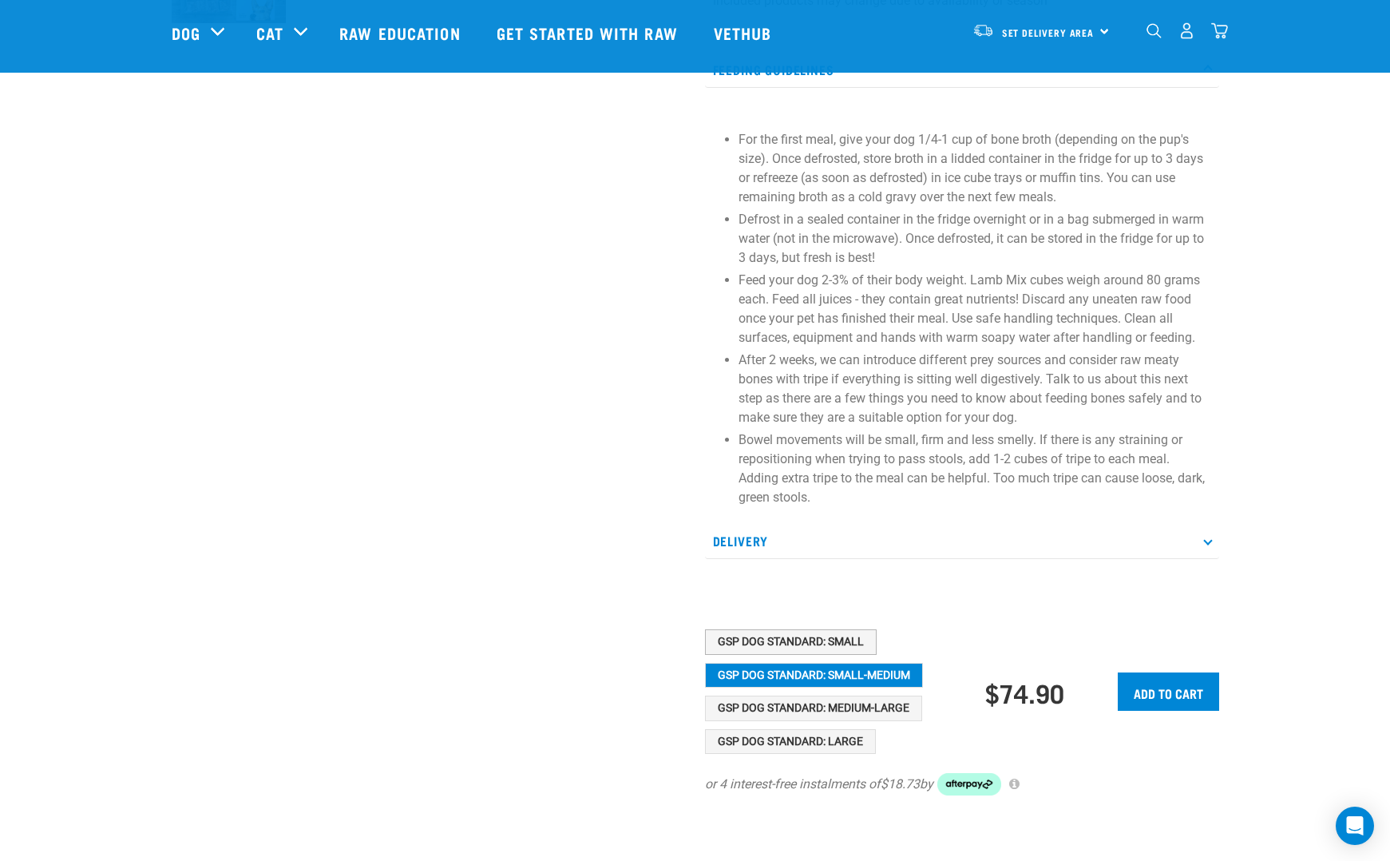
click at [816, 636] on button "GSP Dog Standard: Small" at bounding box center [791, 642] width 172 height 26
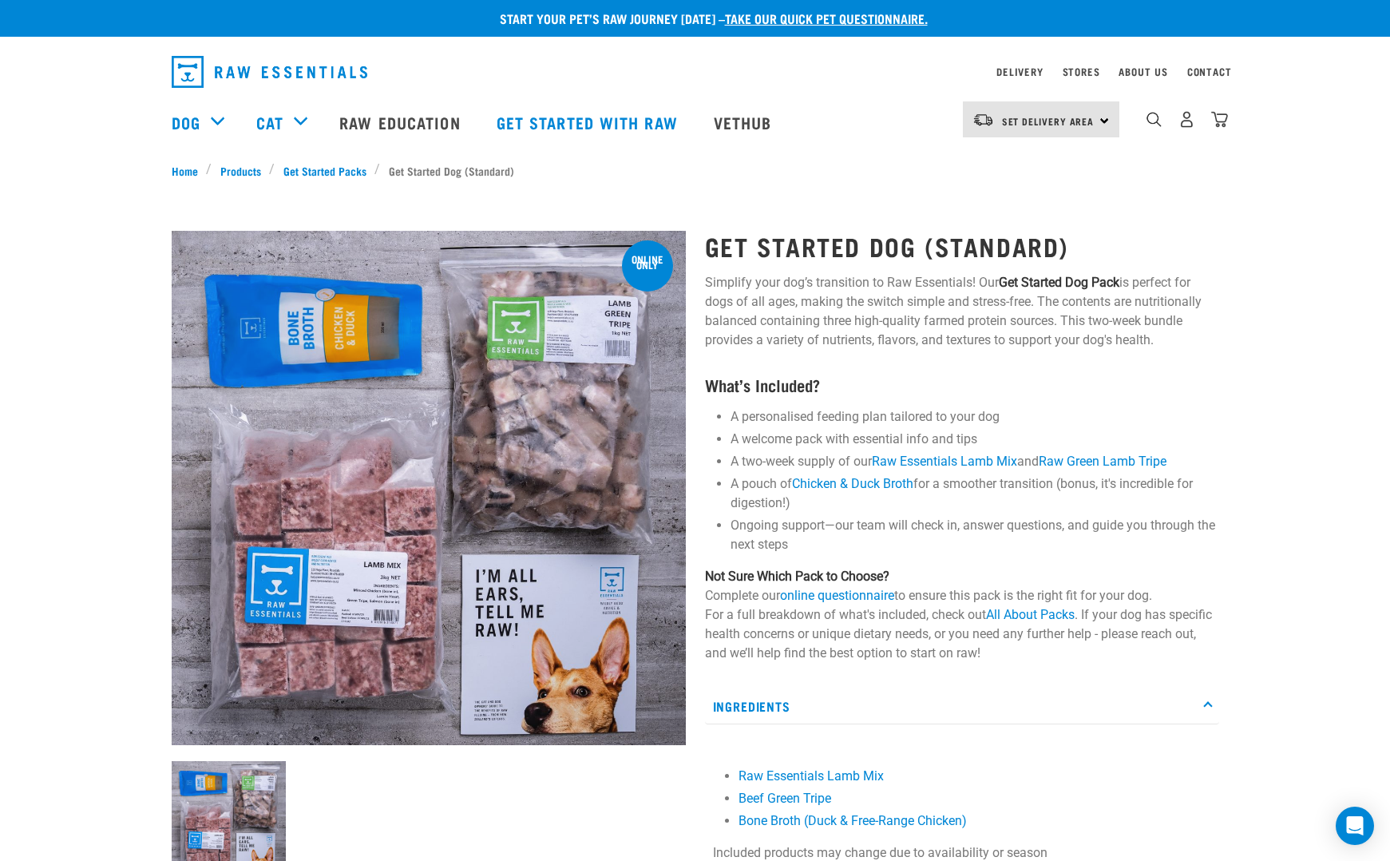
scroll to position [6, 0]
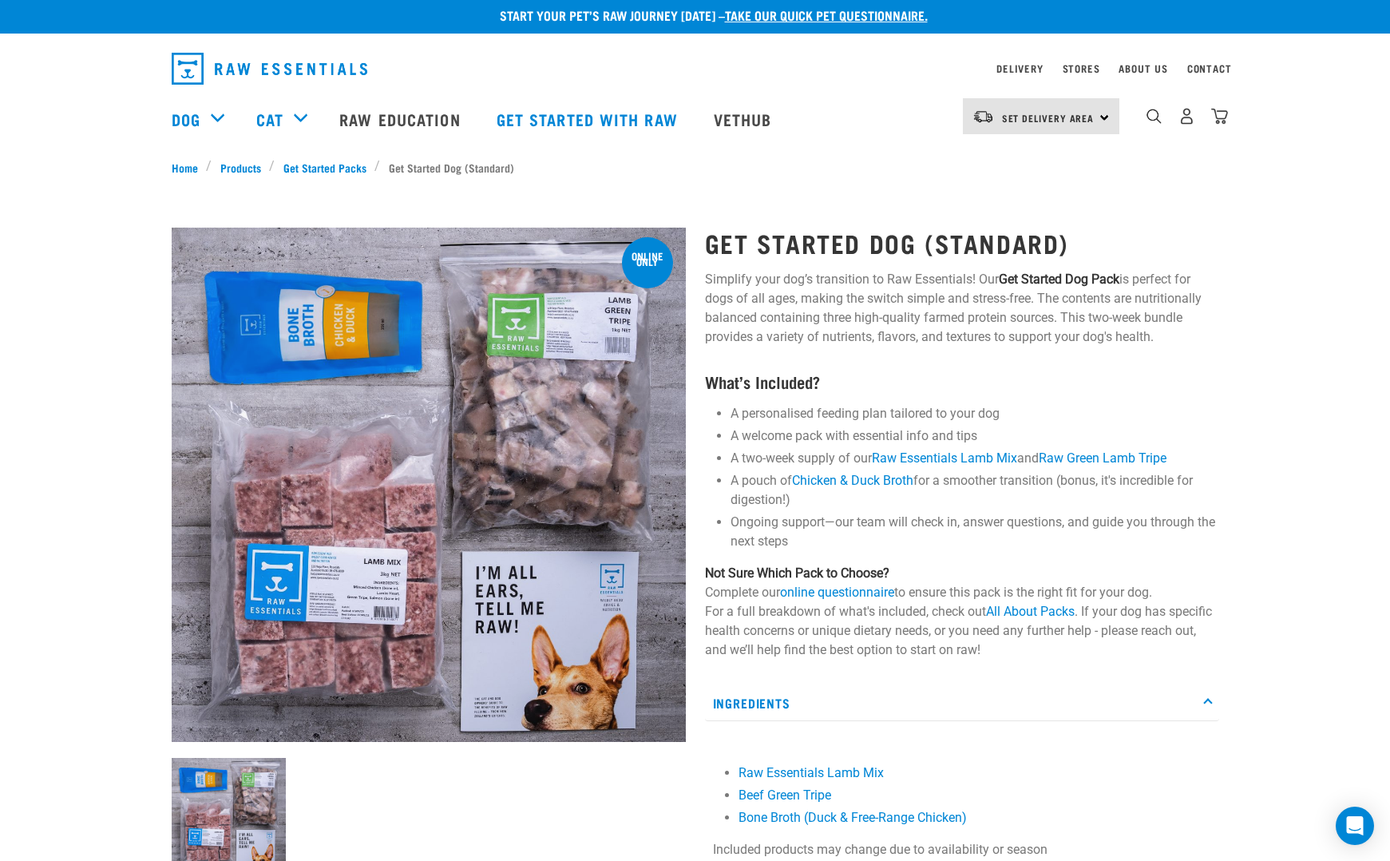
click at [834, 179] on div "Start your pet’s raw journey today – take our quick pet questionnaire. Delivery…" at bounding box center [695, 851] width 1390 height 1714
